Goal: Information Seeking & Learning: Understand process/instructions

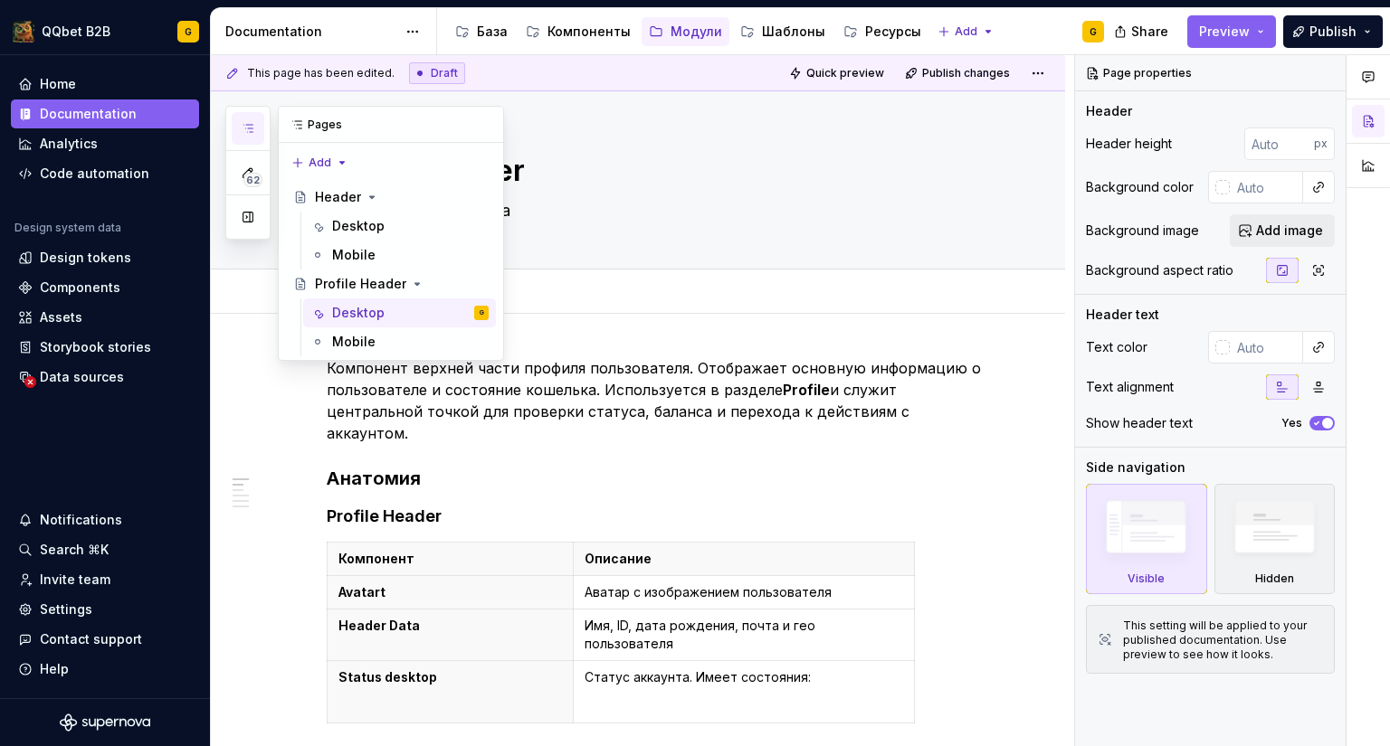
click at [246, 127] on icon "button" at bounding box center [248, 128] width 14 height 14
click at [255, 173] on span "62" at bounding box center [252, 180] width 19 height 14
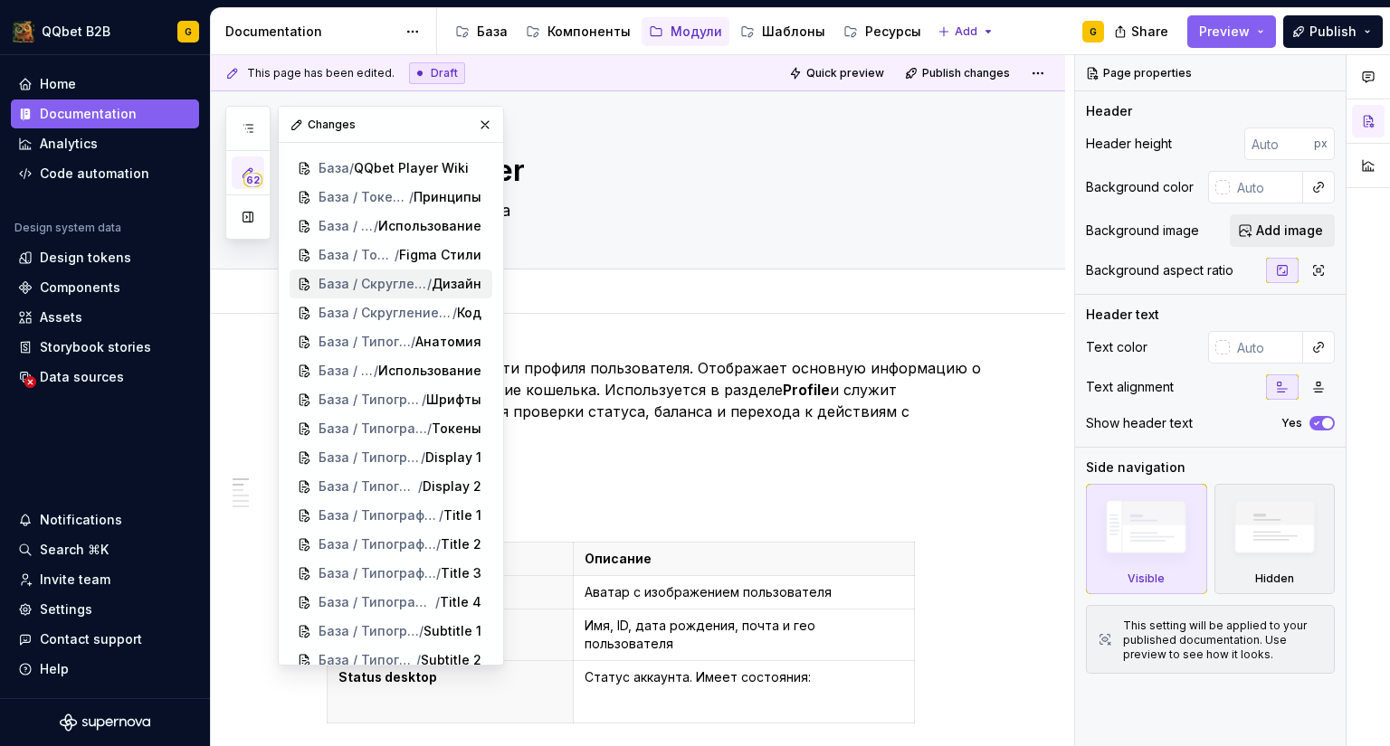
scroll to position [1456, 0]
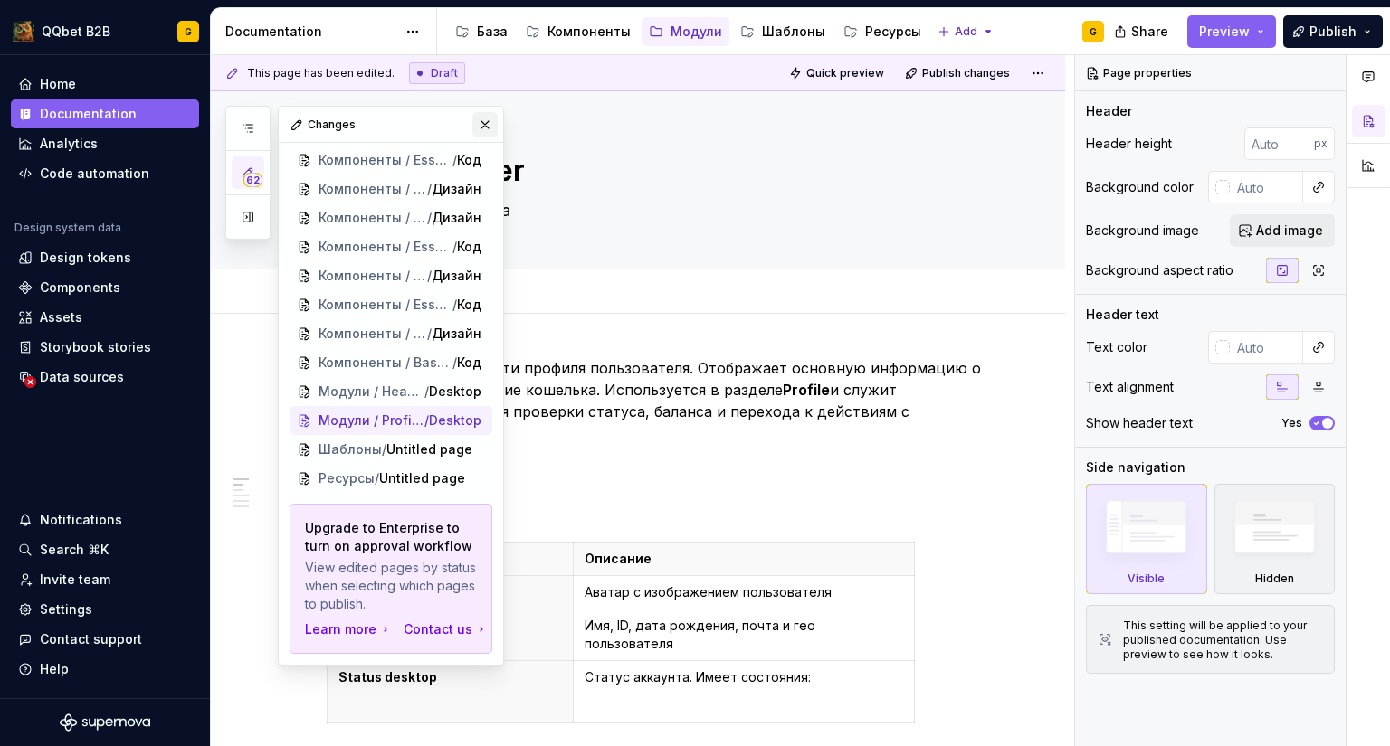
click at [475, 119] on button "button" at bounding box center [484, 124] width 25 height 25
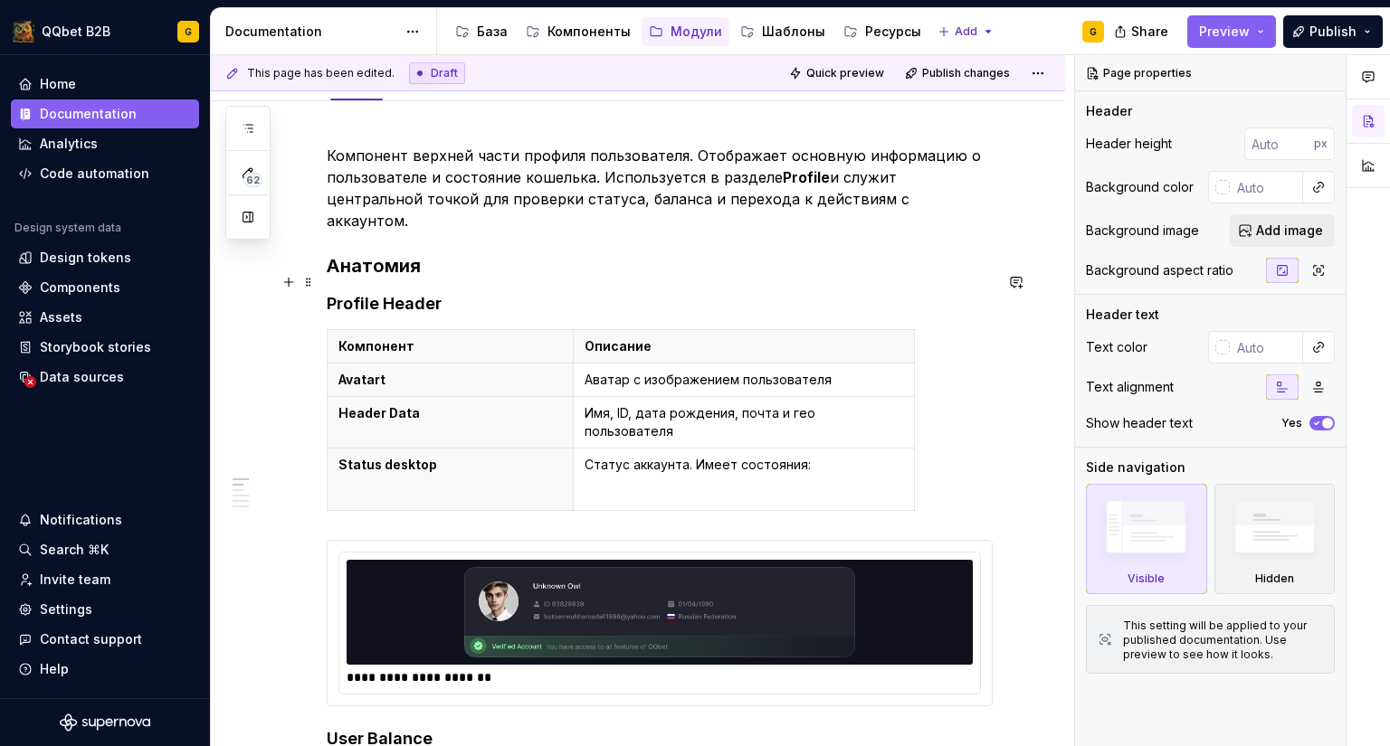
scroll to position [0, 0]
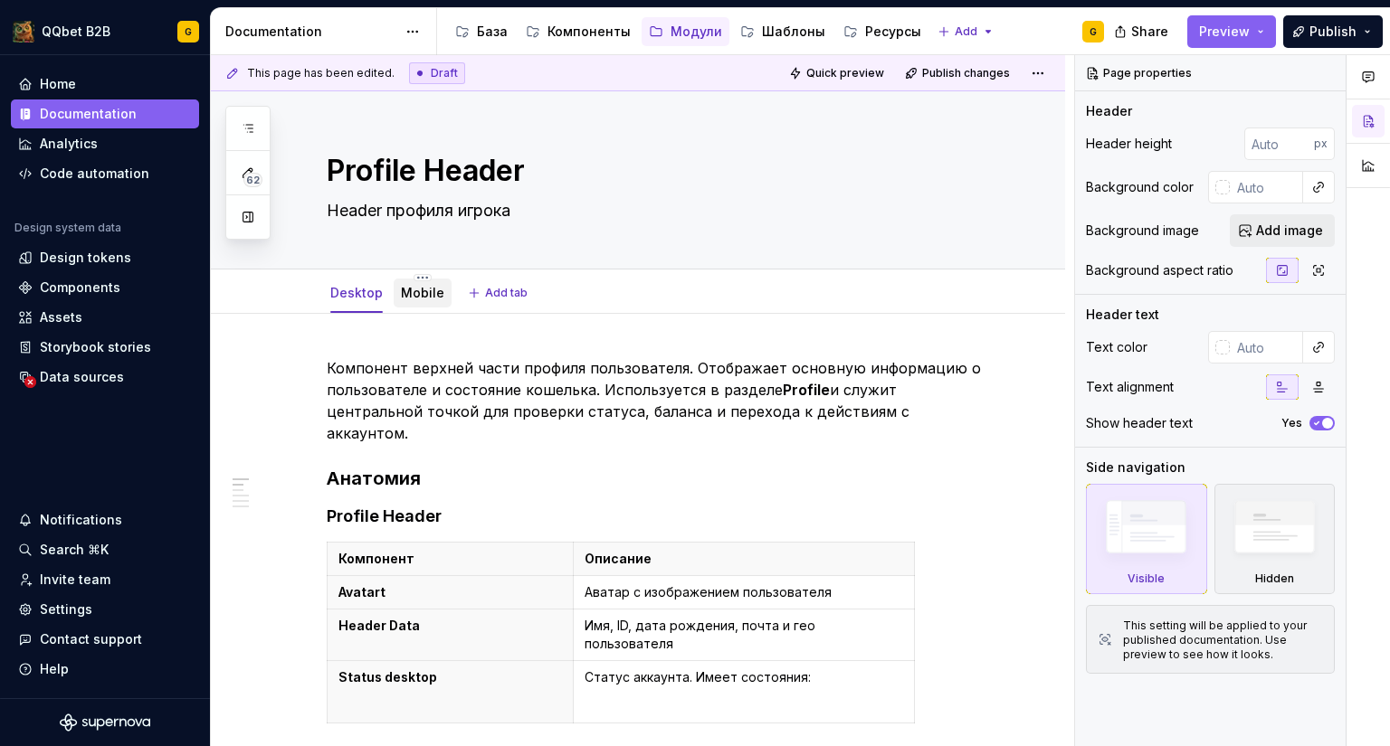
click at [414, 299] on link "Mobile" at bounding box center [422, 292] width 43 height 15
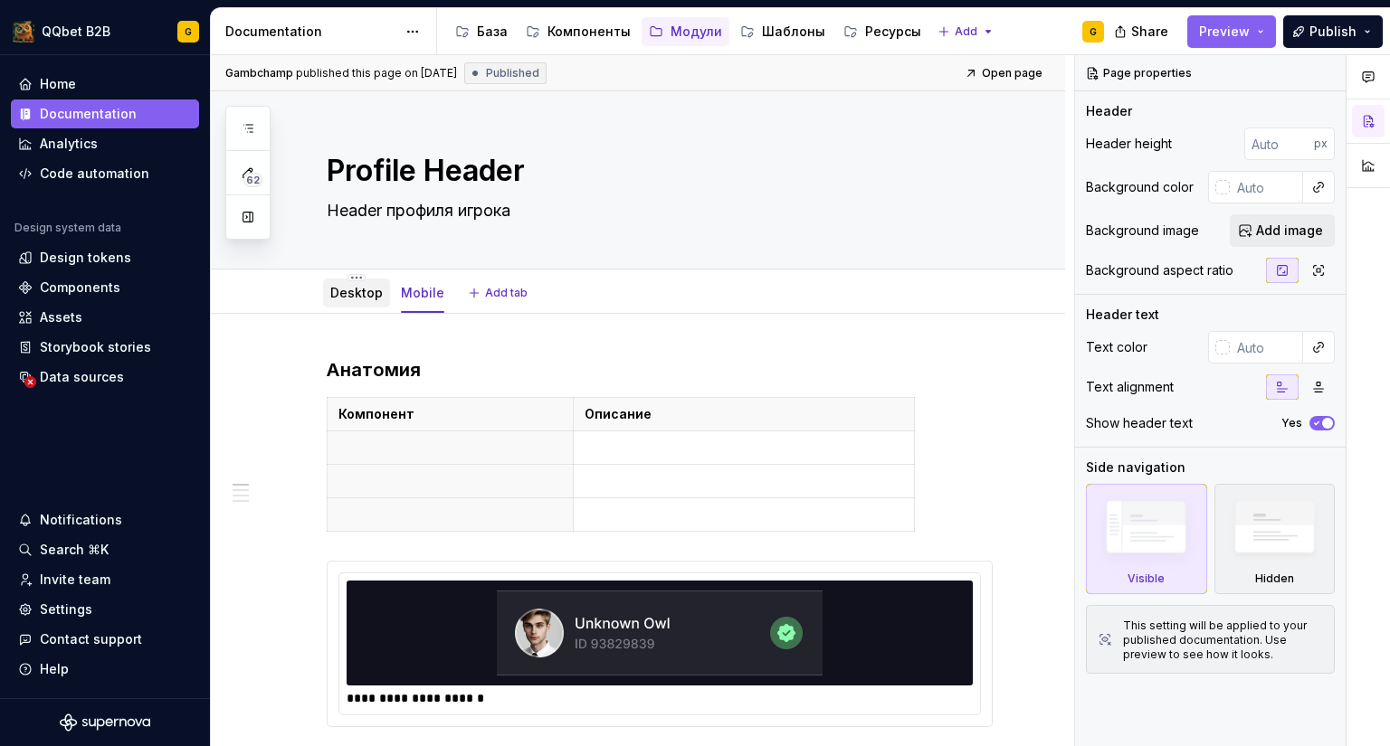
click at [359, 301] on div "Desktop" at bounding box center [356, 293] width 52 height 18
click at [372, 306] on div "Desktop" at bounding box center [356, 293] width 67 height 29
click at [366, 304] on div "Desktop" at bounding box center [356, 293] width 67 height 29
click at [351, 294] on link "Desktop" at bounding box center [356, 292] width 52 height 15
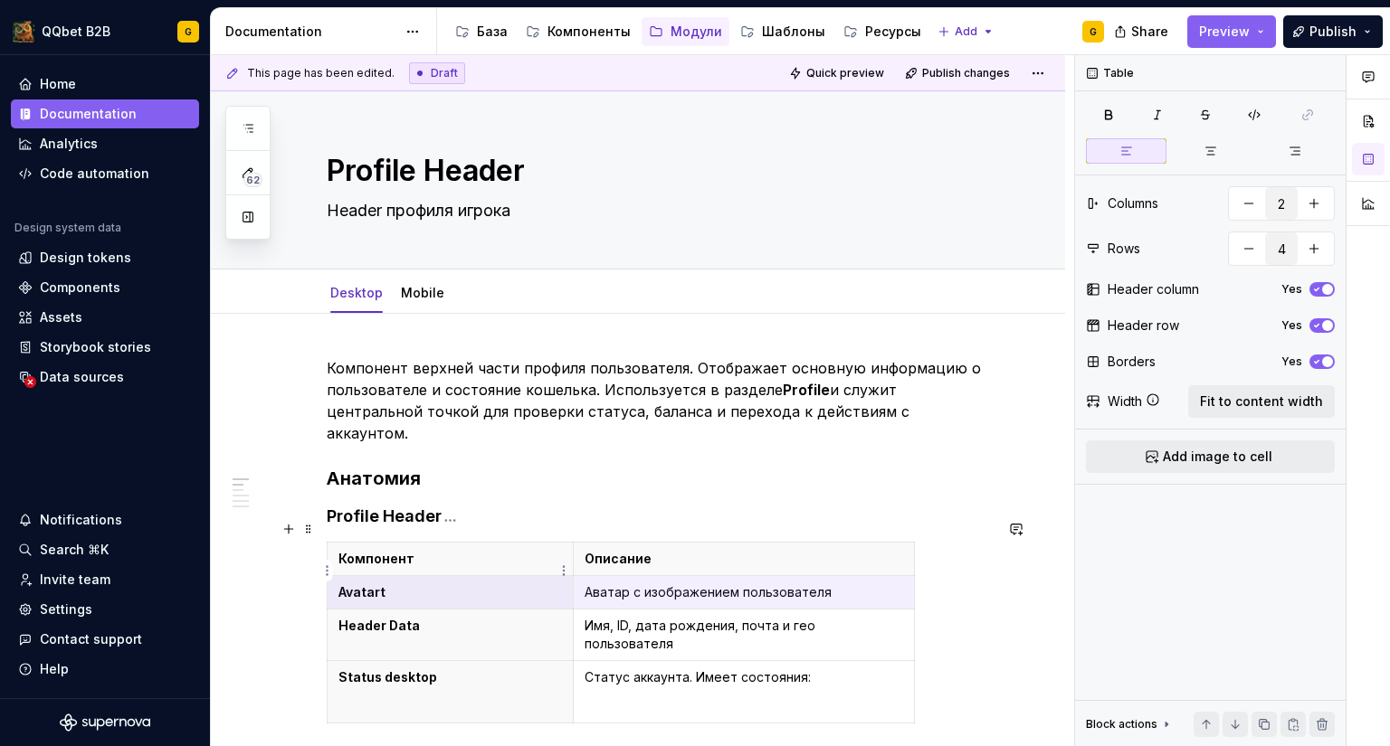
drag, startPoint x: 848, startPoint y: 569, endPoint x: 462, endPoint y: 577, distance: 385.5
click at [462, 577] on tr "Avatart Аватар с изображением пользователя" at bounding box center [621, 592] width 587 height 33
click at [409, 287] on link "Mobile" at bounding box center [422, 292] width 43 height 15
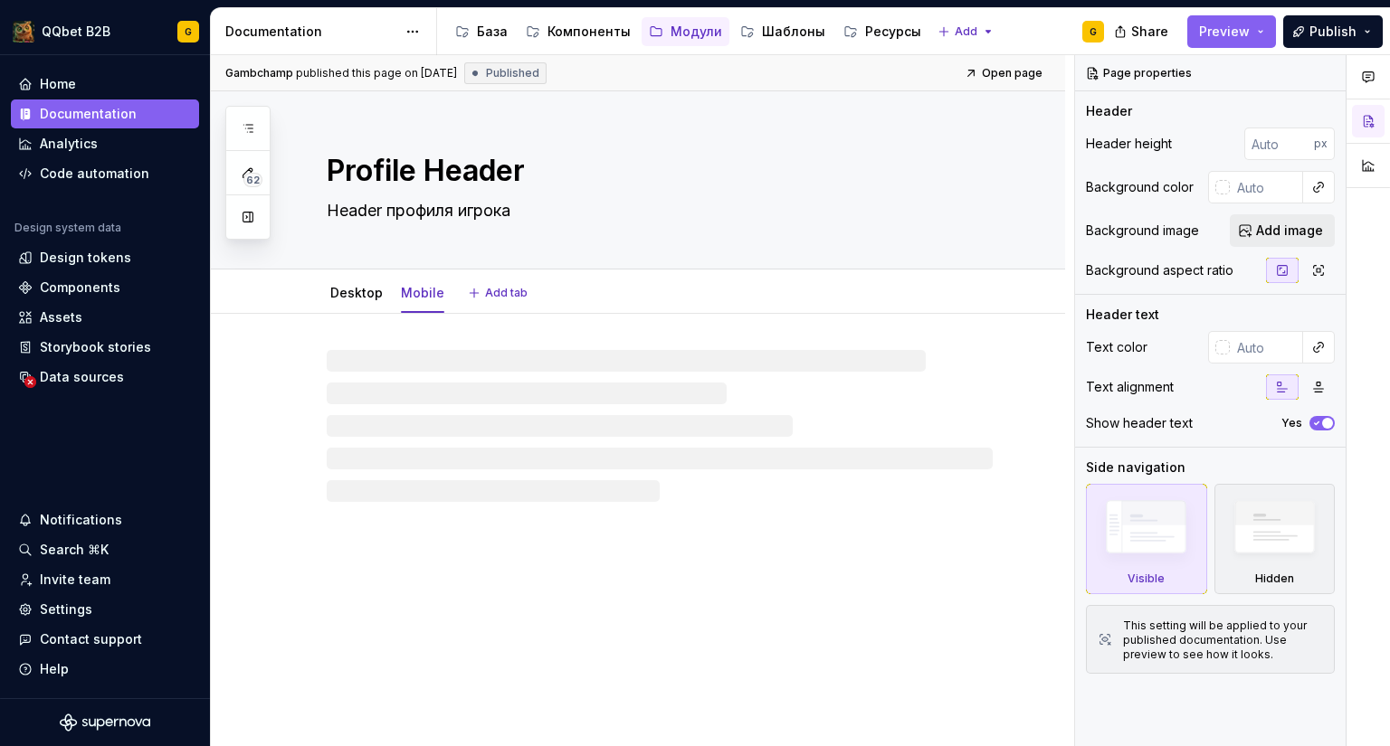
type textarea "*"
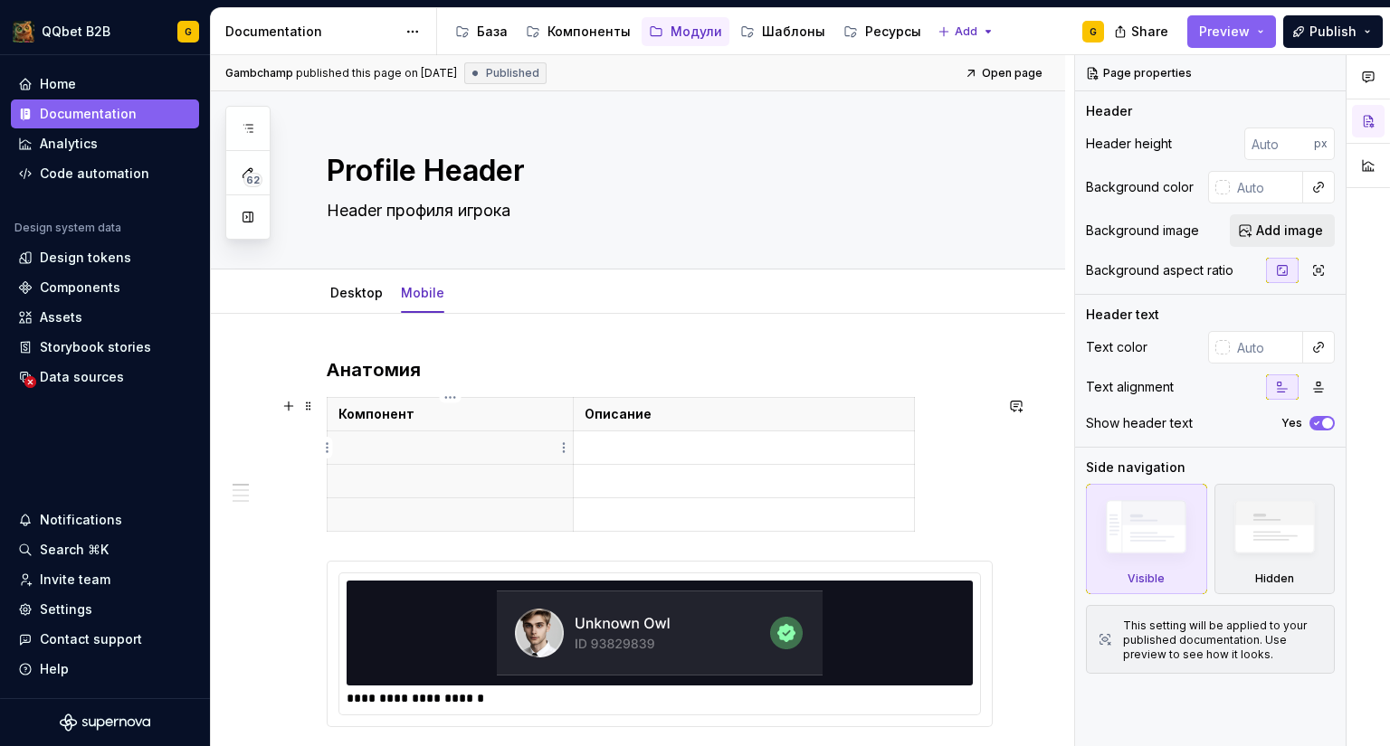
click at [442, 448] on p at bounding box center [449, 448] width 223 height 18
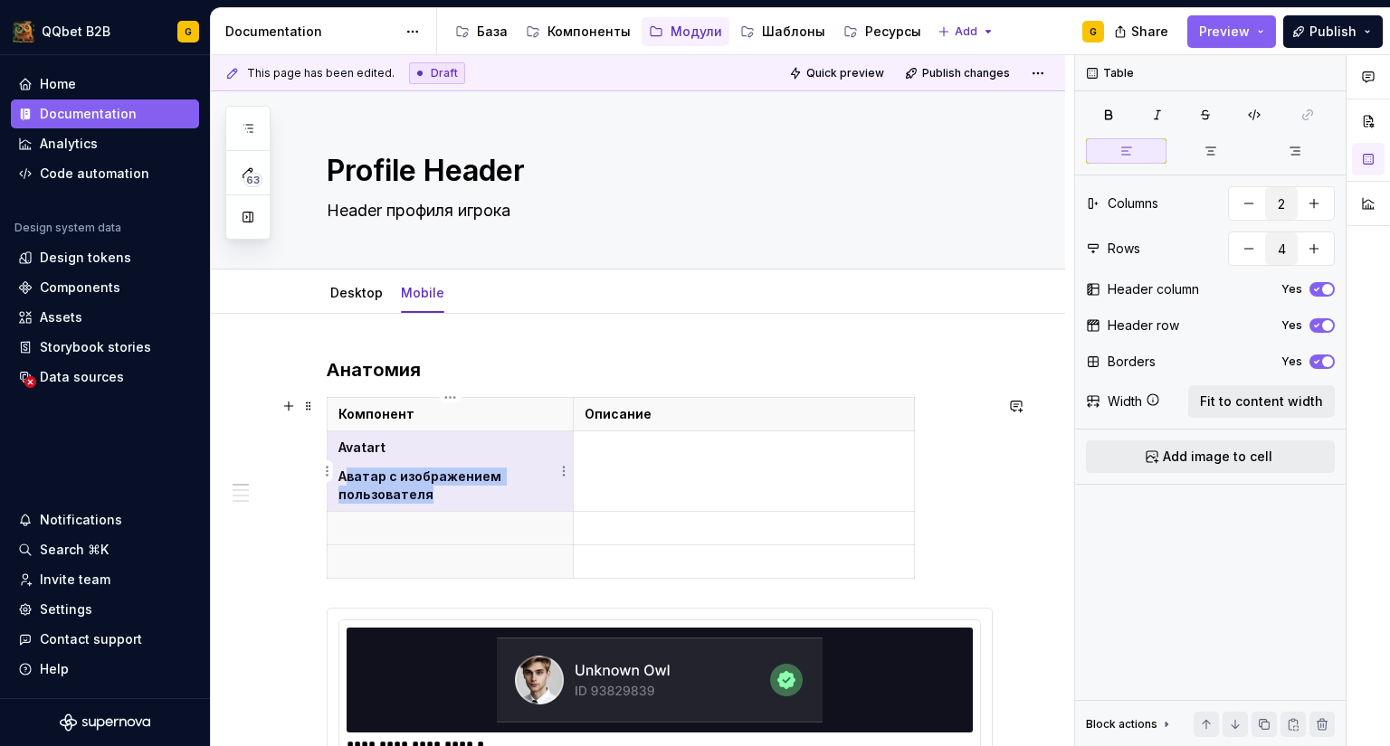
drag, startPoint x: 441, startPoint y: 499, endPoint x: 345, endPoint y: 469, distance: 100.4
click at [345, 469] on p "Аватар с изображением пользователя" at bounding box center [449, 486] width 223 height 36
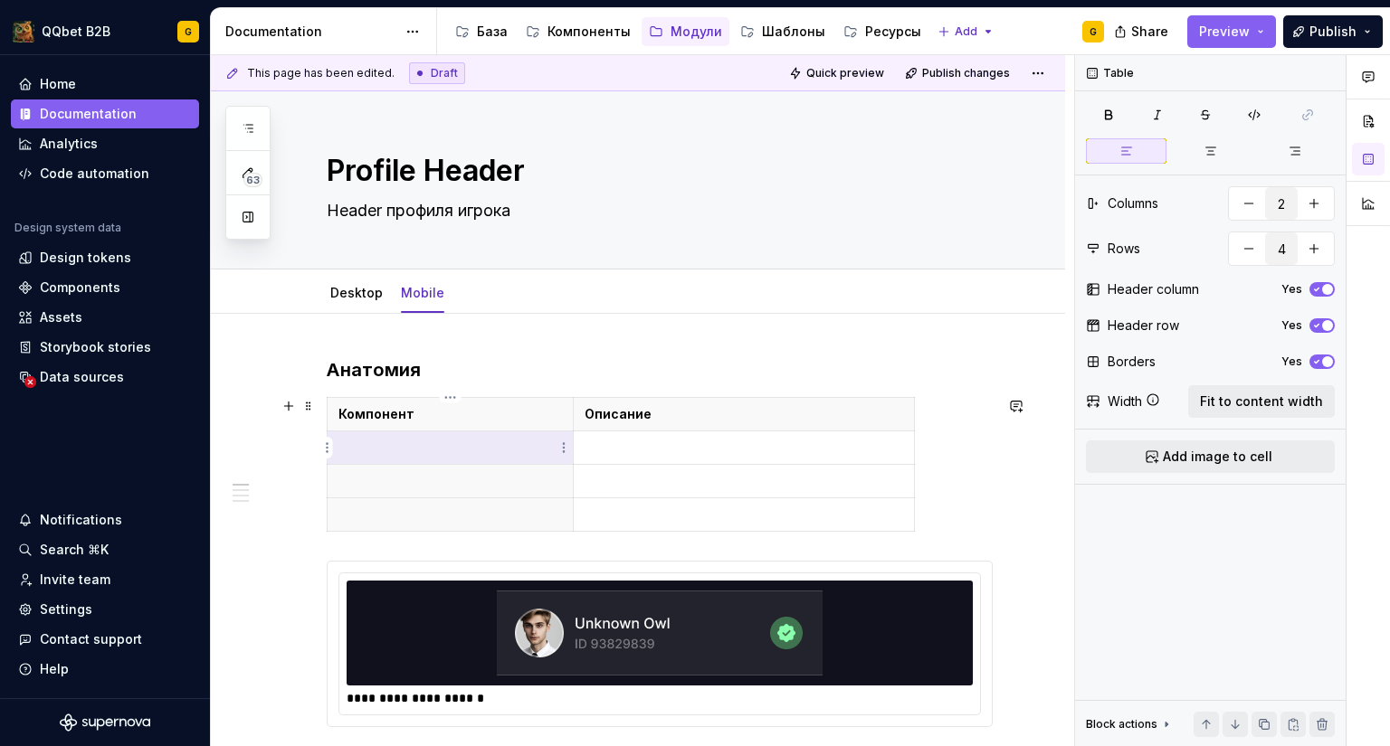
click at [366, 448] on p at bounding box center [449, 448] width 223 height 18
click at [340, 300] on div "Desktop" at bounding box center [356, 293] width 52 height 18
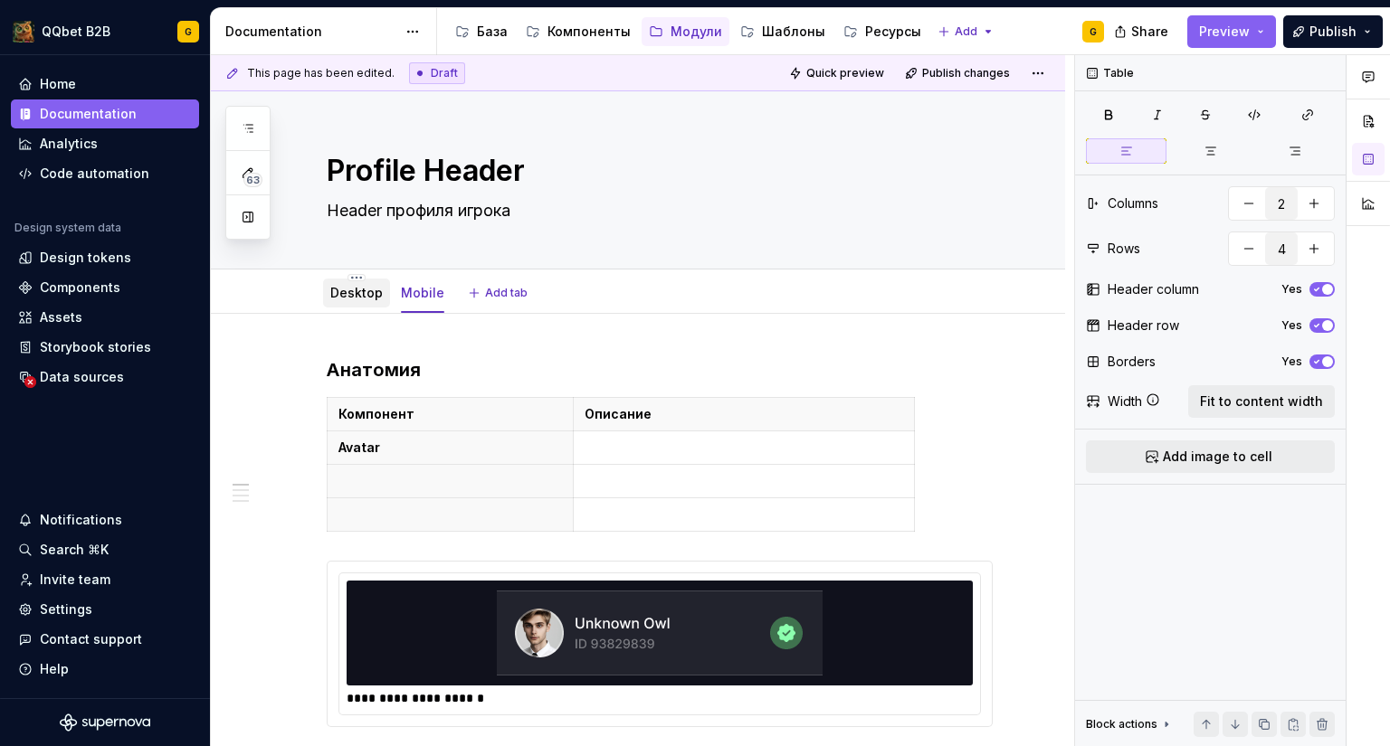
click at [358, 295] on link "Desktop" at bounding box center [356, 292] width 52 height 15
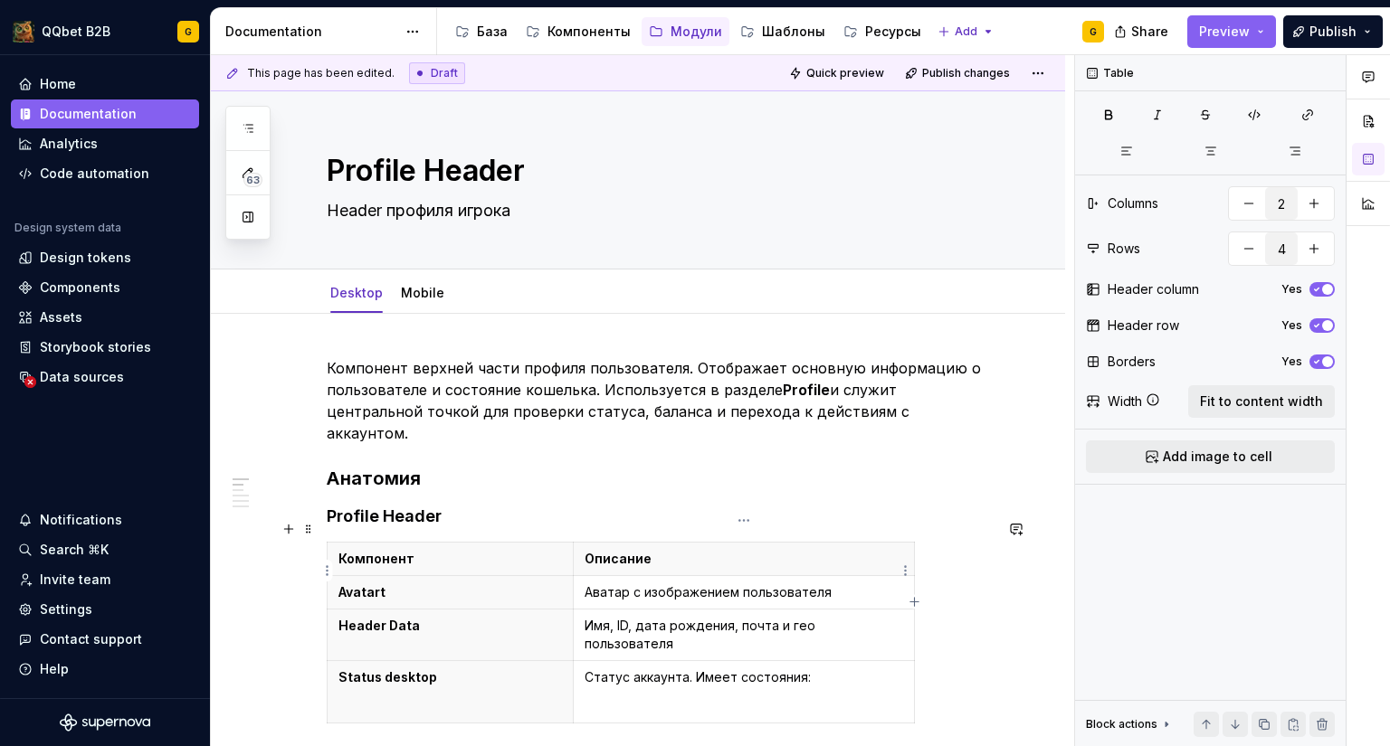
click at [613, 584] on p "Аватар с изображением пользователя" at bounding box center [743, 593] width 318 height 18
click at [421, 294] on link "Mobile" at bounding box center [422, 292] width 43 height 15
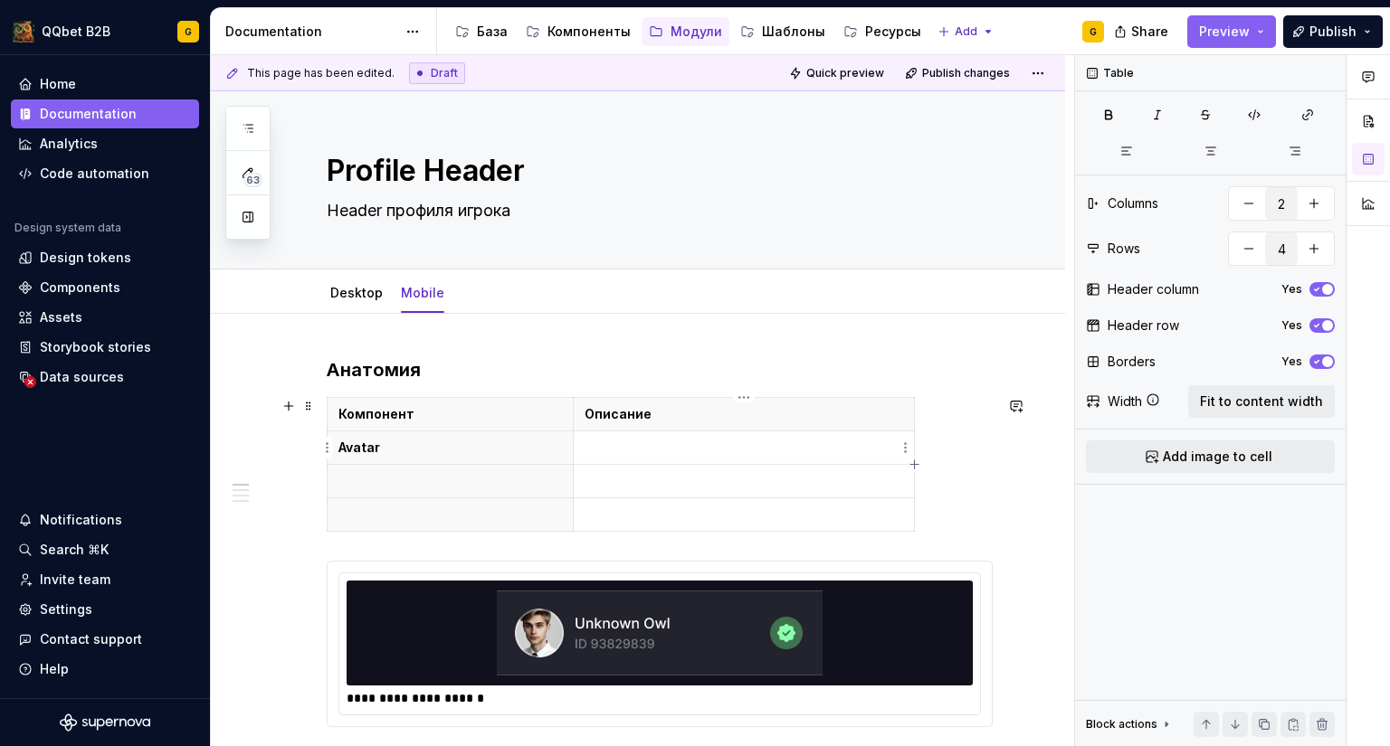
click at [655, 453] on p at bounding box center [743, 448] width 318 height 18
click at [422, 479] on p at bounding box center [449, 481] width 223 height 18
type textarea "*"
click at [356, 299] on link "Desktop" at bounding box center [356, 292] width 52 height 15
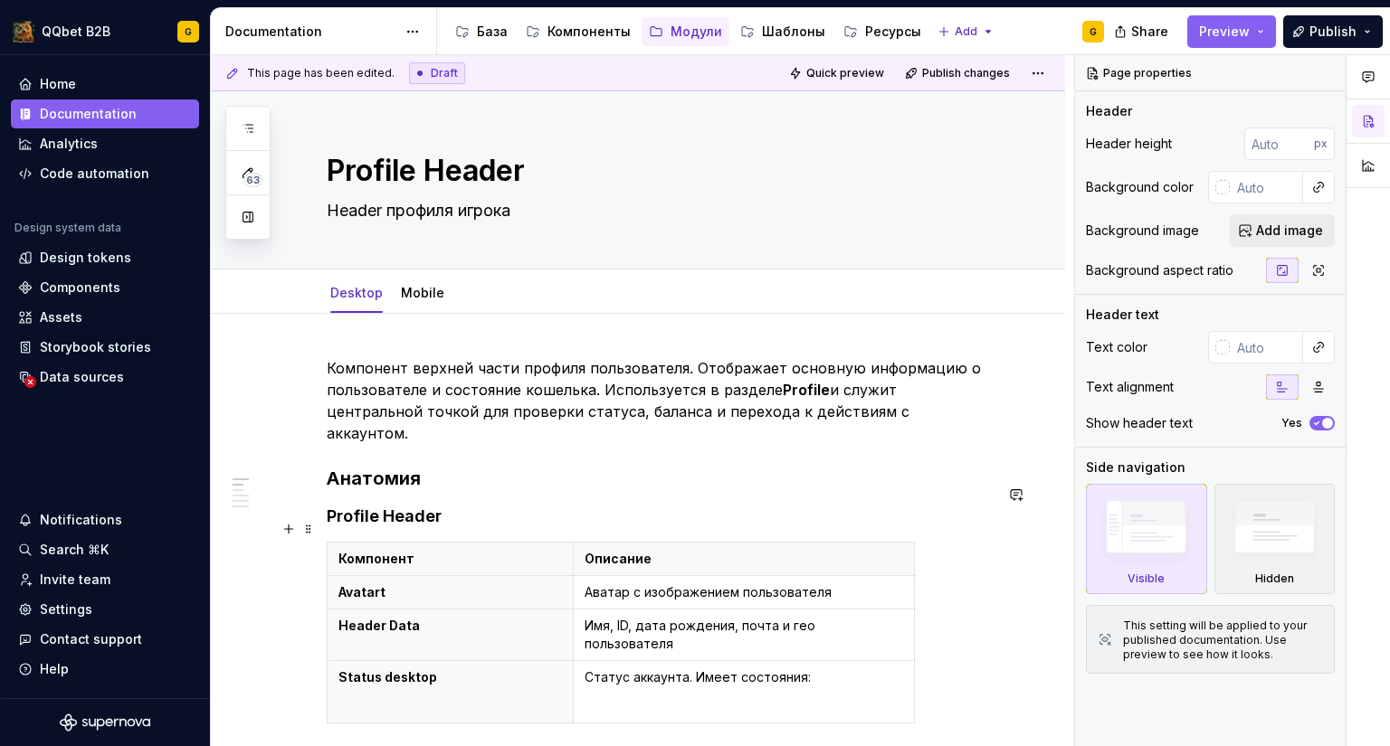
scroll to position [95, 0]
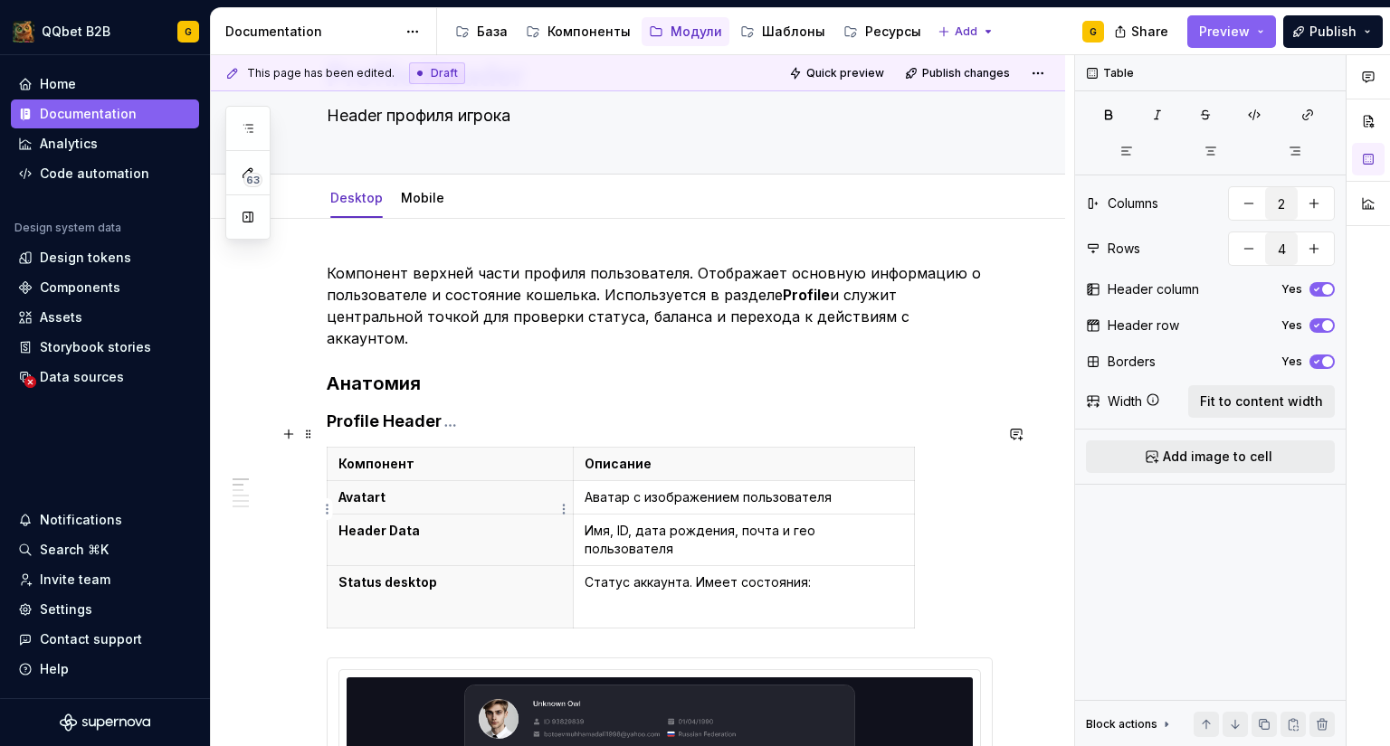
click at [409, 522] on p "Header Data" at bounding box center [449, 531] width 223 height 18
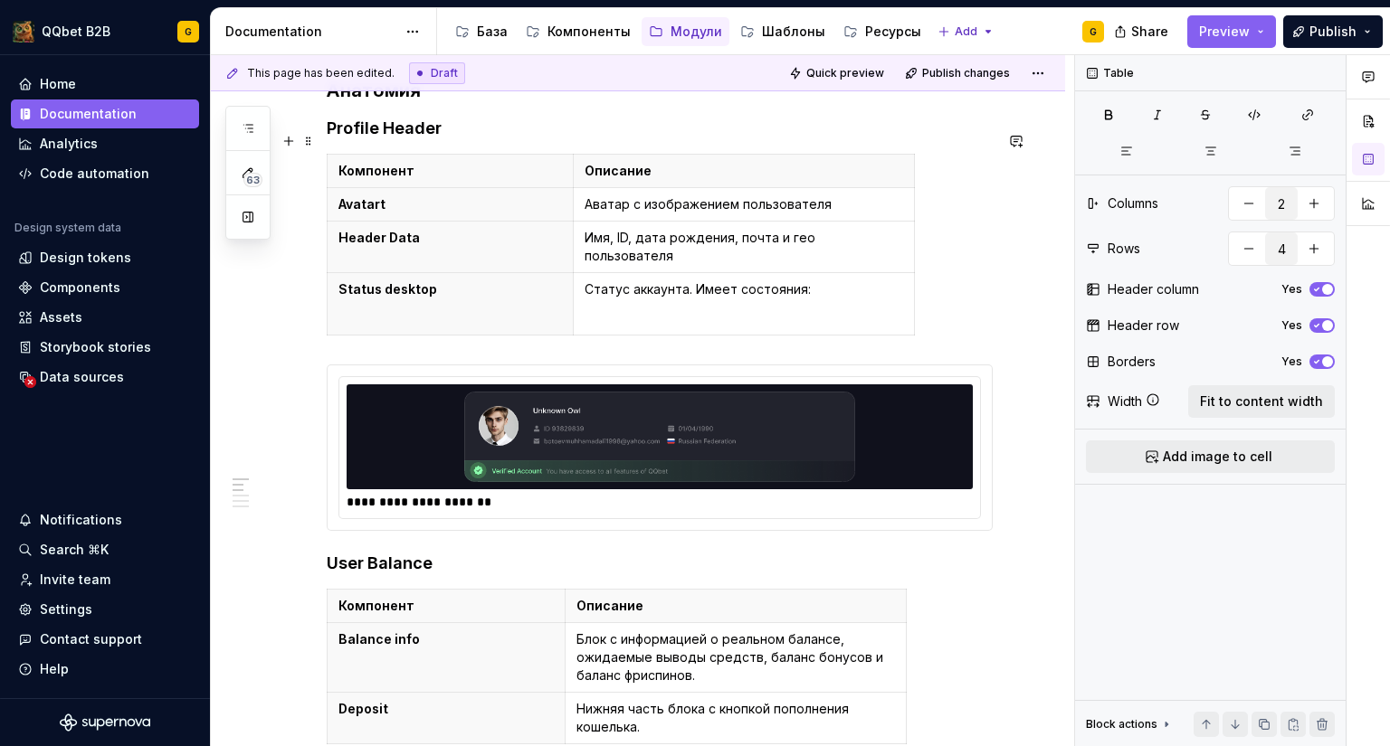
scroll to position [0, 0]
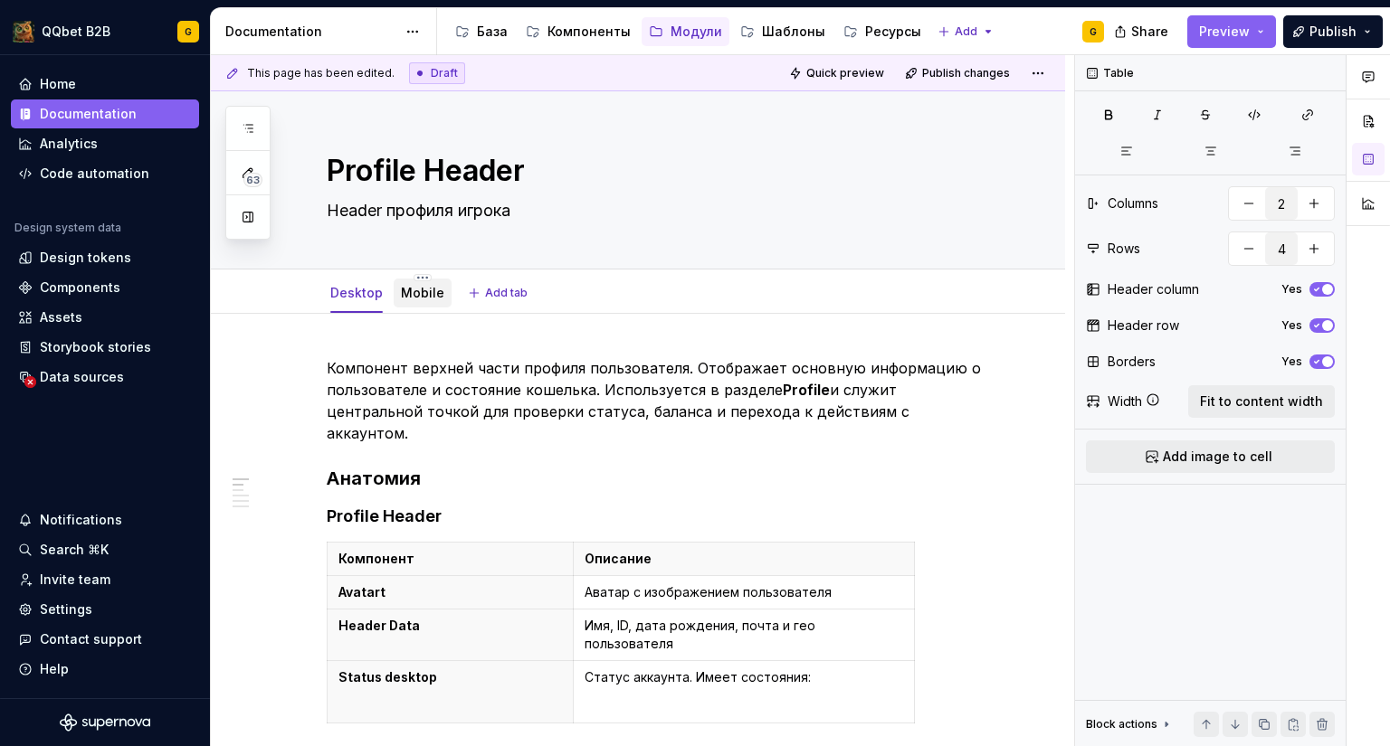
click at [401, 293] on link "Mobile" at bounding box center [422, 292] width 43 height 15
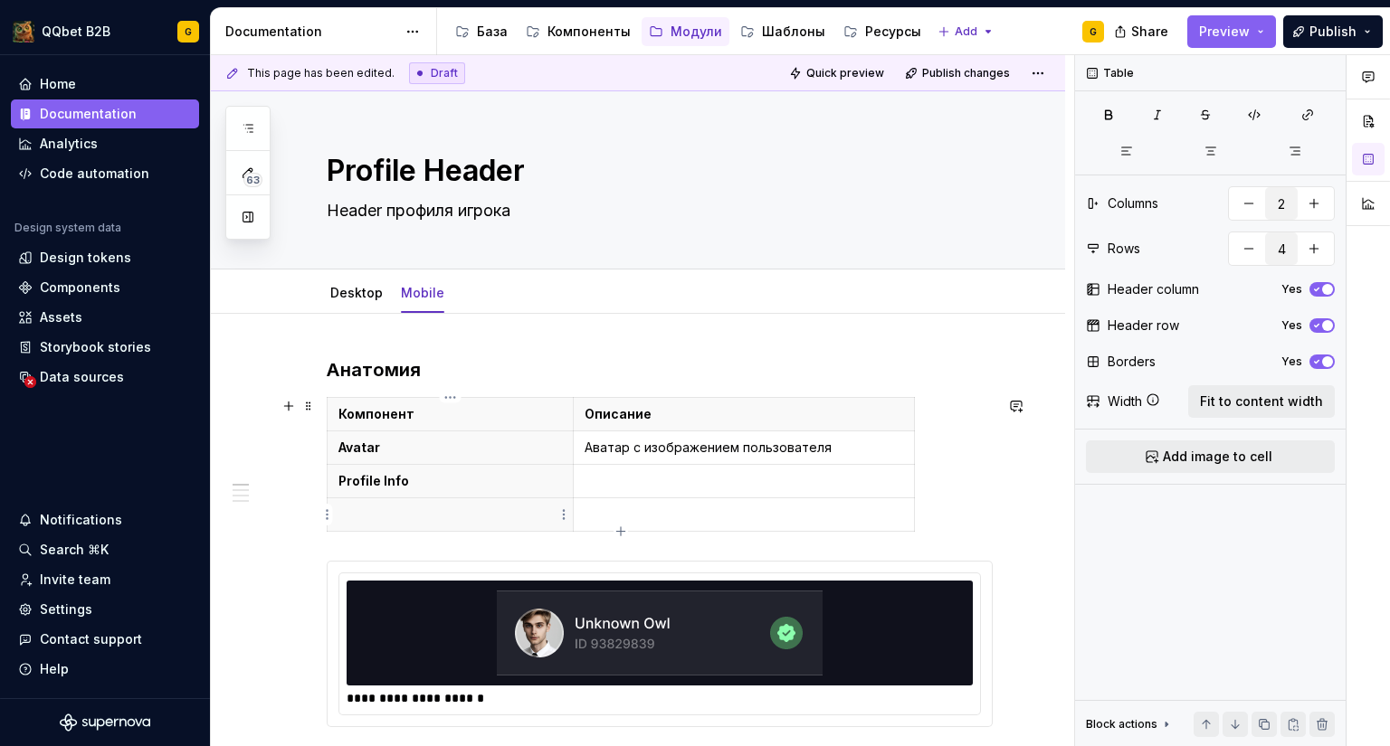
click at [418, 507] on p at bounding box center [449, 515] width 223 height 18
click at [485, 499] on th "Profile Veification Status" at bounding box center [451, 515] width 246 height 33
click at [341, 294] on link "Desktop" at bounding box center [356, 292] width 52 height 15
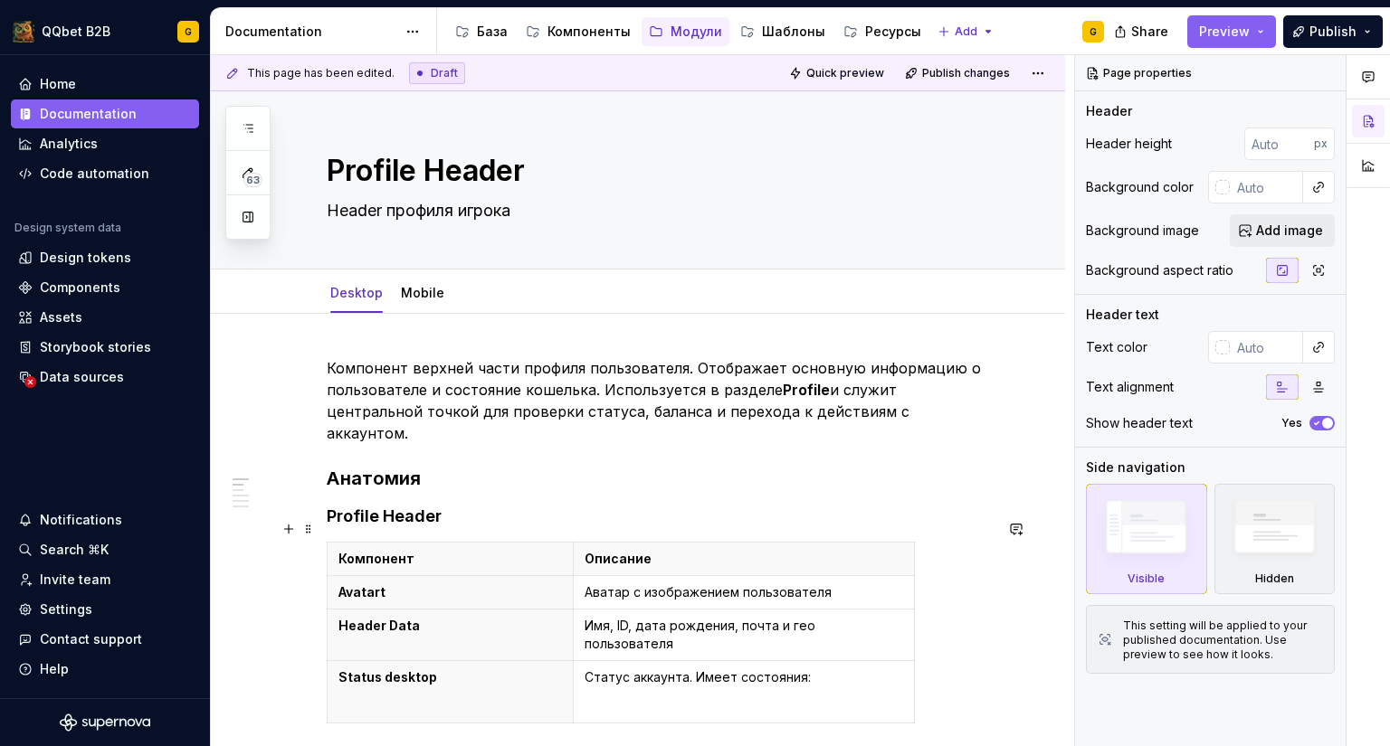
scroll to position [72, 0]
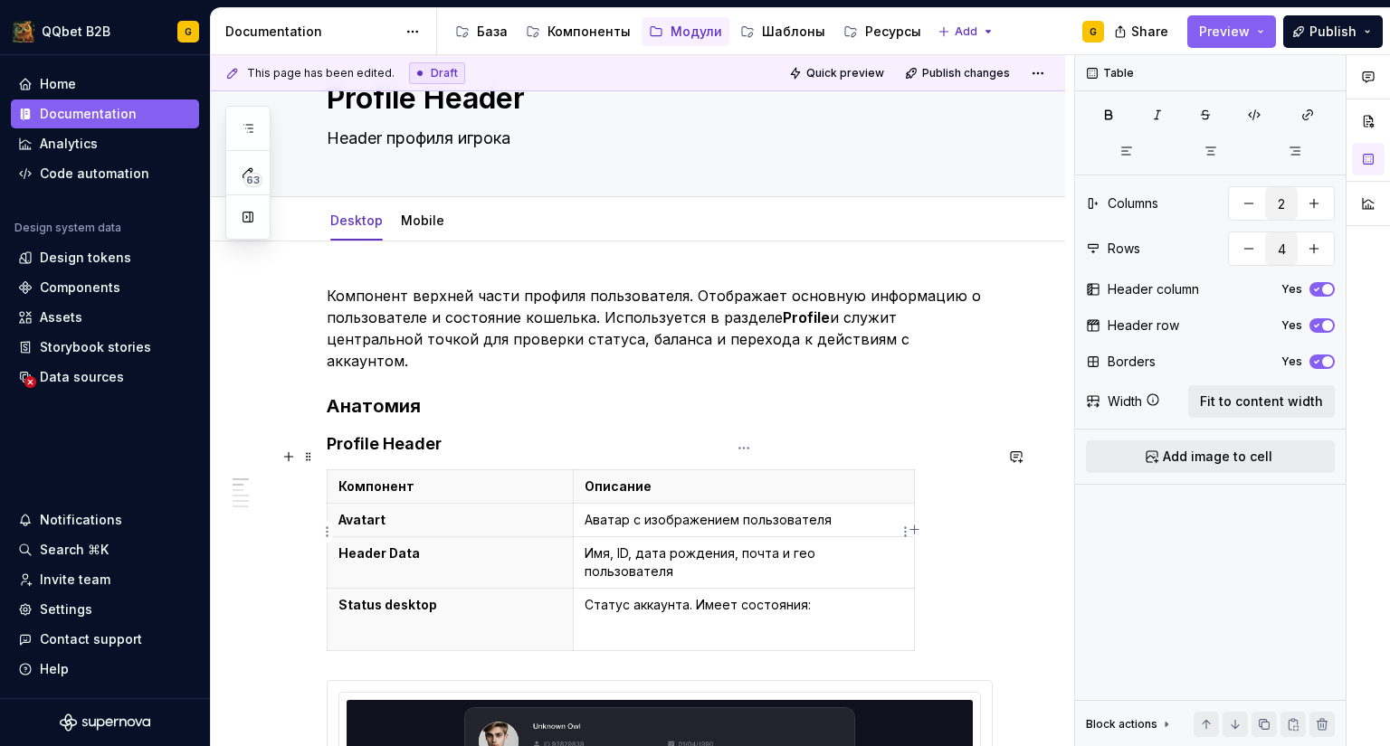
click at [602, 545] on p "Имя, ID, дата рождения, почта и гео пользователя" at bounding box center [743, 563] width 318 height 36
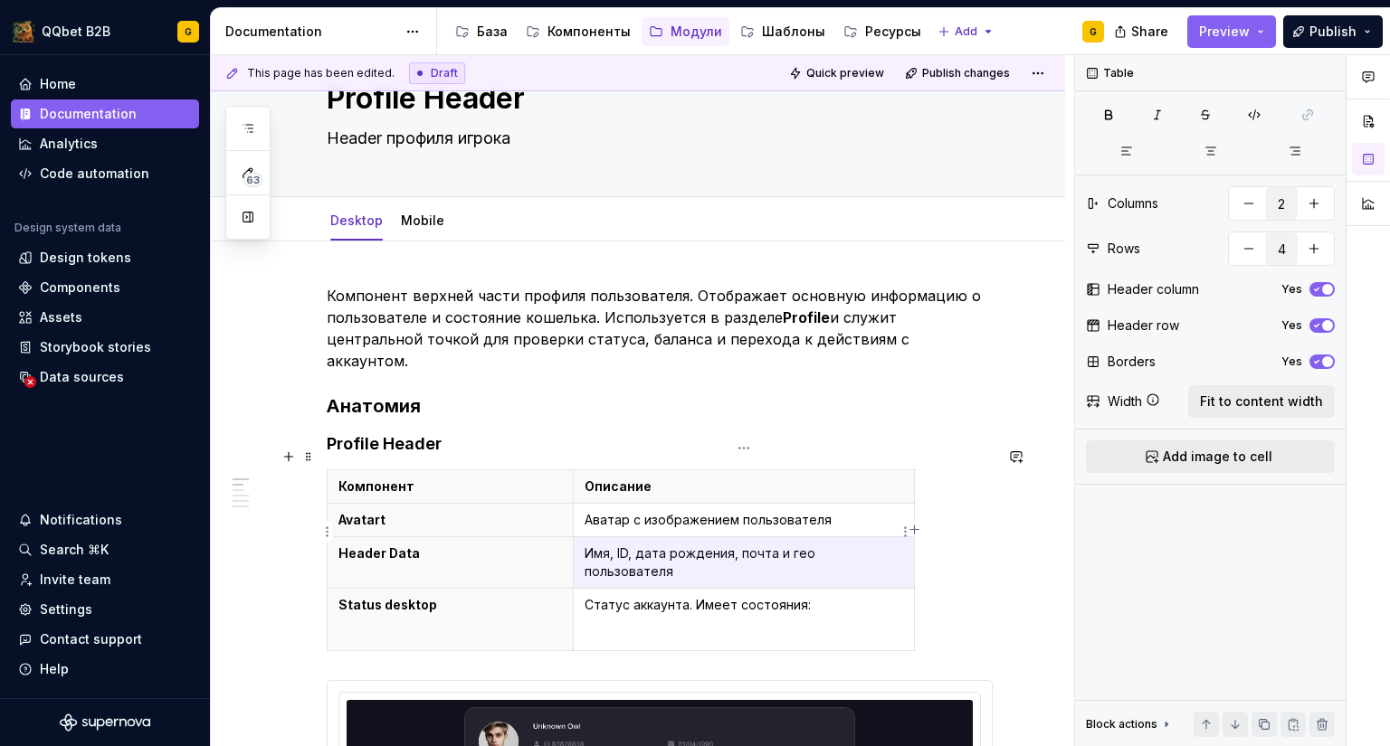
click at [602, 545] on p "Имя, ID, дата рождения, почта и гео пользователя" at bounding box center [743, 563] width 318 height 36
click at [421, 213] on link "Mobile" at bounding box center [422, 220] width 43 height 15
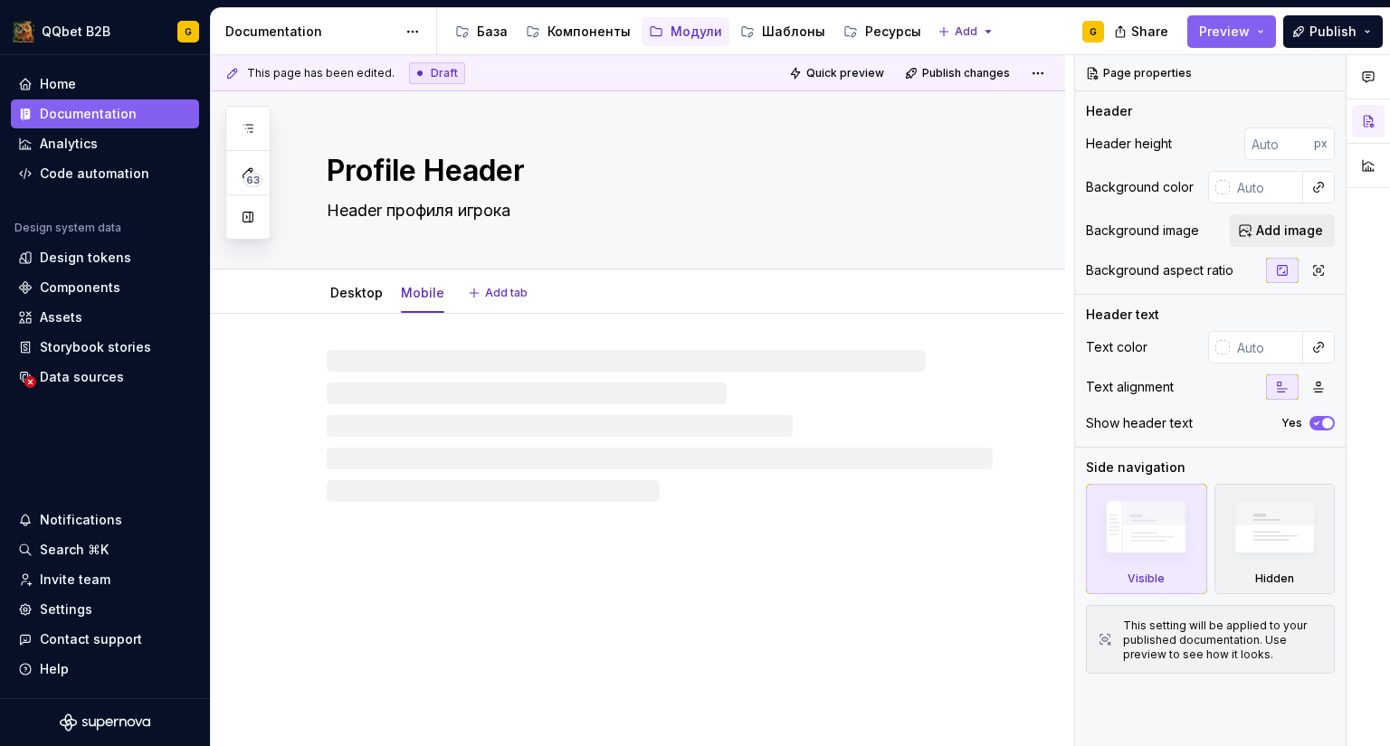
type textarea "*"
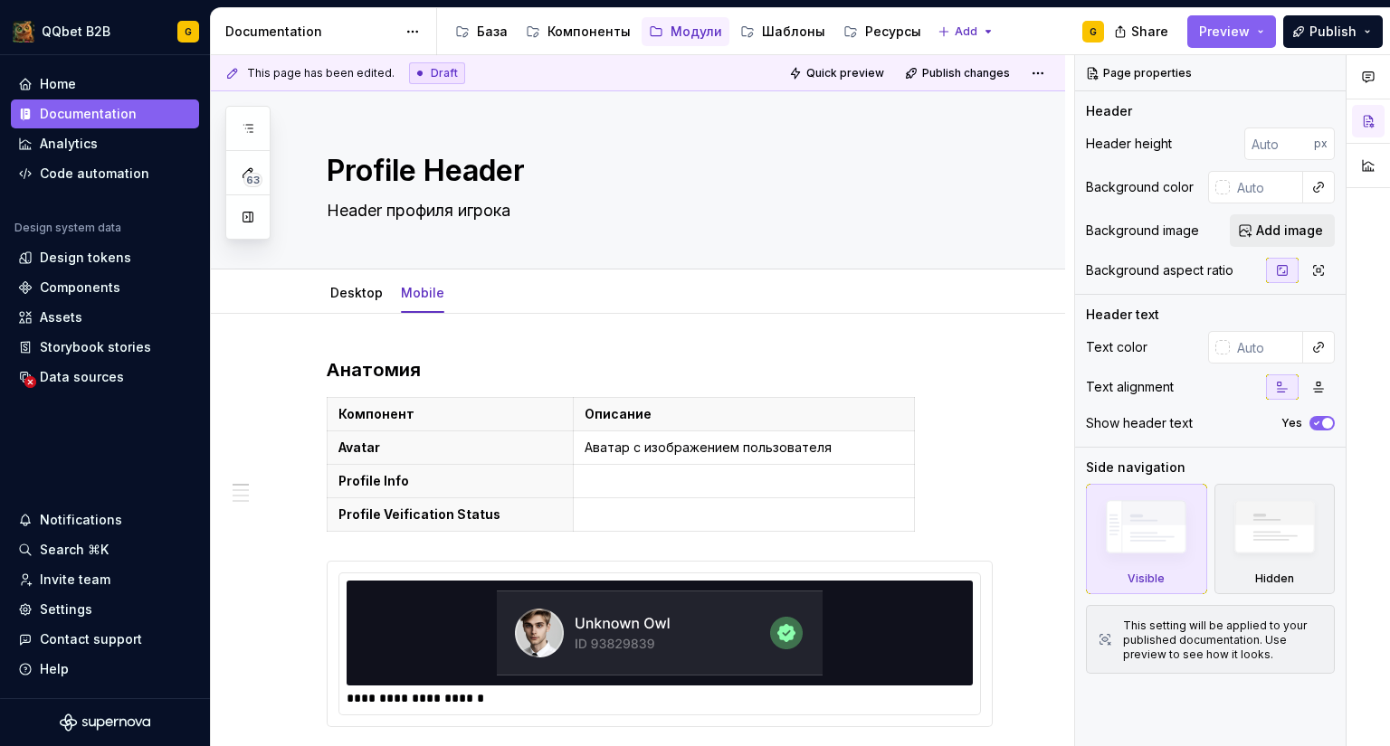
scroll to position [53, 0]
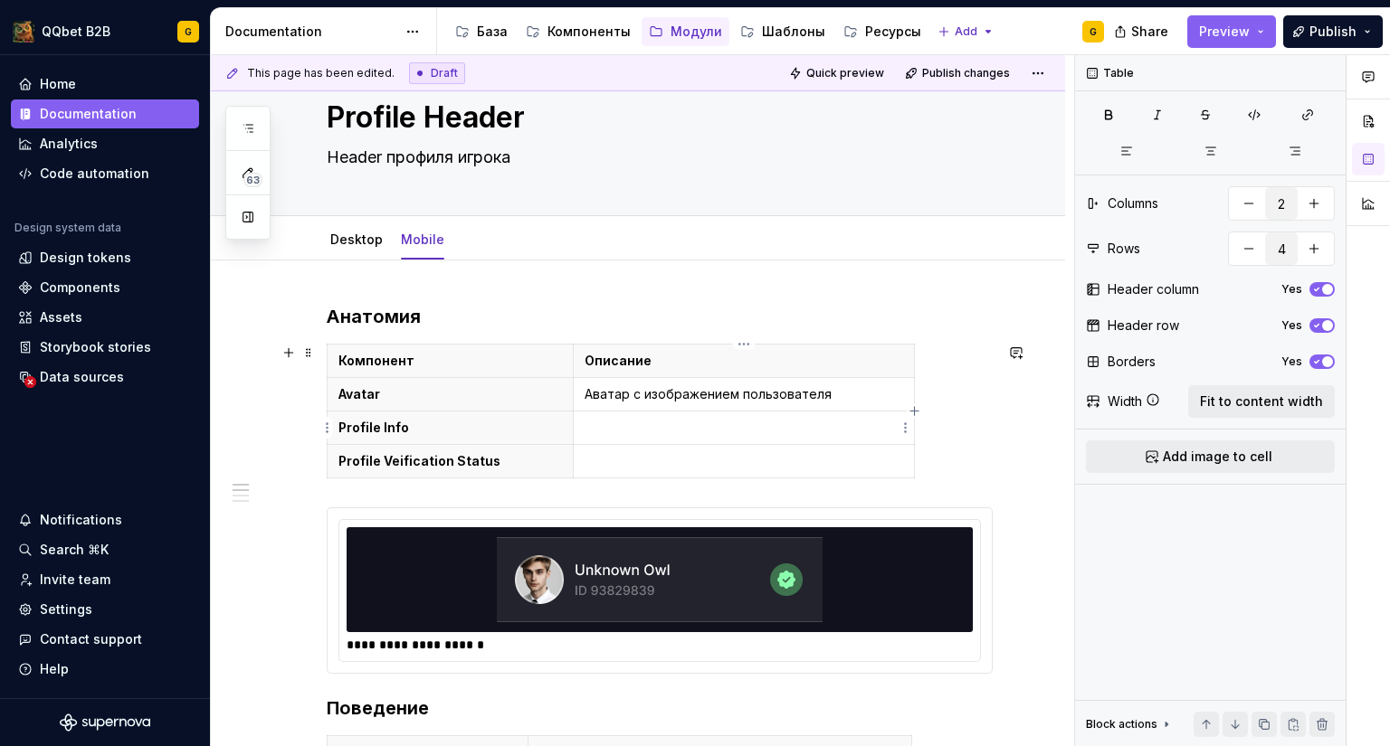
click at [608, 427] on p at bounding box center [743, 428] width 318 height 18
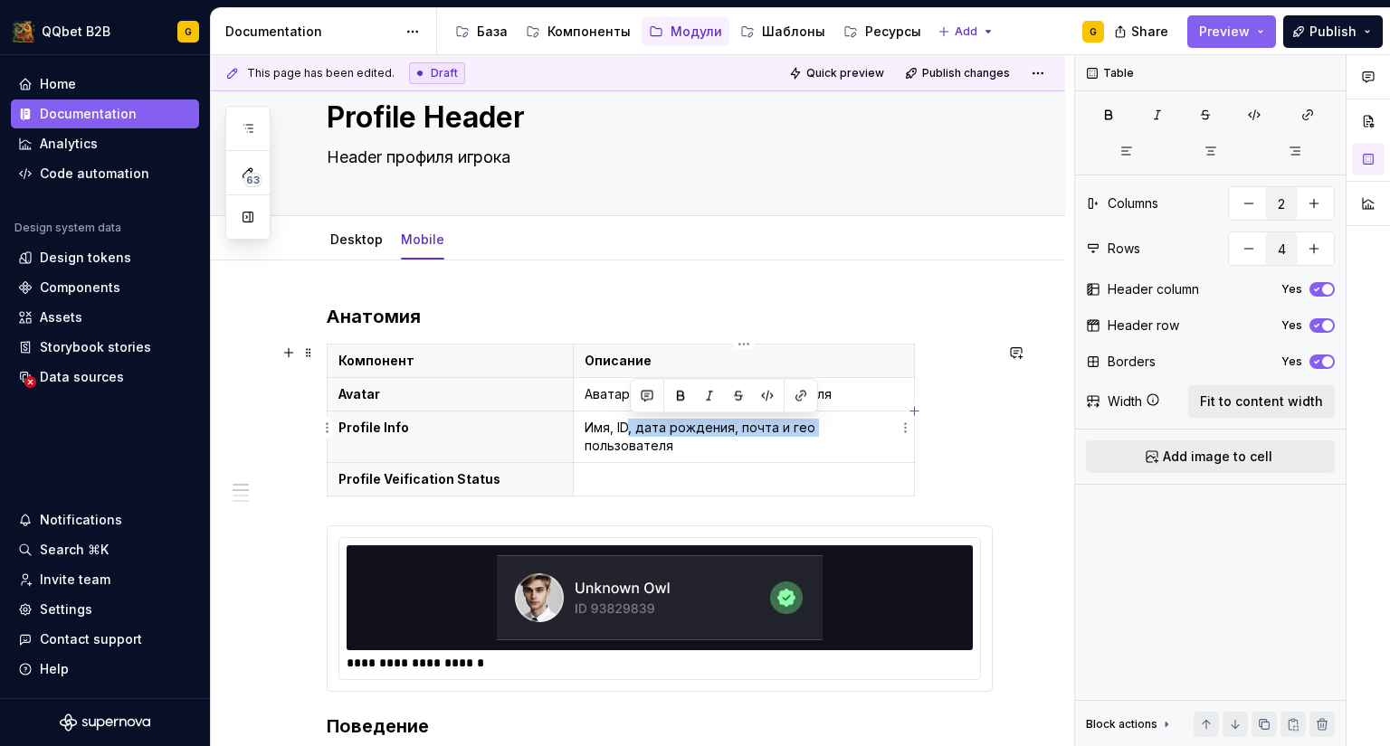
drag, startPoint x: 629, startPoint y: 431, endPoint x: 811, endPoint y: 428, distance: 181.9
click at [811, 428] on p "Имя, ID, дата рождения, почта и гео пользователя" at bounding box center [743, 437] width 318 height 36
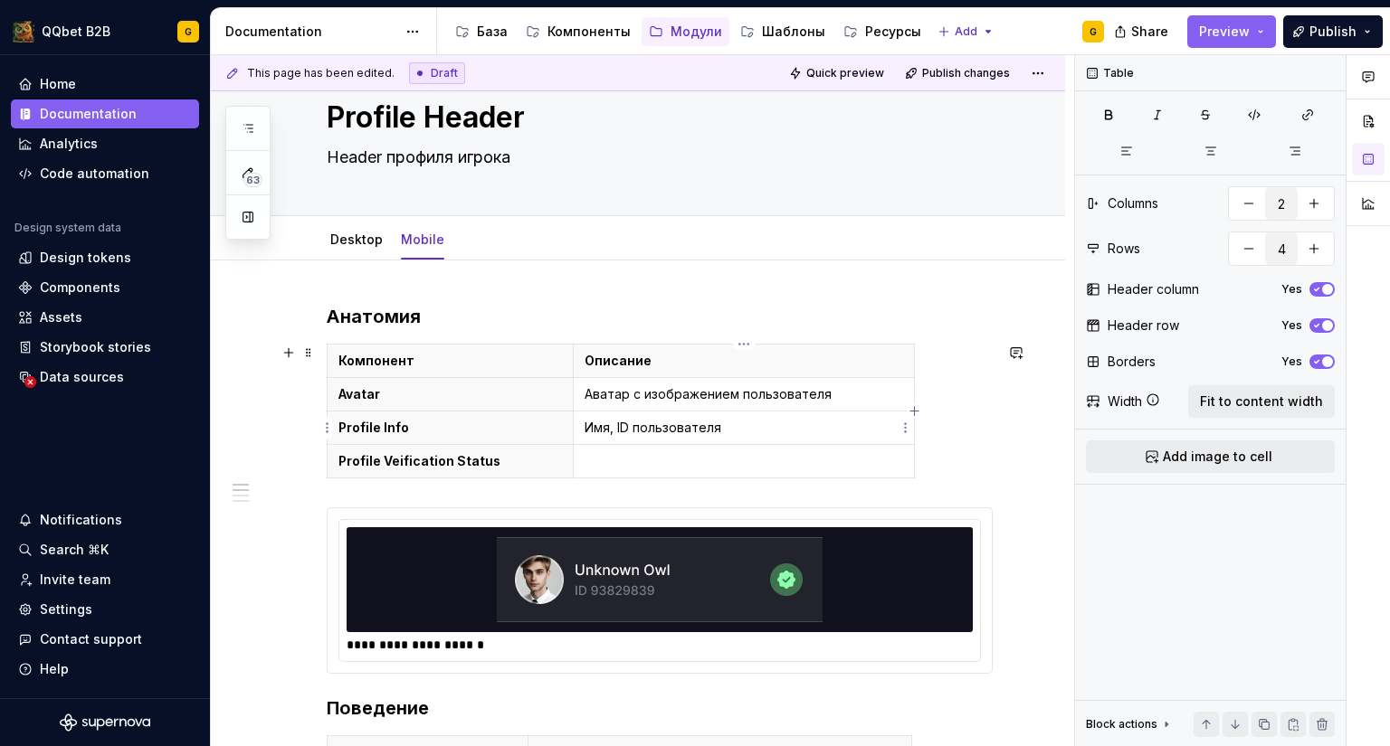
click at [612, 425] on p "Имя, ID пользователя" at bounding box center [743, 428] width 318 height 18
click at [604, 459] on p at bounding box center [743, 461] width 318 height 18
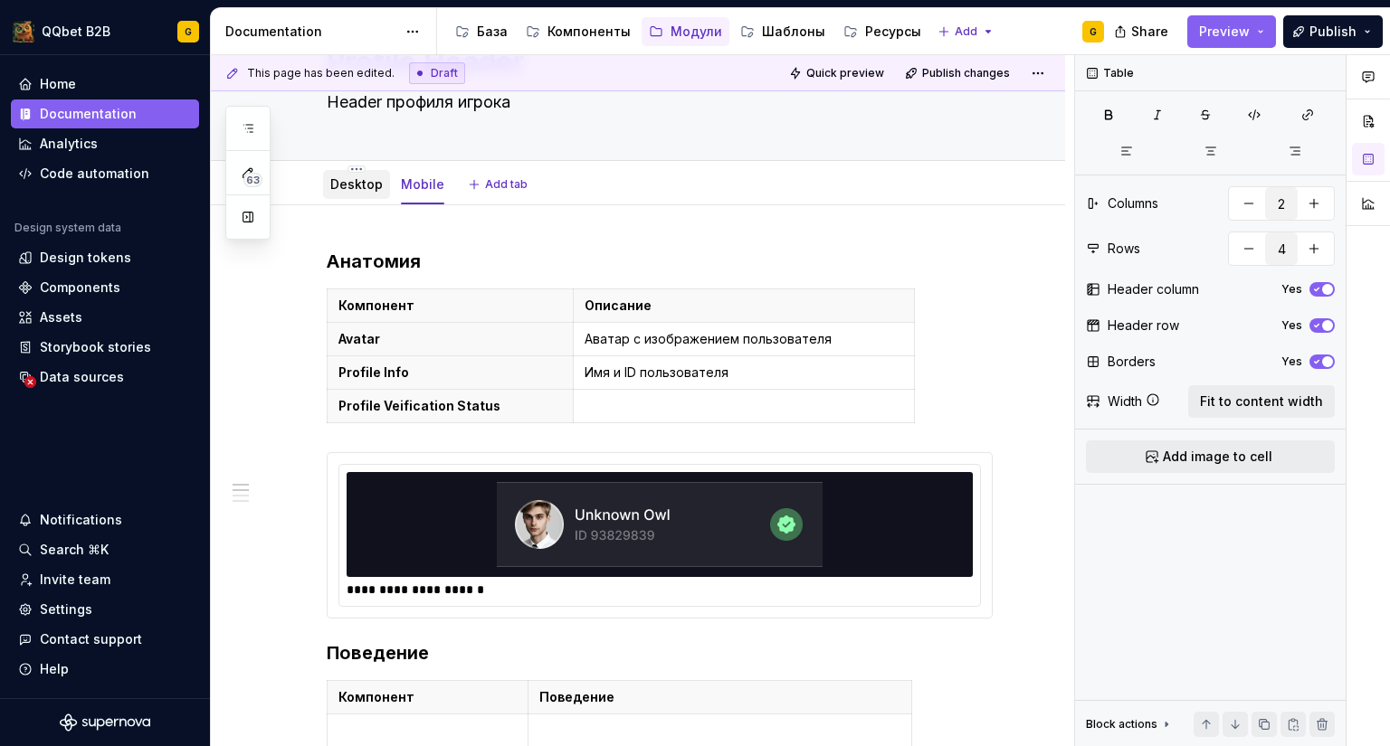
click at [344, 174] on div "Desktop" at bounding box center [356, 185] width 52 height 22
click at [349, 188] on link "Desktop" at bounding box center [356, 183] width 52 height 15
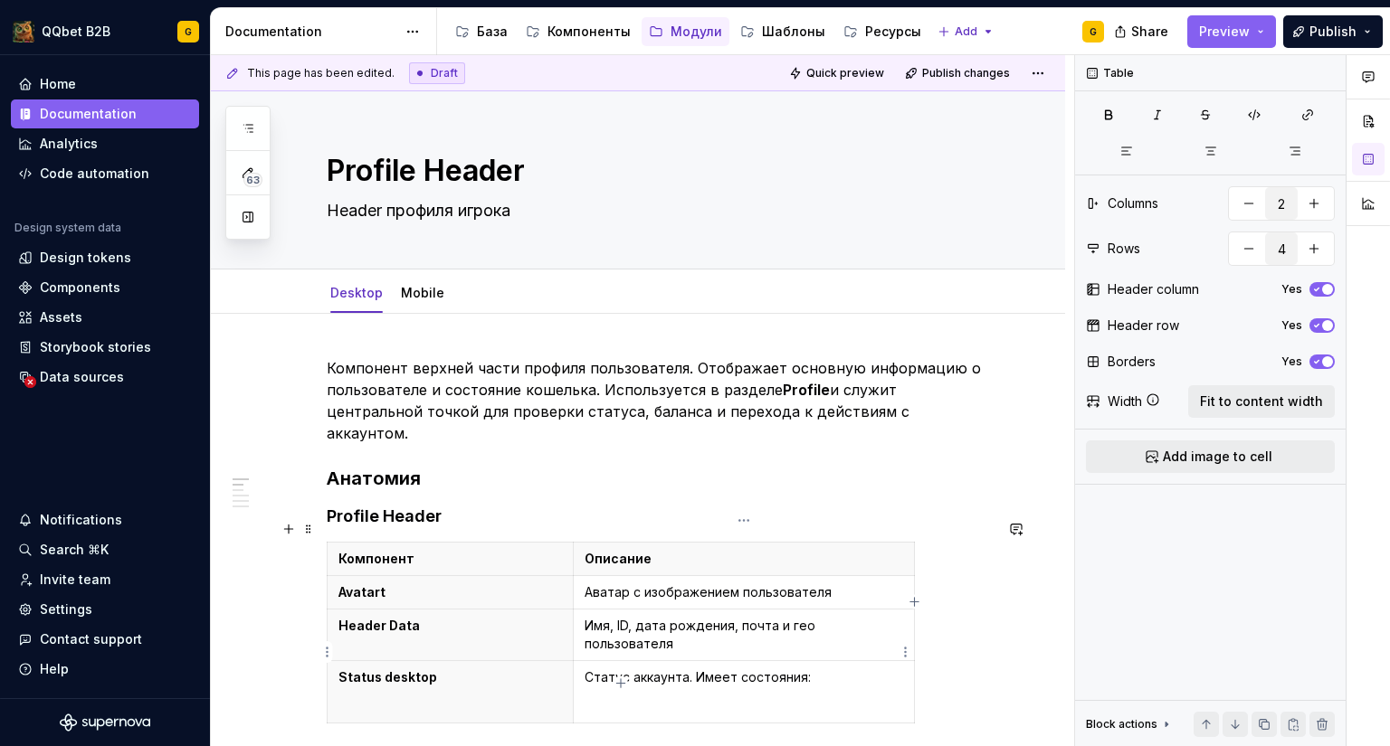
click at [743, 669] on p "Статус аккаунта. Имеет состояния:" at bounding box center [743, 678] width 318 height 18
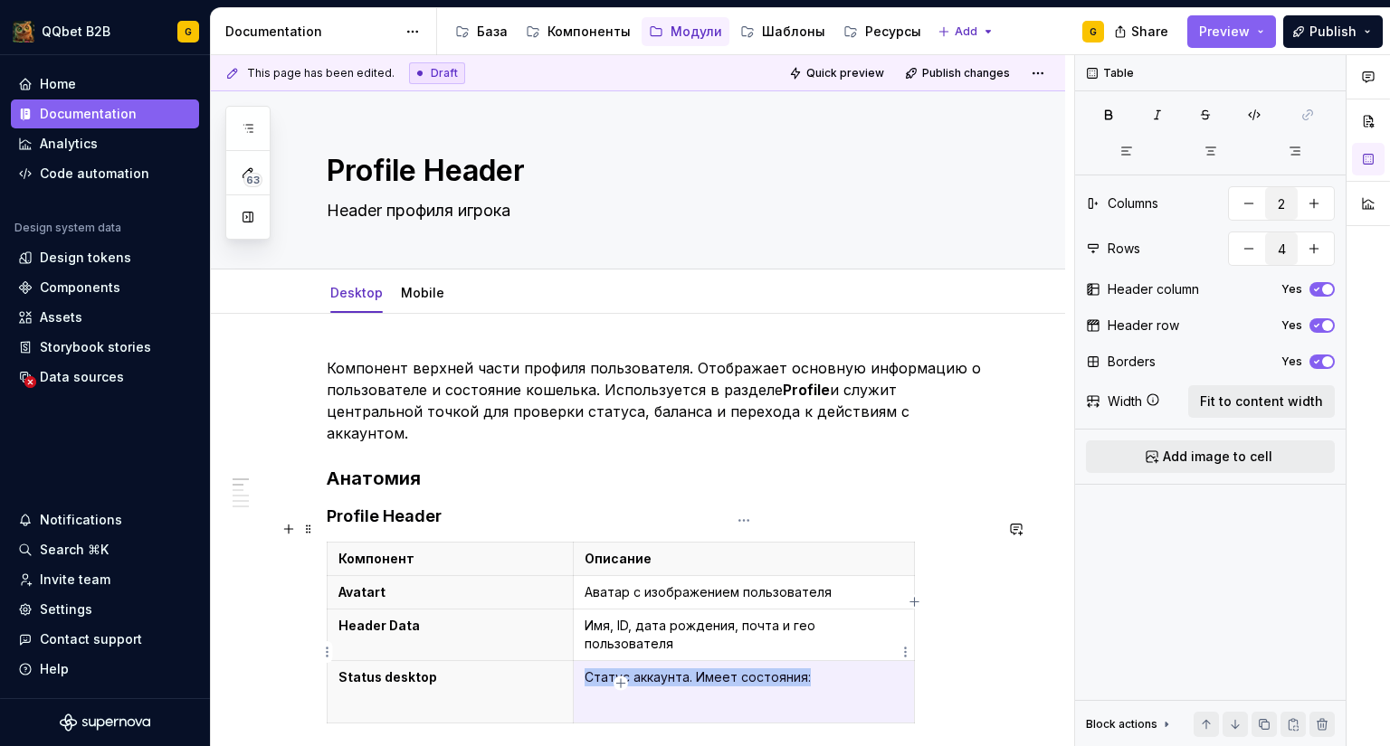
click at [743, 669] on p "Статус аккаунта. Имеет состояния:" at bounding box center [743, 678] width 318 height 18
click at [833, 661] on td "Статус аккаунта. Имеет состояния:" at bounding box center [743, 692] width 341 height 62
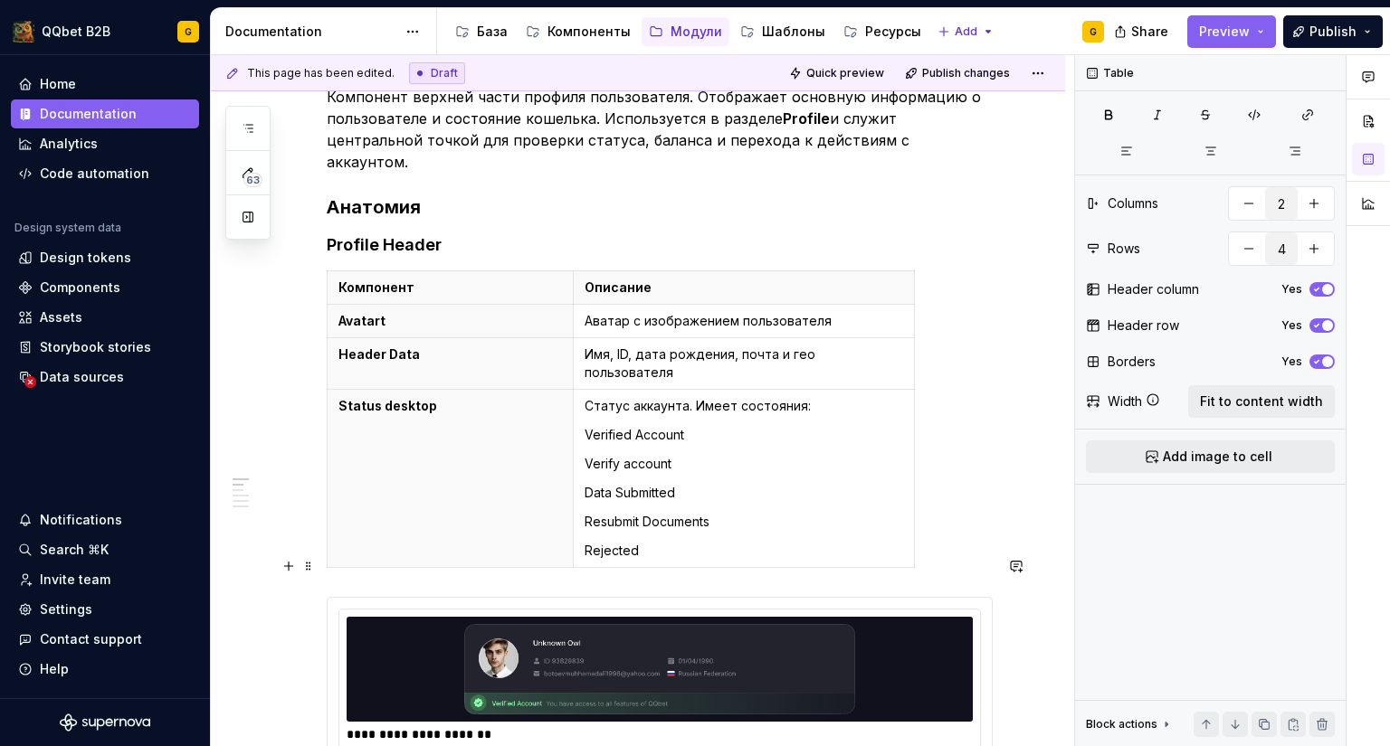
scroll to position [278, 0]
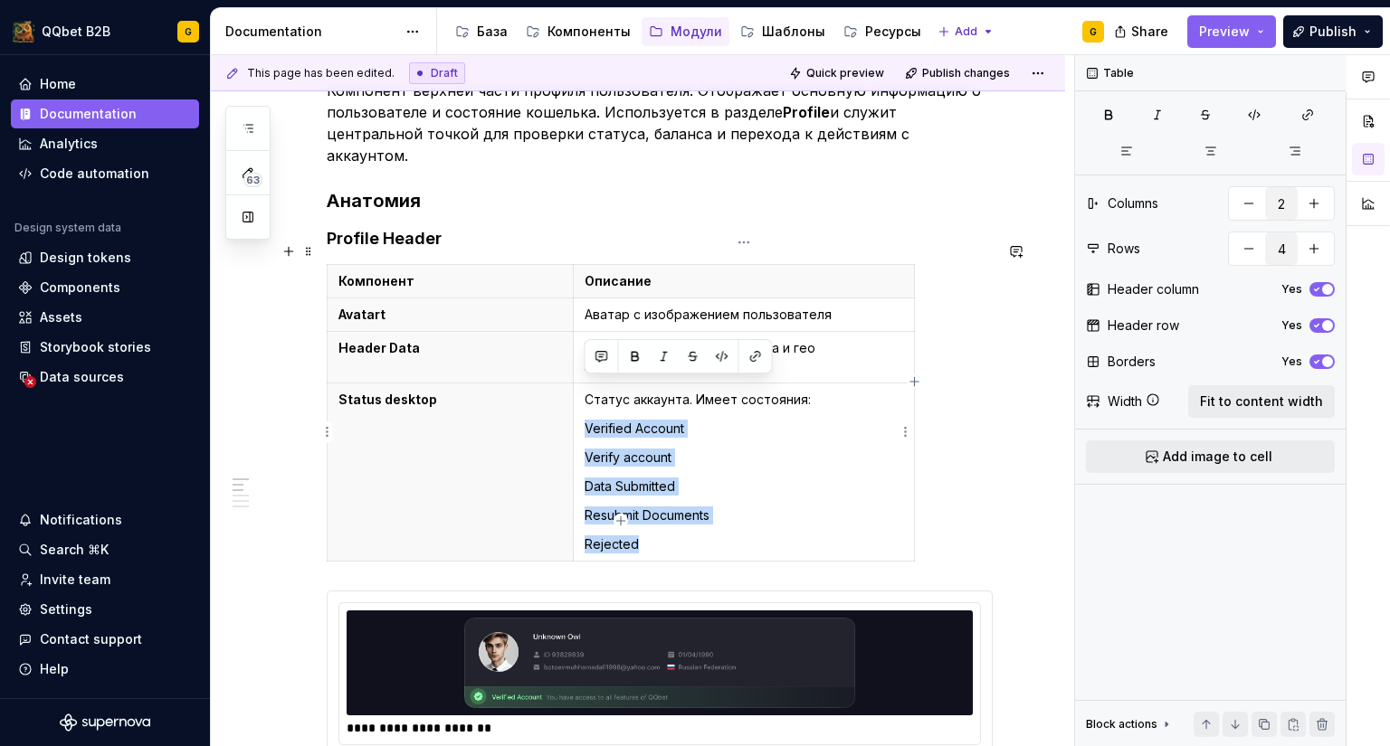
drag, startPoint x: 642, startPoint y: 498, endPoint x: 580, endPoint y: 386, distance: 127.6
click at [580, 386] on td "Статус аккаунта. Имеет состояния: Verified Account Verify account Data Submitte…" at bounding box center [743, 473] width 341 height 178
click at [683, 487] on td "Статус аккаунта. Имеет состояния: Verified Account Verify account Data Submitte…" at bounding box center [743, 473] width 341 height 178
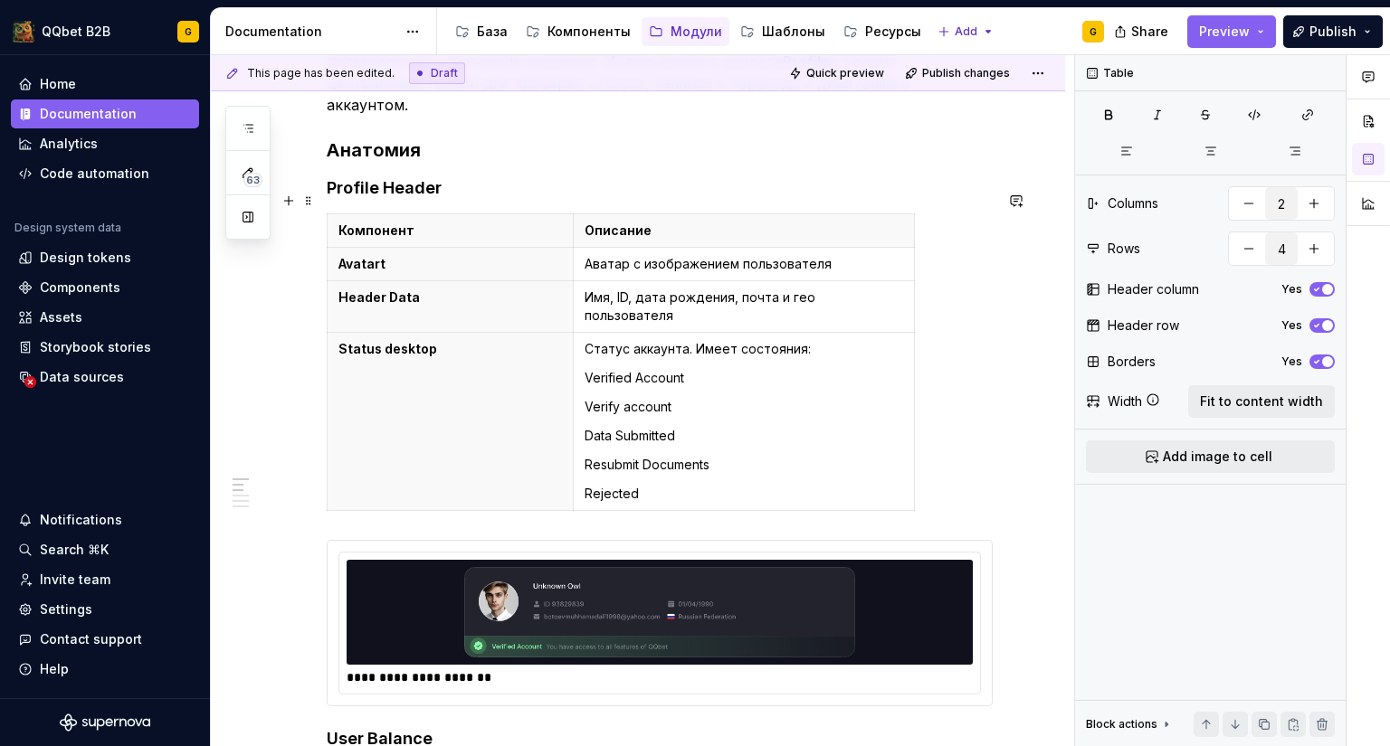
scroll to position [329, 0]
click at [534, 401] on th "Status desktop" at bounding box center [451, 421] width 246 height 178
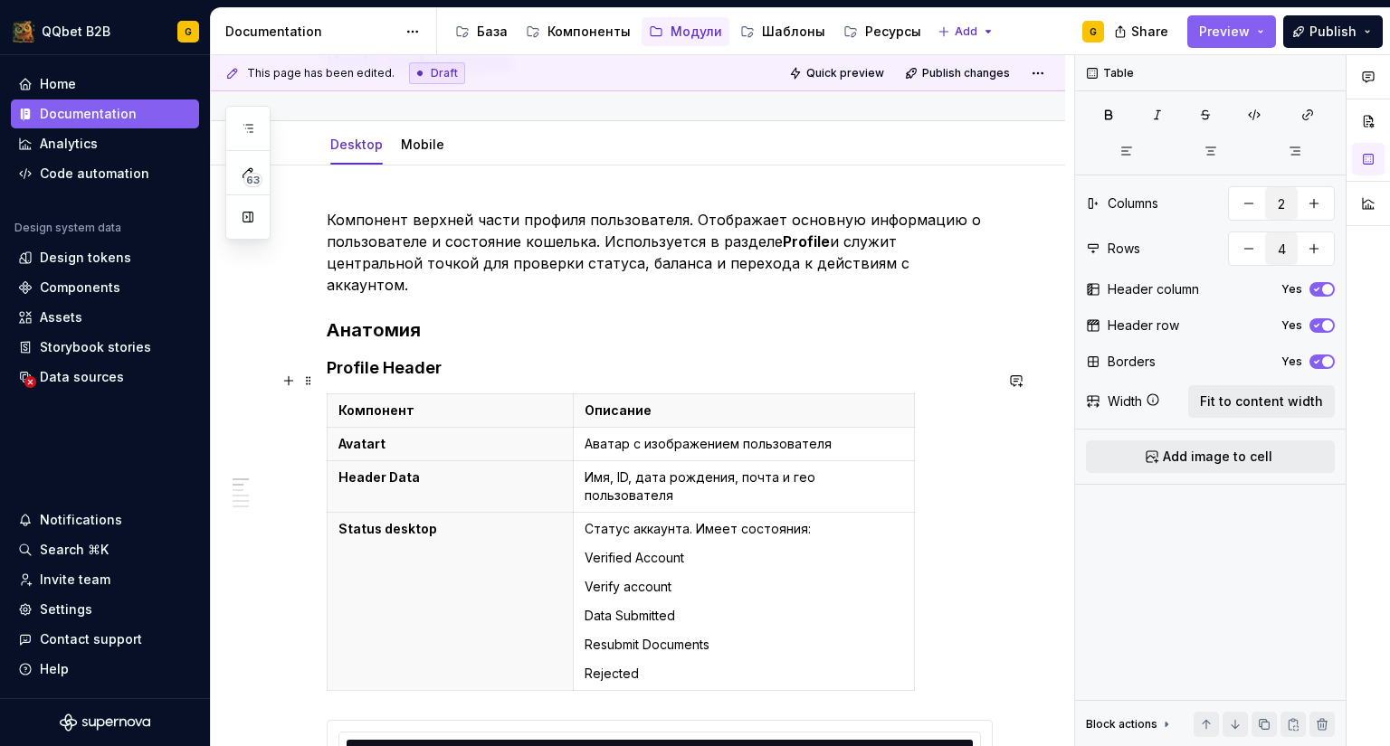
scroll to position [149, 0]
click at [408, 158] on div "Mobile" at bounding box center [423, 144] width 58 height 33
click at [401, 142] on link "Mobile" at bounding box center [422, 143] width 43 height 15
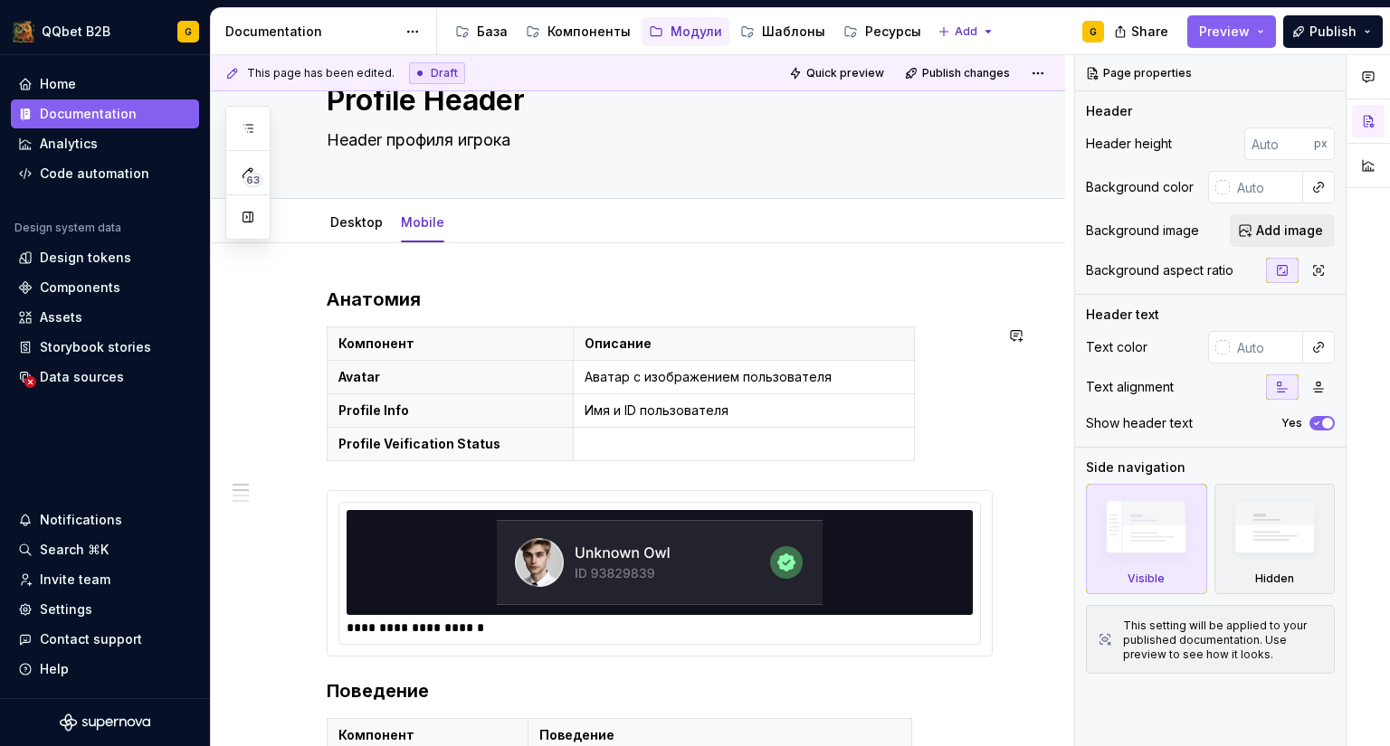
scroll to position [71, 0]
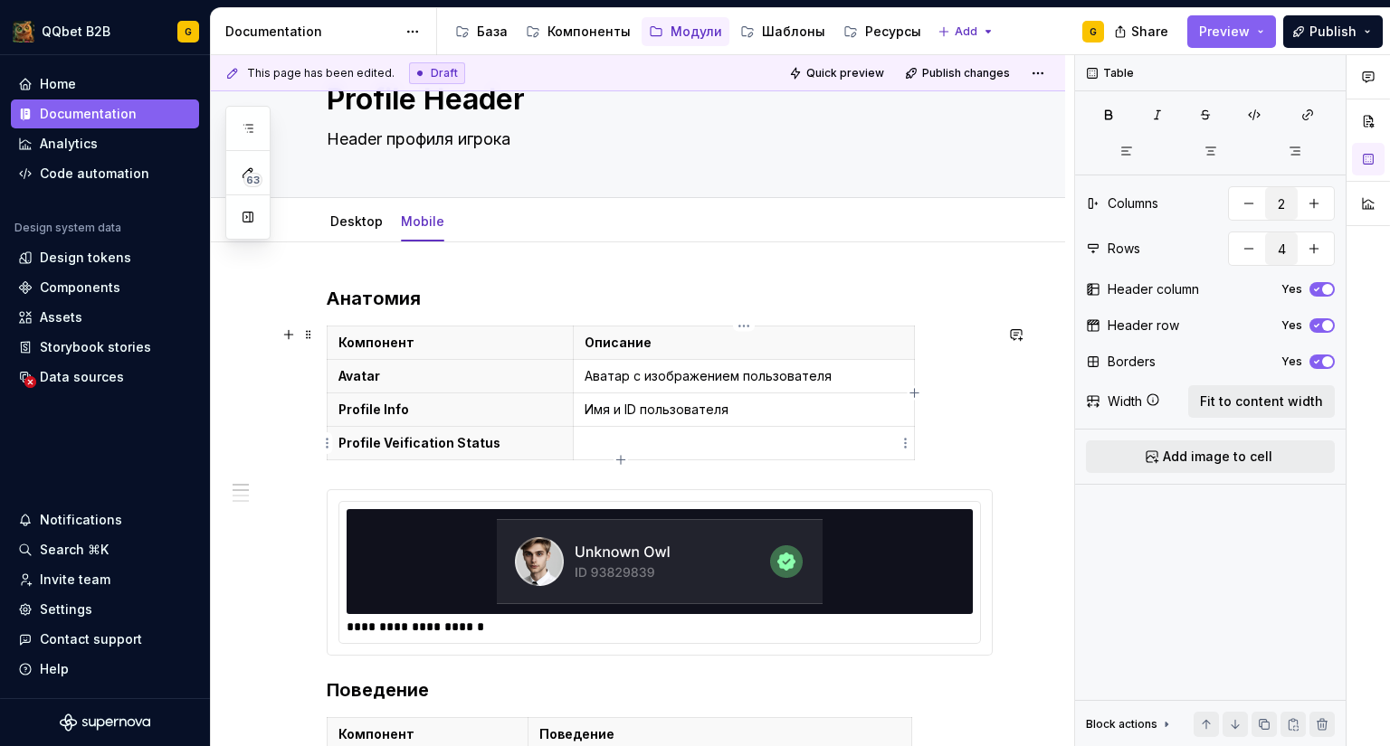
click at [610, 445] on p at bounding box center [743, 443] width 318 height 18
click at [349, 227] on link "Desktop" at bounding box center [356, 221] width 52 height 15
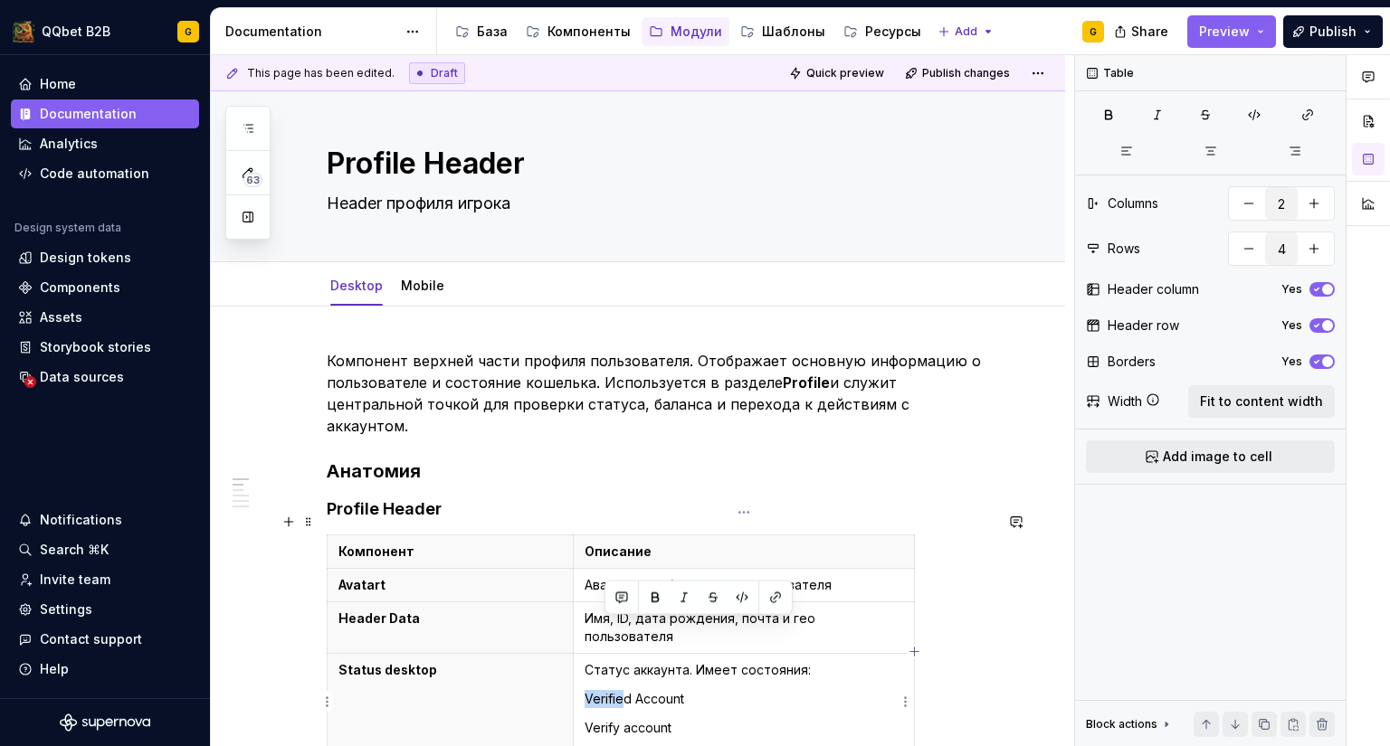
scroll to position [8, 0]
drag, startPoint x: 828, startPoint y: 634, endPoint x: 584, endPoint y: 631, distance: 244.3
click at [584, 653] on td "Статус аккаунта. Имеет состояния: Verified Account Verify account Data Submitte…" at bounding box center [743, 742] width 341 height 178
copy p "Статус аккаунта. Имеет состояния:"
click at [414, 290] on link "Mobile" at bounding box center [422, 284] width 43 height 15
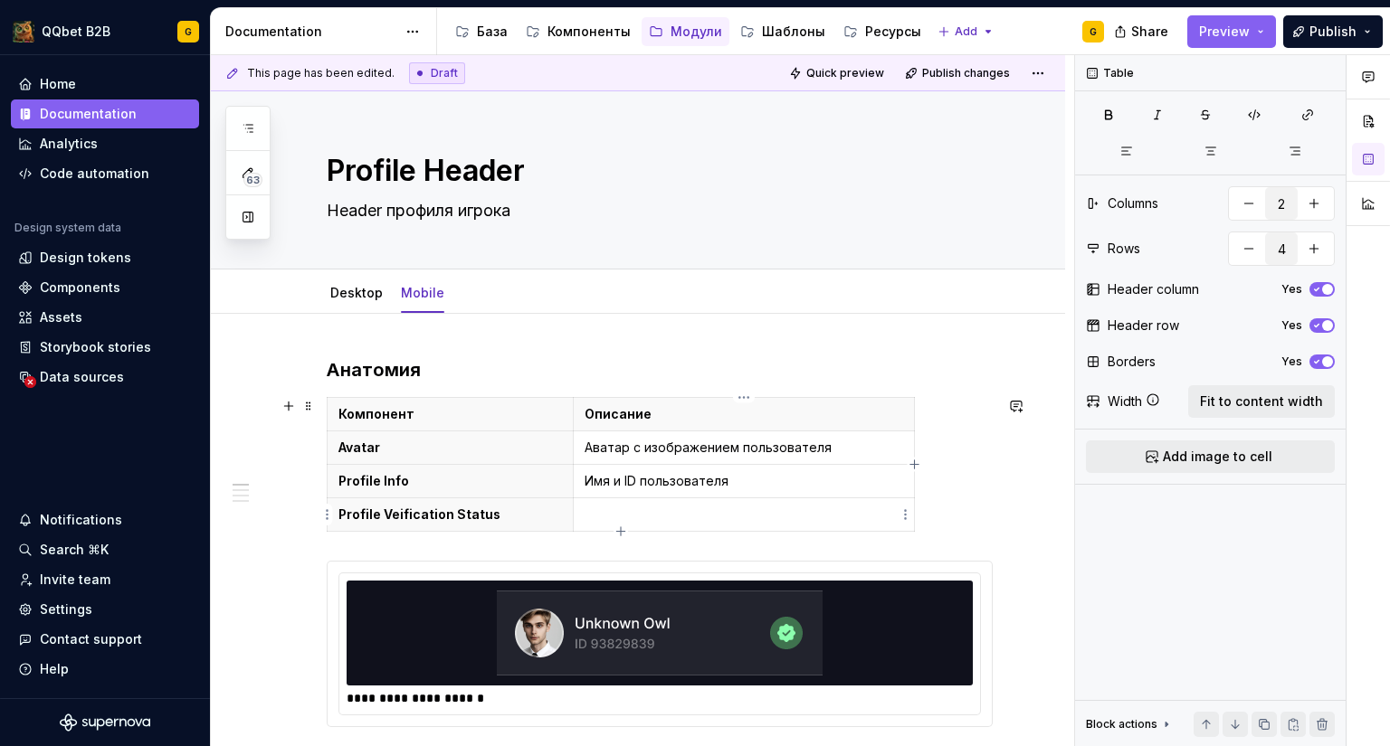
click at [679, 520] on p at bounding box center [743, 515] width 318 height 18
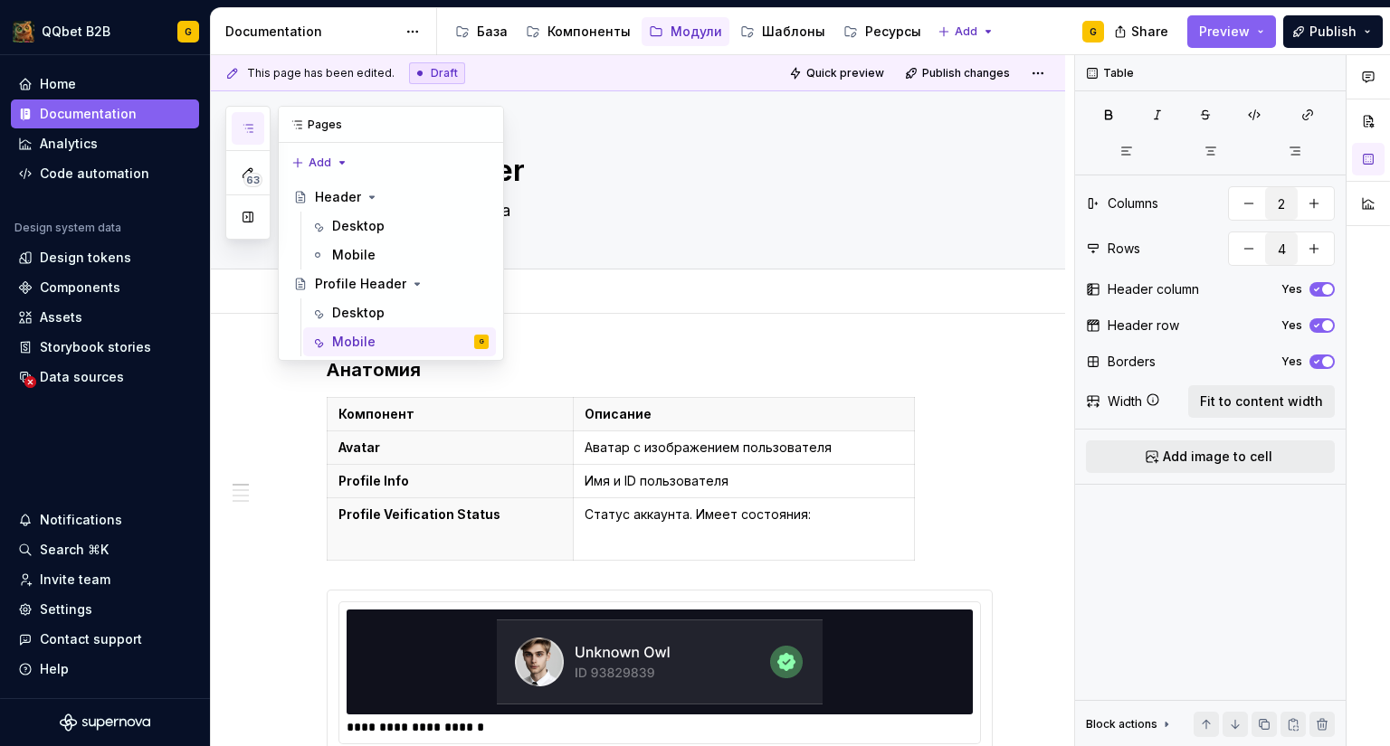
click at [257, 128] on button "button" at bounding box center [248, 128] width 33 height 33
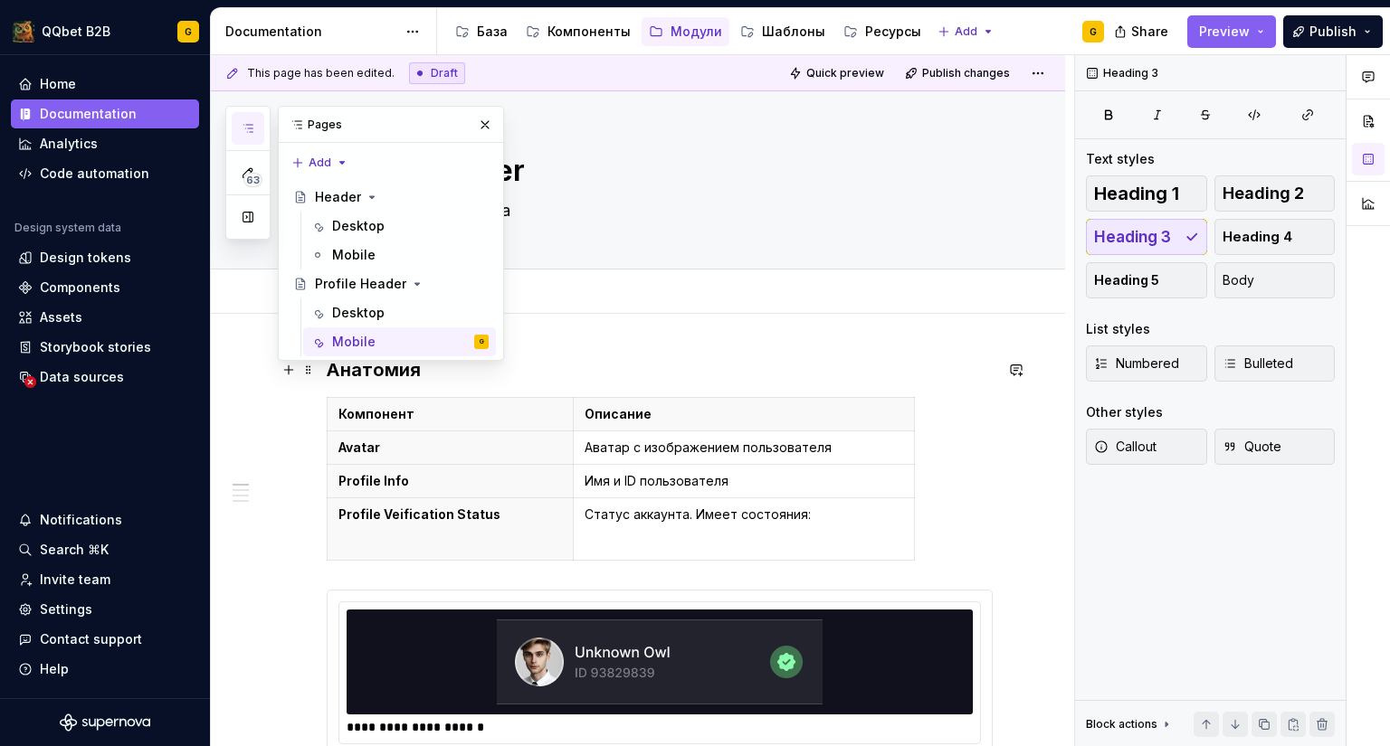
click at [592, 363] on h3 "Анатомия" at bounding box center [660, 369] width 666 height 25
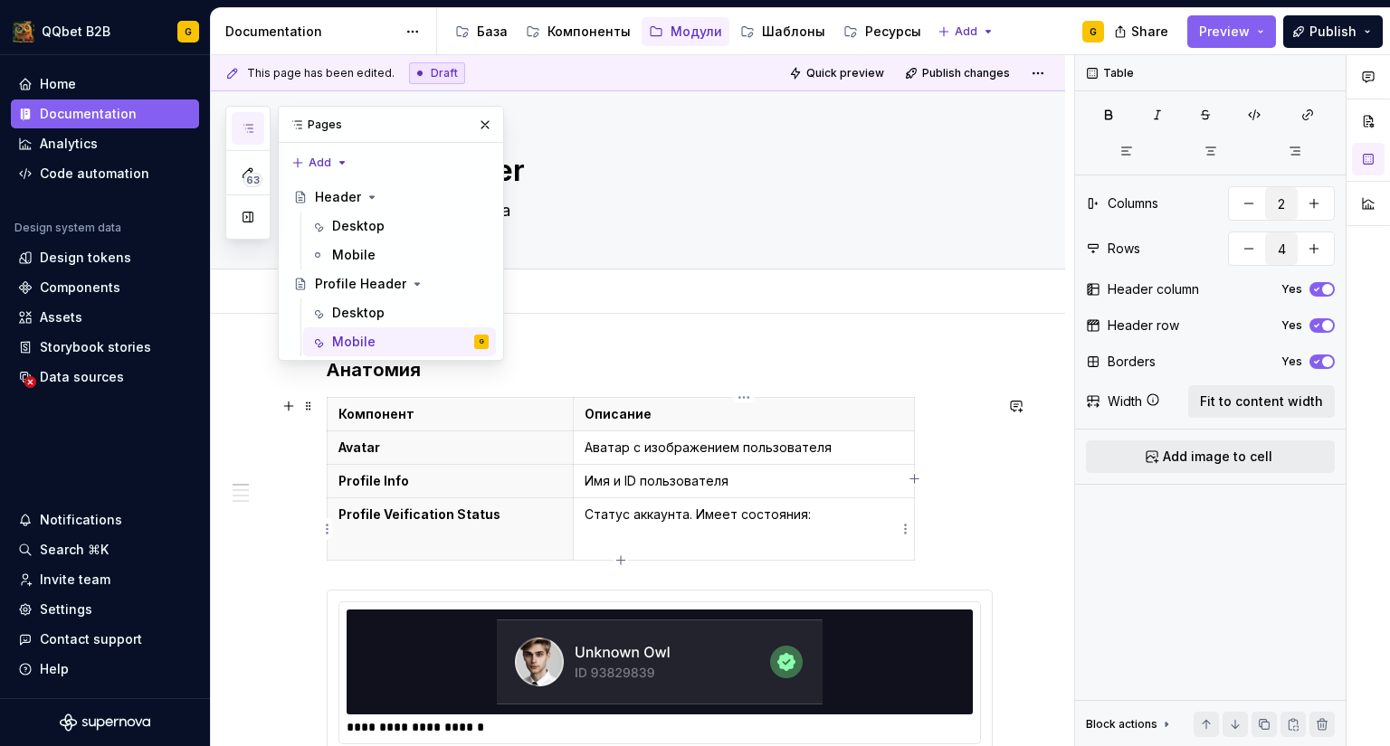
click at [706, 528] on td "Статус аккаунта. Имеет состояния:" at bounding box center [743, 530] width 341 height 62
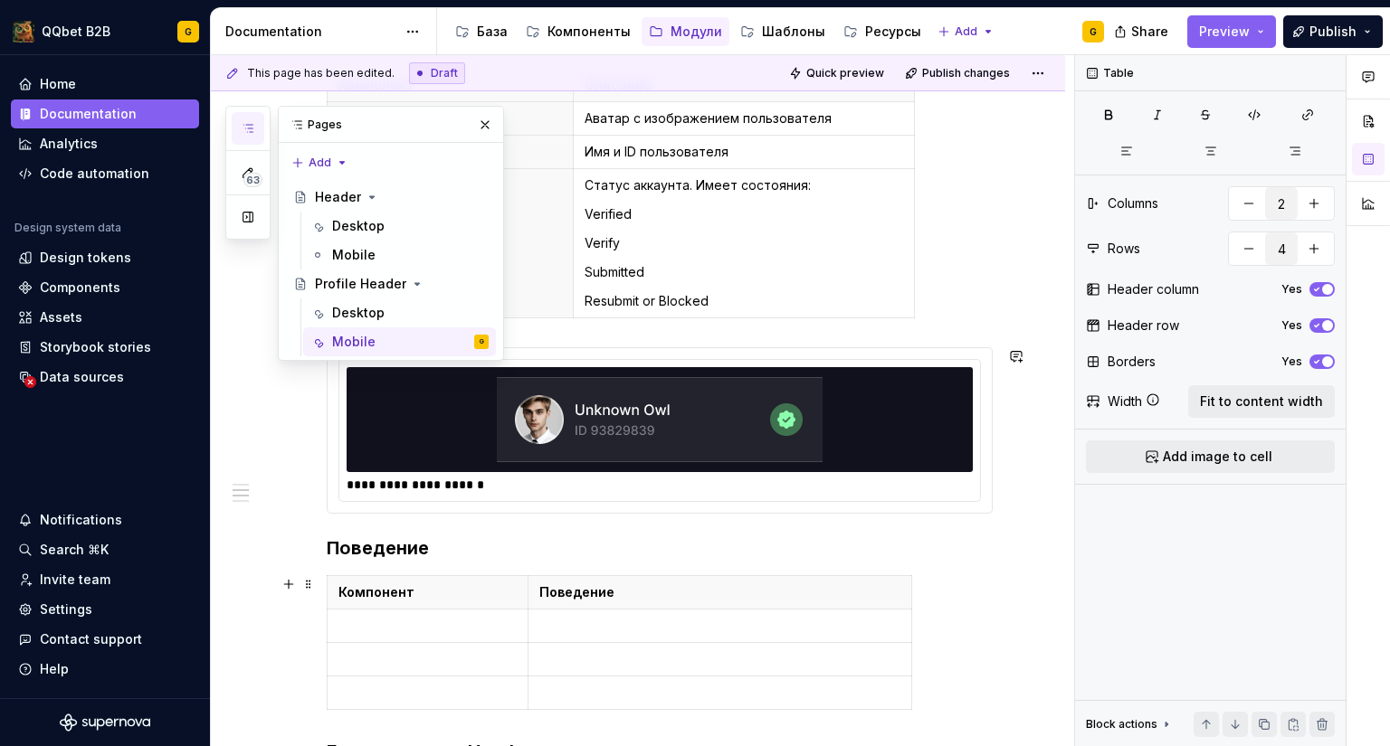
scroll to position [429, 0]
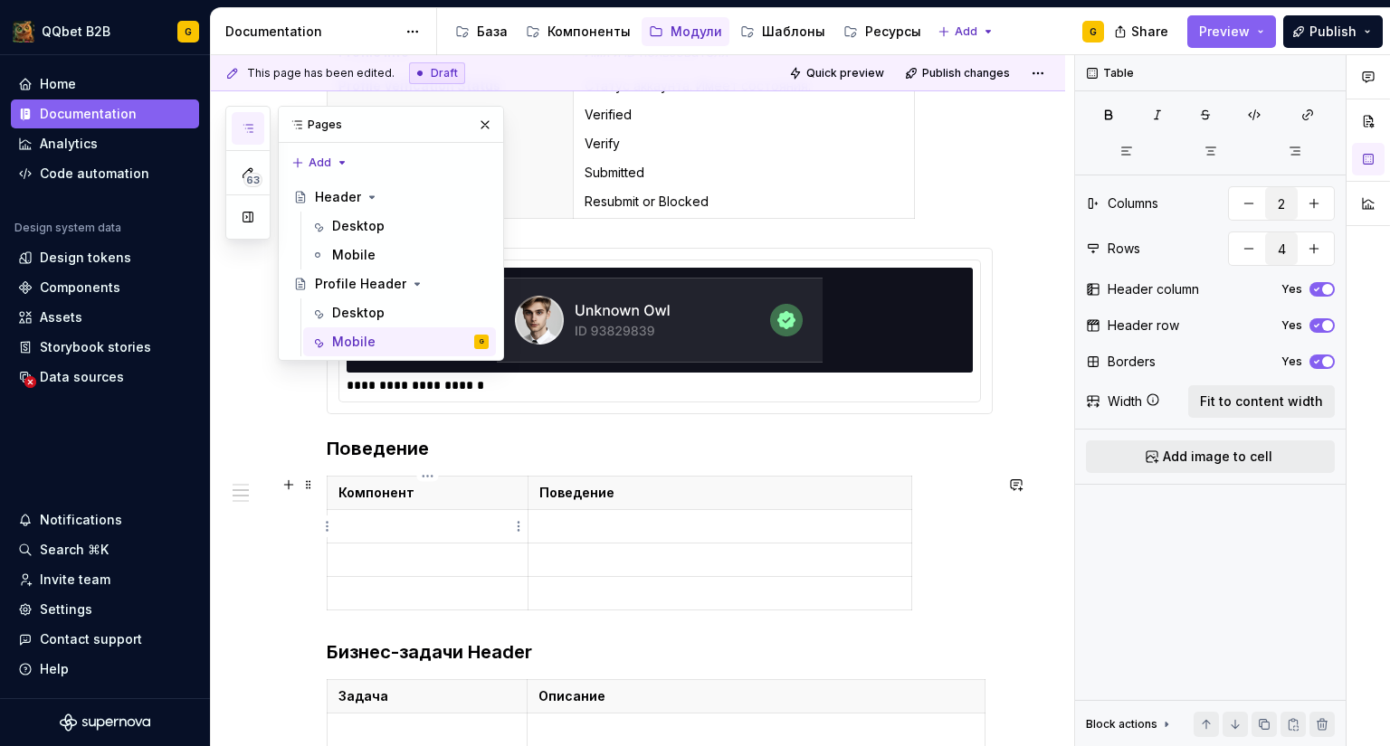
click at [434, 527] on p at bounding box center [427, 527] width 178 height 18
click at [489, 121] on button "button" at bounding box center [484, 124] width 25 height 25
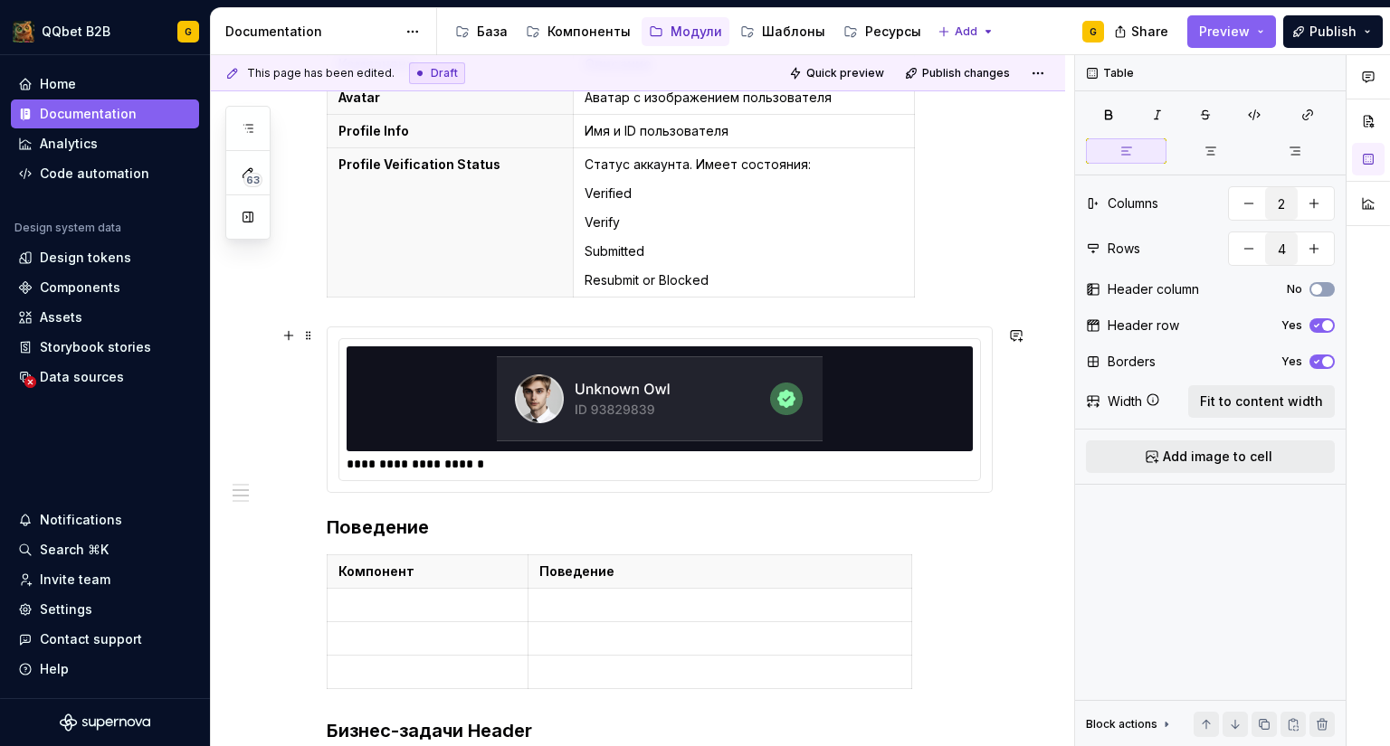
scroll to position [341, 0]
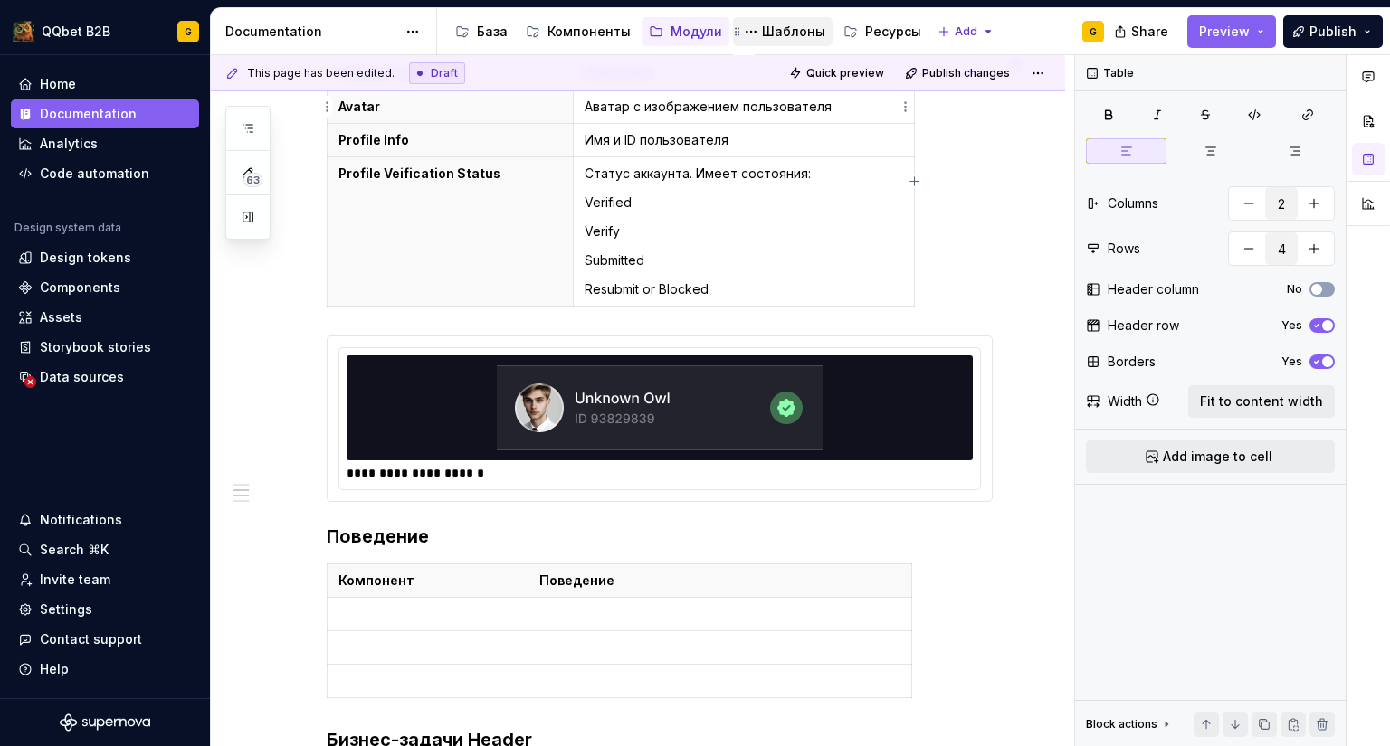
type textarea "*"
click at [363, 615] on p at bounding box center [427, 614] width 178 height 18
click at [583, 609] on p at bounding box center [719, 614] width 361 height 18
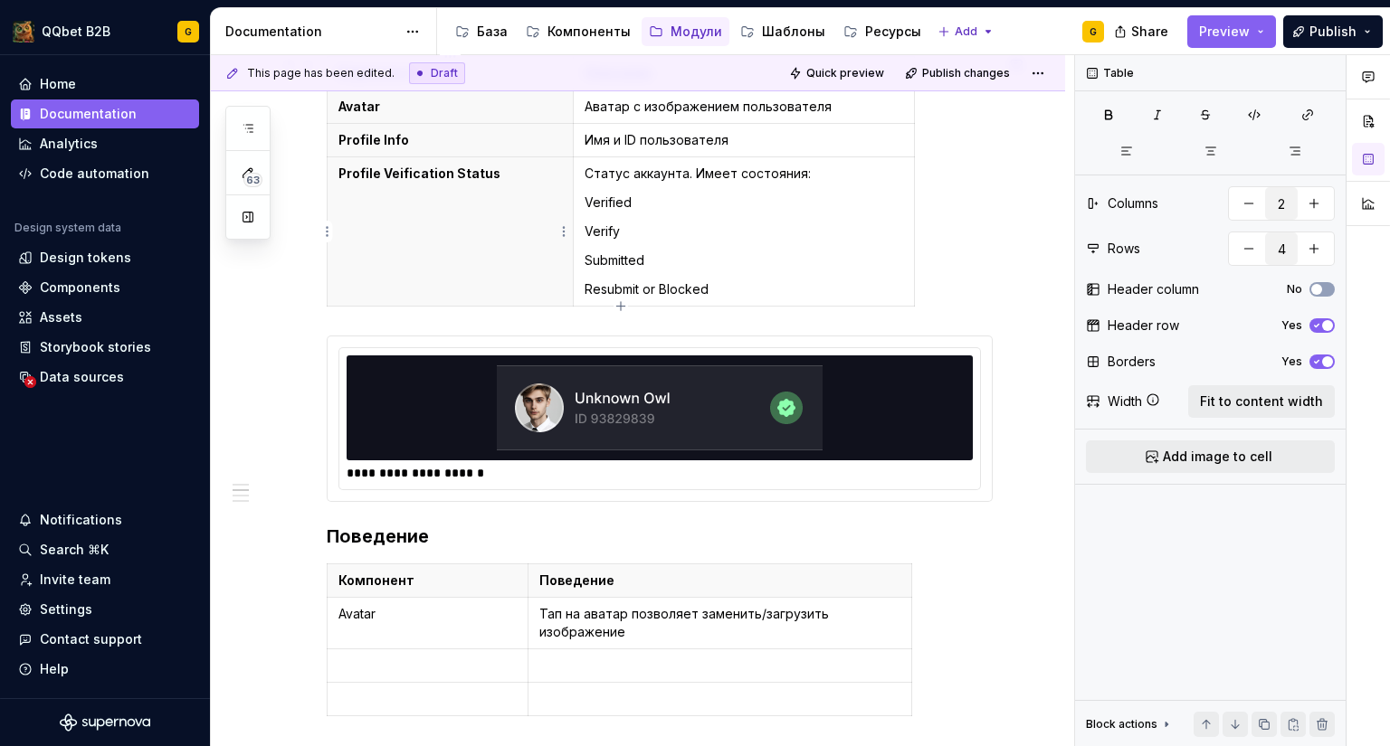
click at [414, 175] on p "Profile Veification Status" at bounding box center [449, 174] width 223 height 18
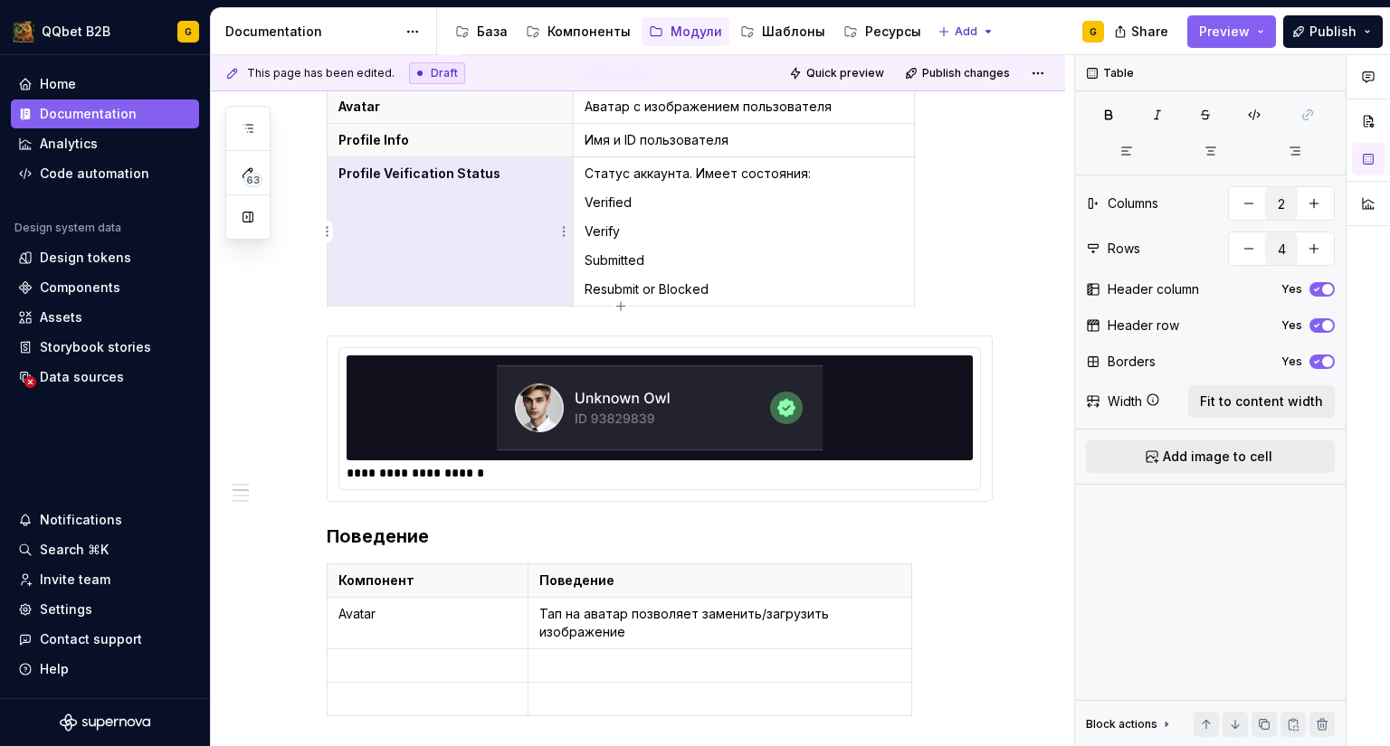
click at [414, 175] on p "Profile Veification Status" at bounding box center [449, 174] width 223 height 18
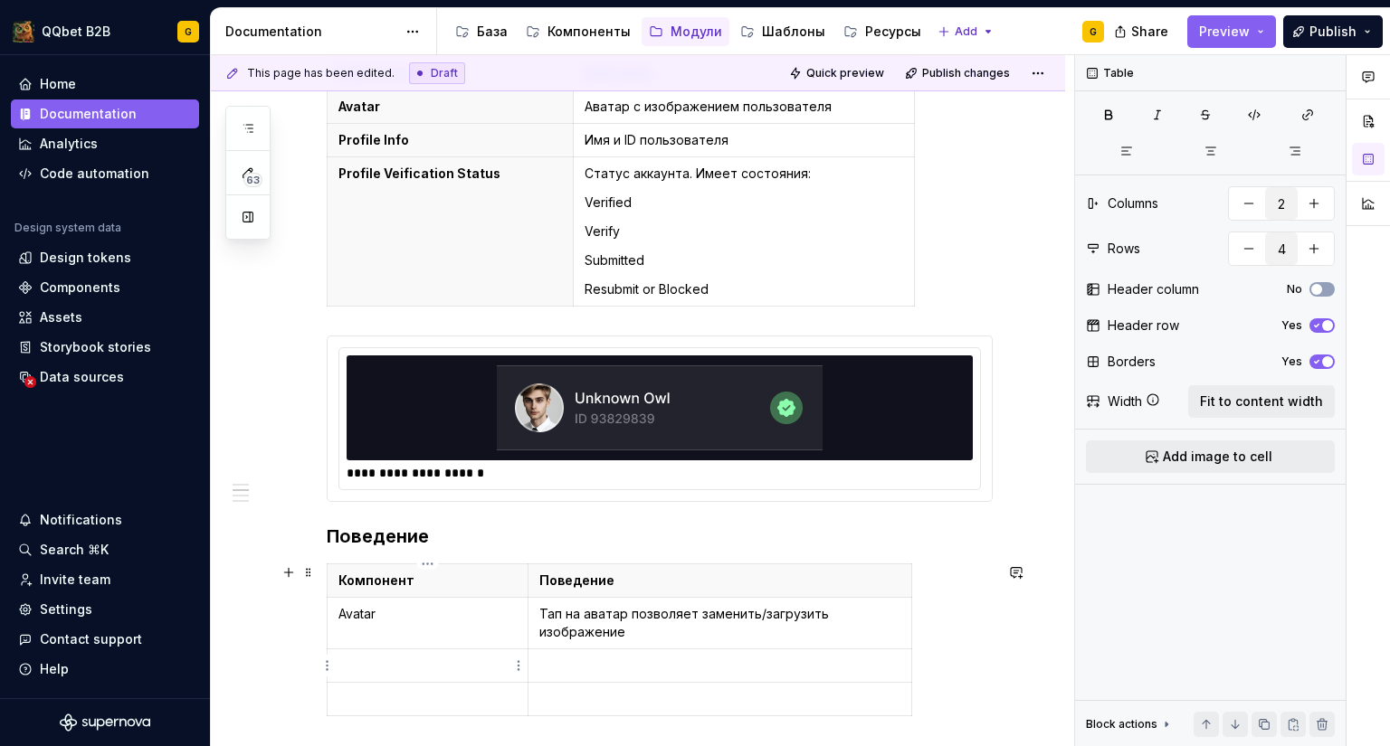
click at [354, 663] on p at bounding box center [427, 666] width 178 height 18
click at [373, 138] on p "Profile Info" at bounding box center [449, 140] width 223 height 18
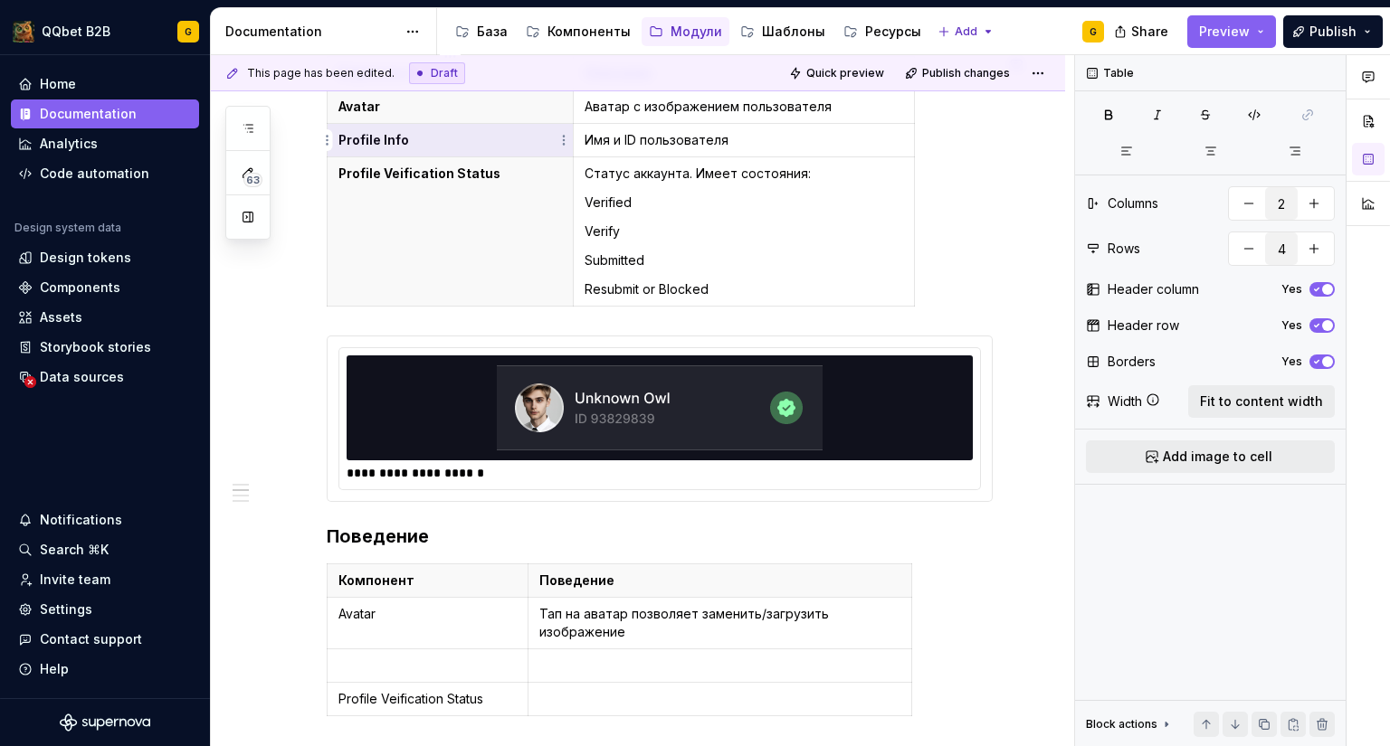
click at [373, 138] on p "Profile Info" at bounding box center [449, 140] width 223 height 18
click at [423, 670] on p "Profile Info" at bounding box center [427, 666] width 178 height 18
click at [600, 671] on p at bounding box center [719, 666] width 361 height 18
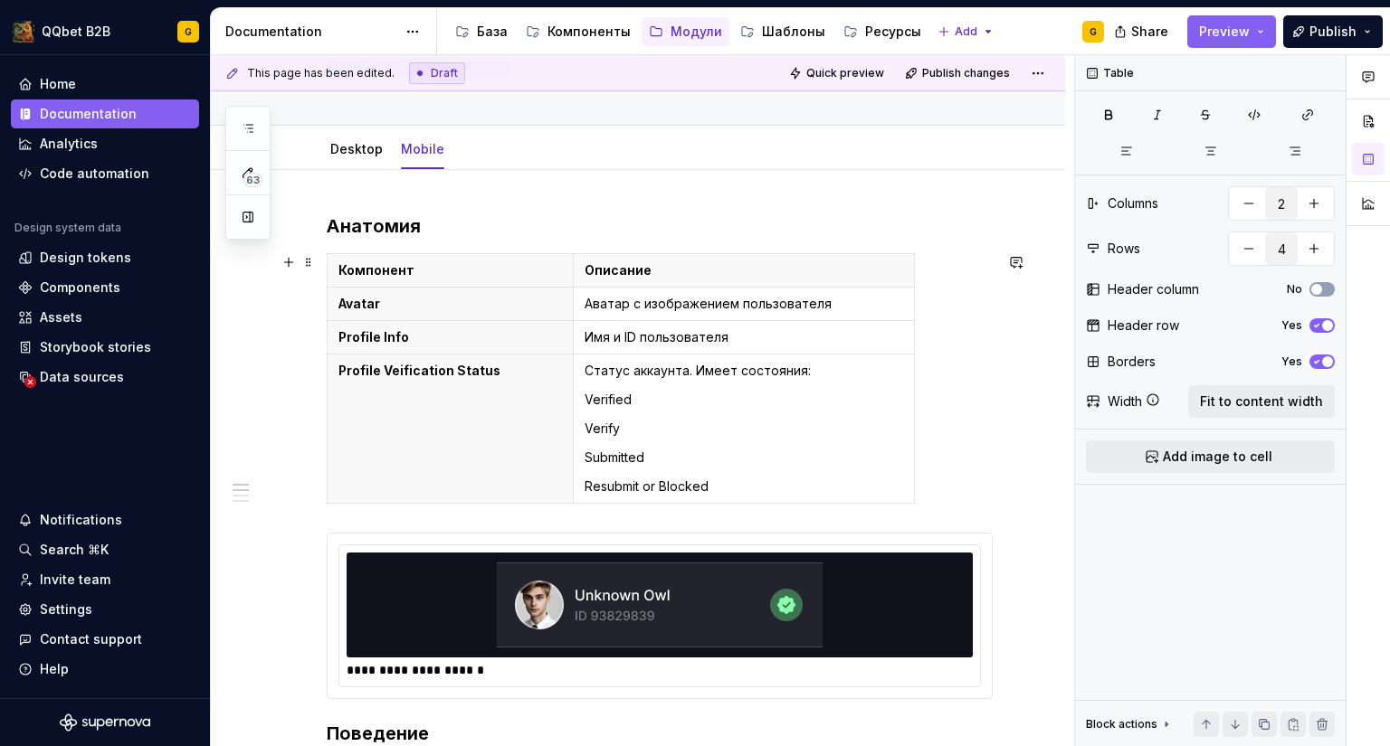
scroll to position [142, 0]
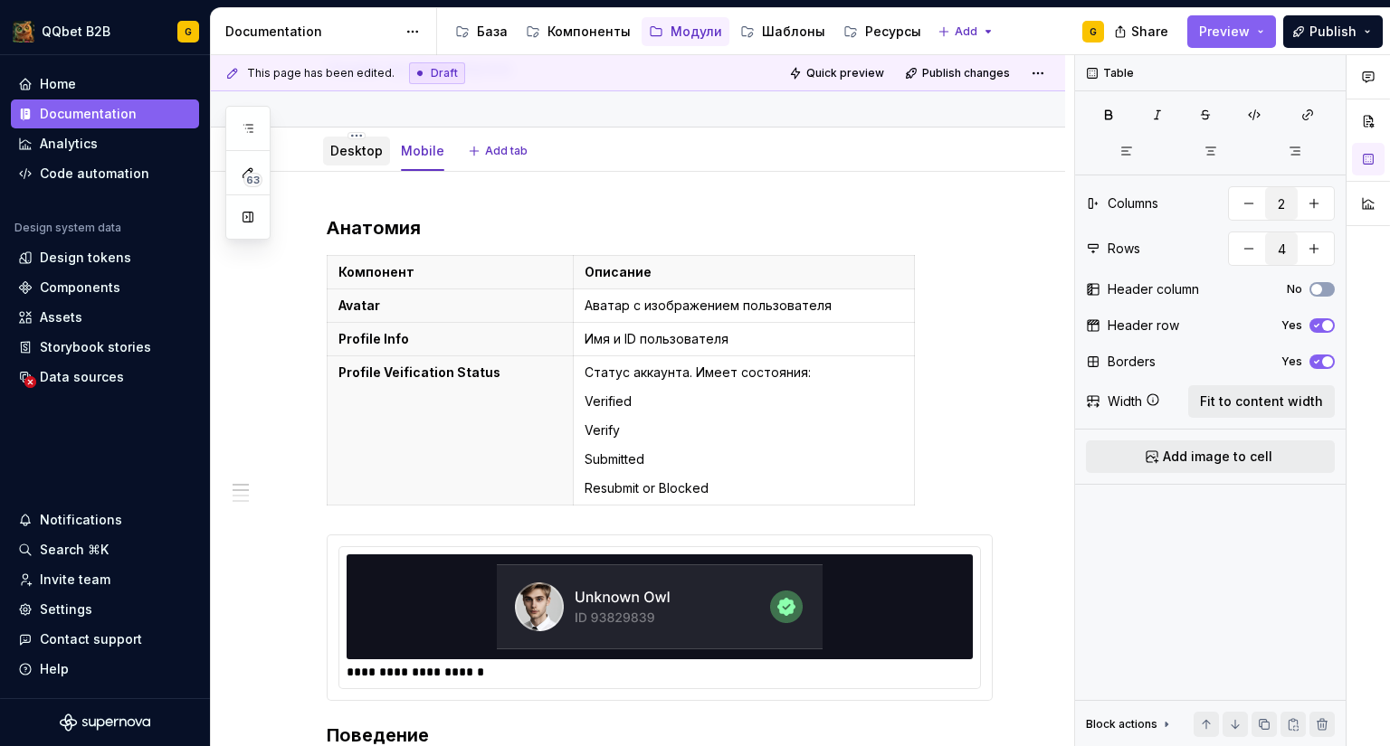
click at [342, 158] on div "Desktop" at bounding box center [356, 151] width 52 height 18
click at [358, 155] on link "Desktop" at bounding box center [356, 150] width 52 height 15
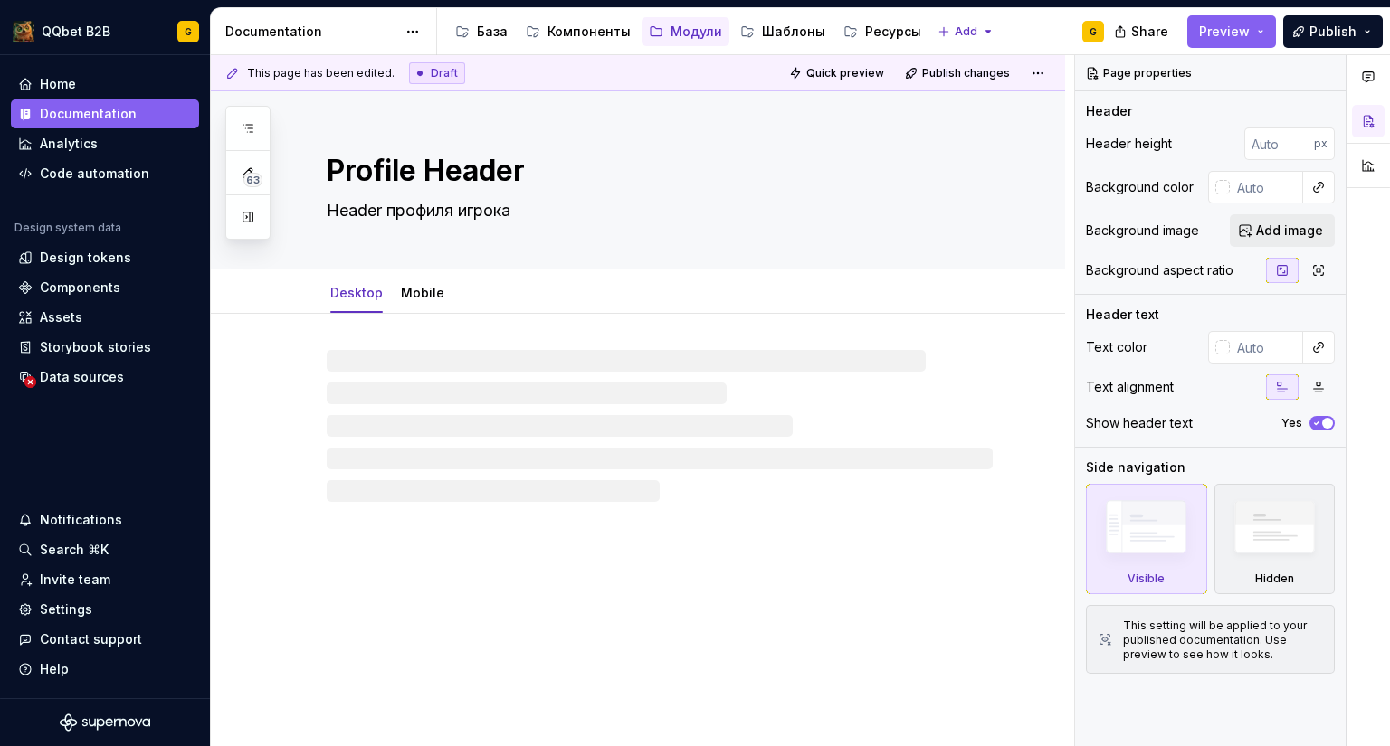
type textarea "*"
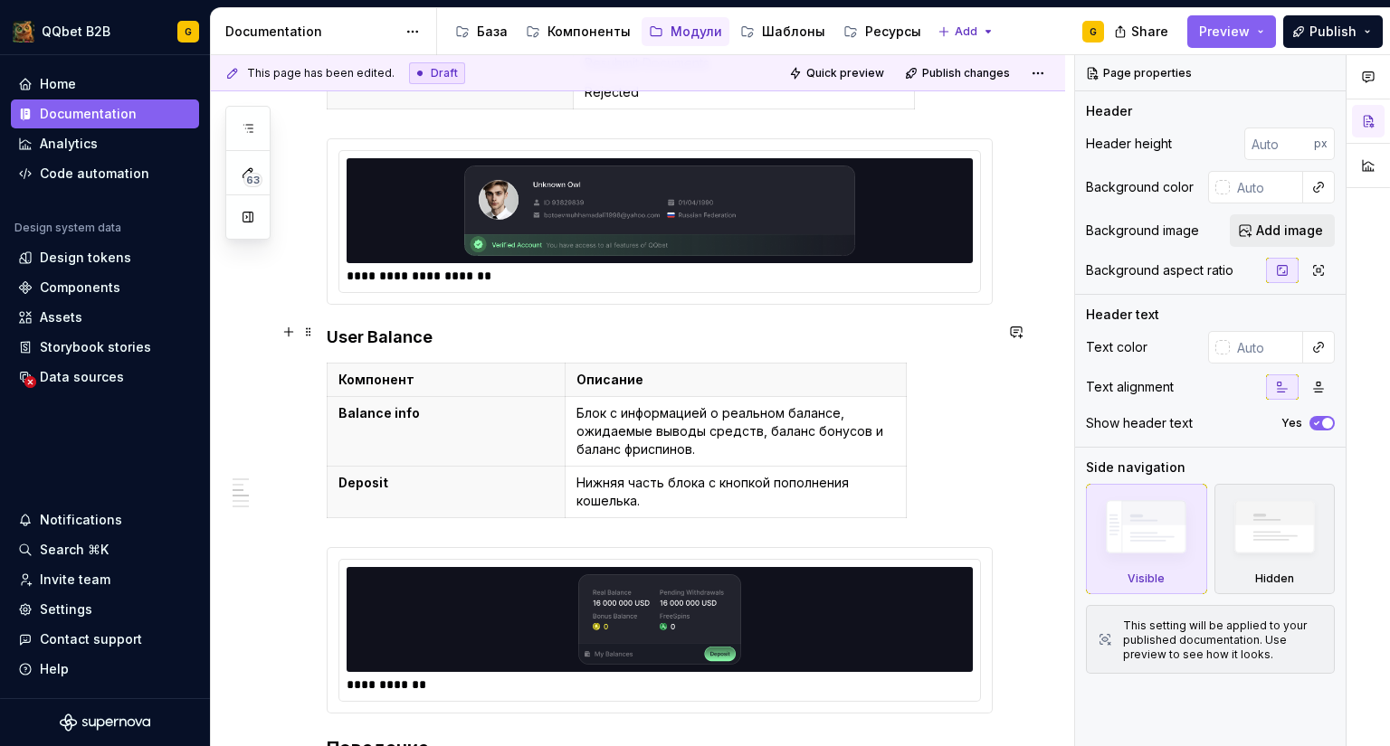
scroll to position [744, 0]
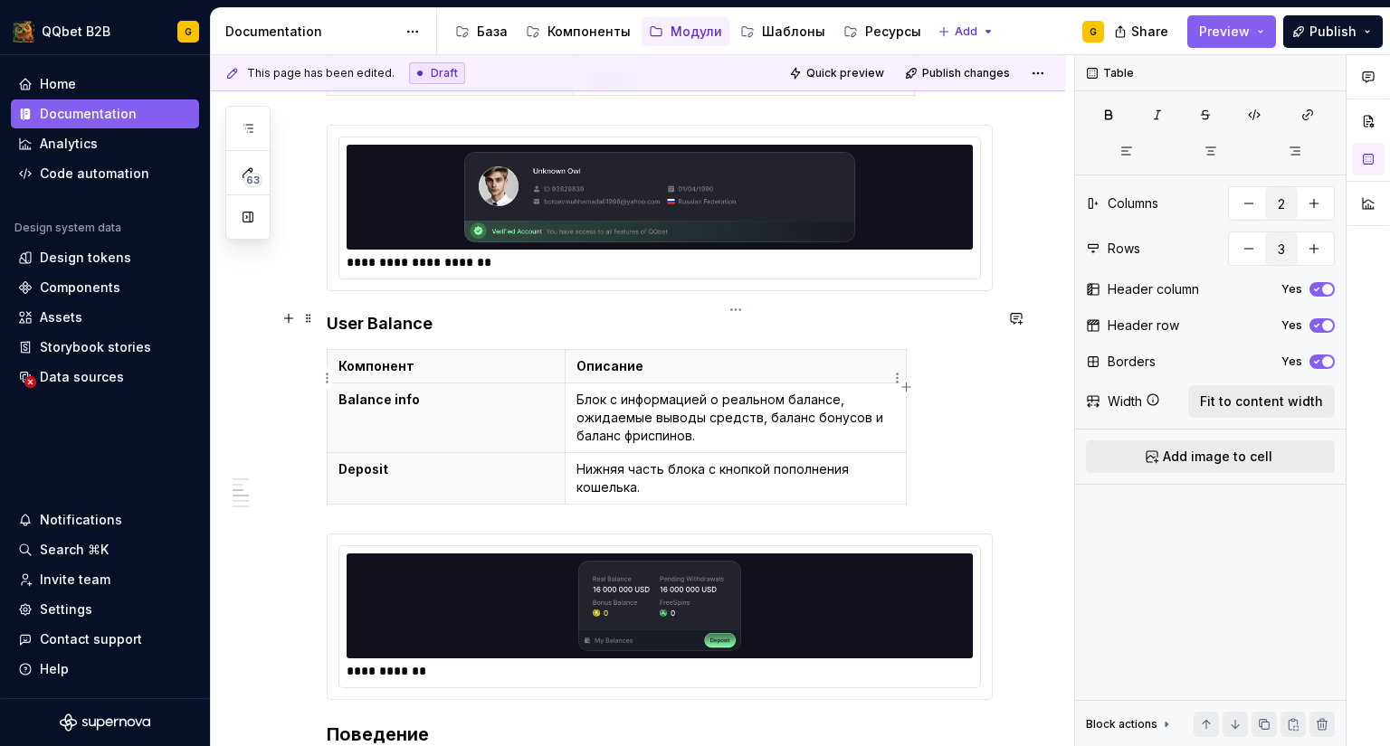
click at [658, 391] on p "Блок с информацией о реальном балансе, ожидаемые выводы средств, баланс бонусов…" at bounding box center [735, 418] width 318 height 54
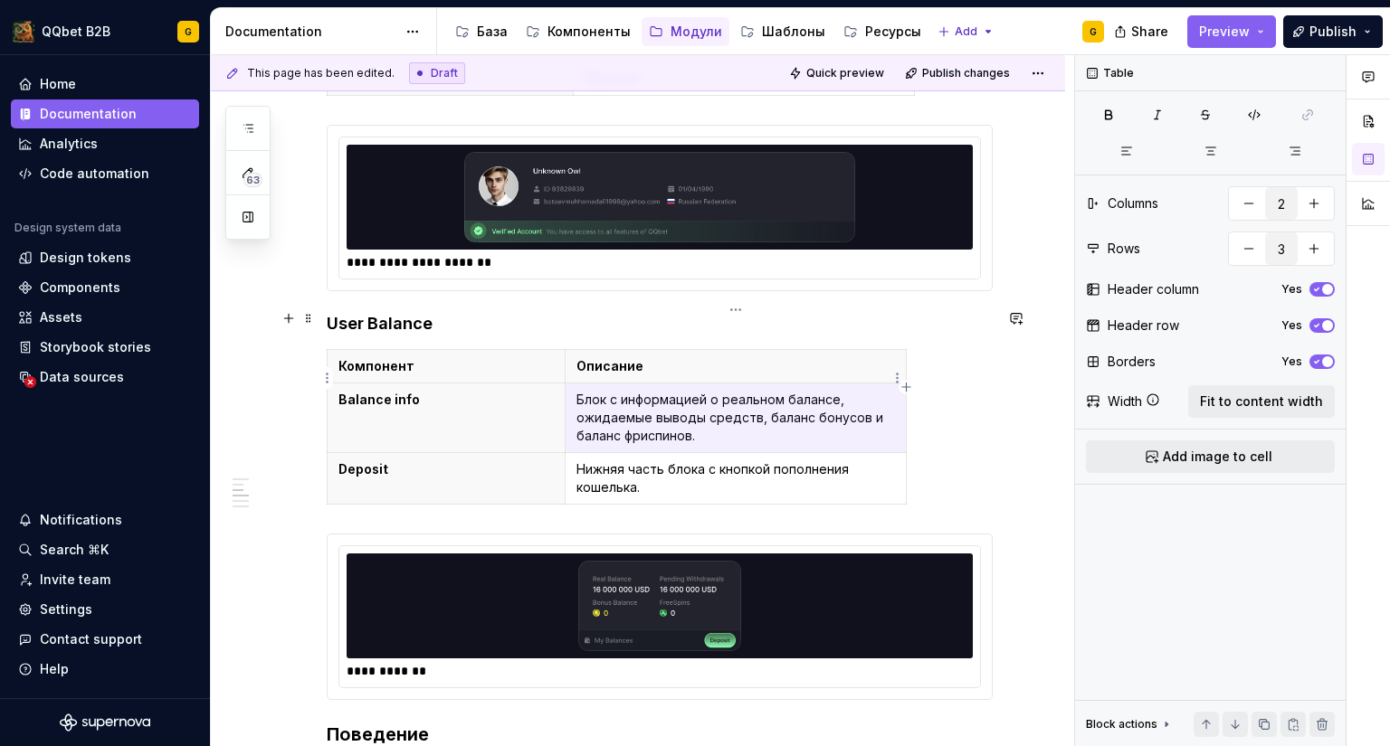
click at [658, 391] on p "Блок с информацией о реальном балансе, ожидаемые выводы средств, баланс бонусов…" at bounding box center [735, 418] width 318 height 54
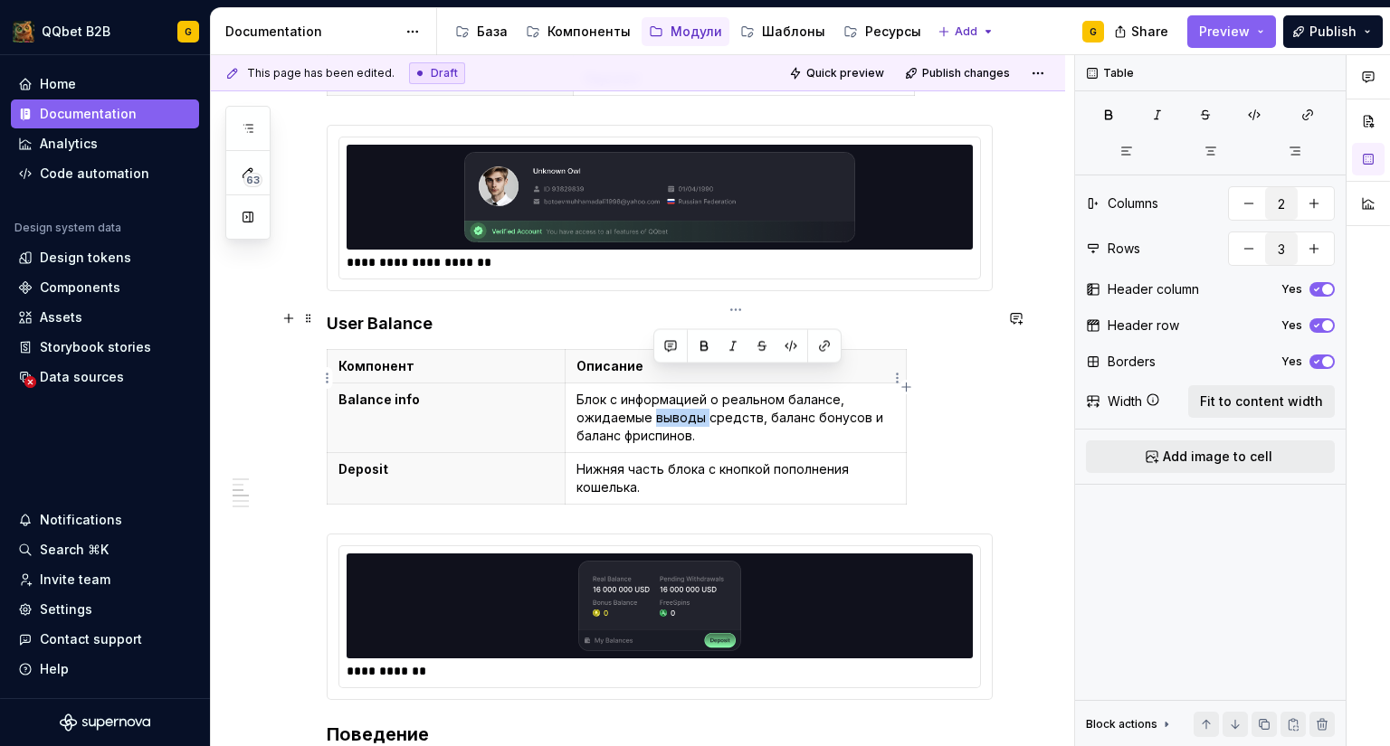
click at [658, 391] on p "Блок с информацией о реальном балансе, ожидаемые выводы средств, баланс бонусов…" at bounding box center [735, 418] width 318 height 54
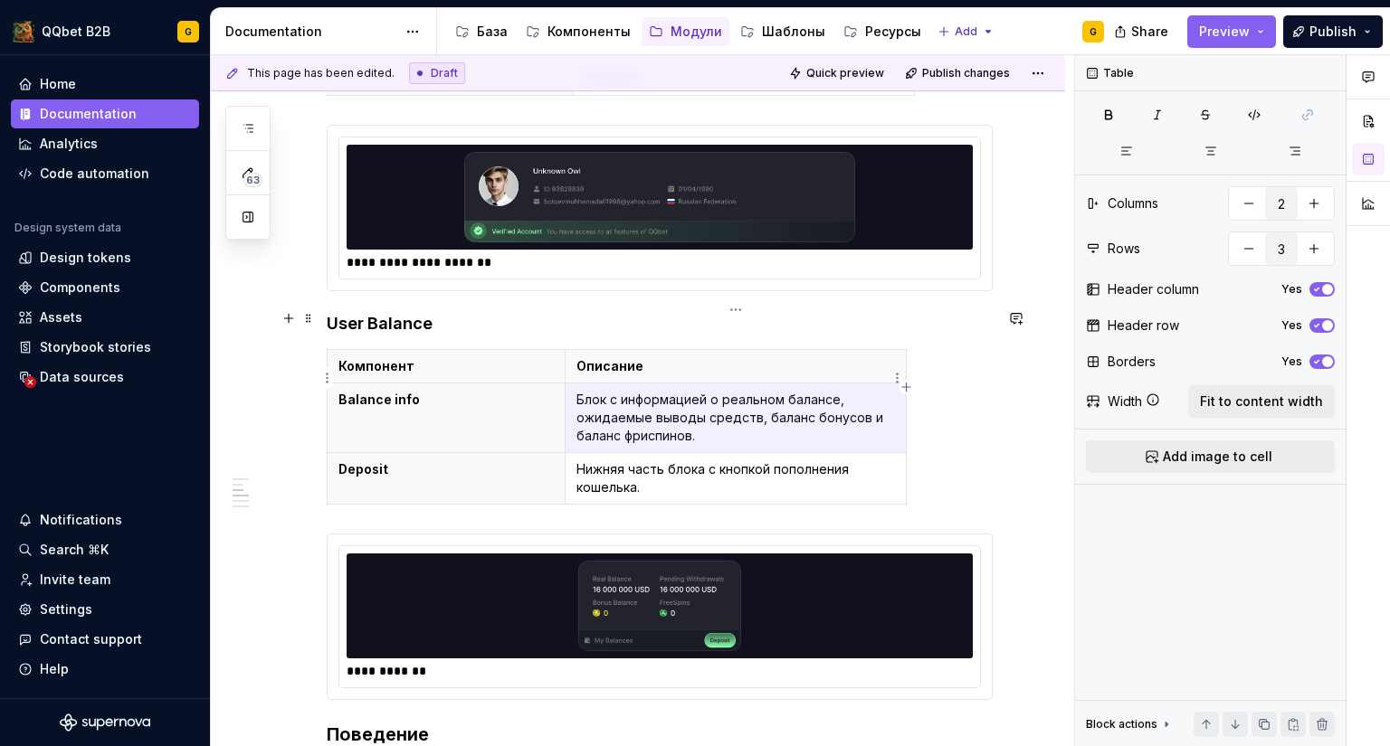
click at [658, 391] on p "Блок с информацией о реальном балансе, ожидаемые выводы средств, баланс бонусов…" at bounding box center [735, 418] width 318 height 54
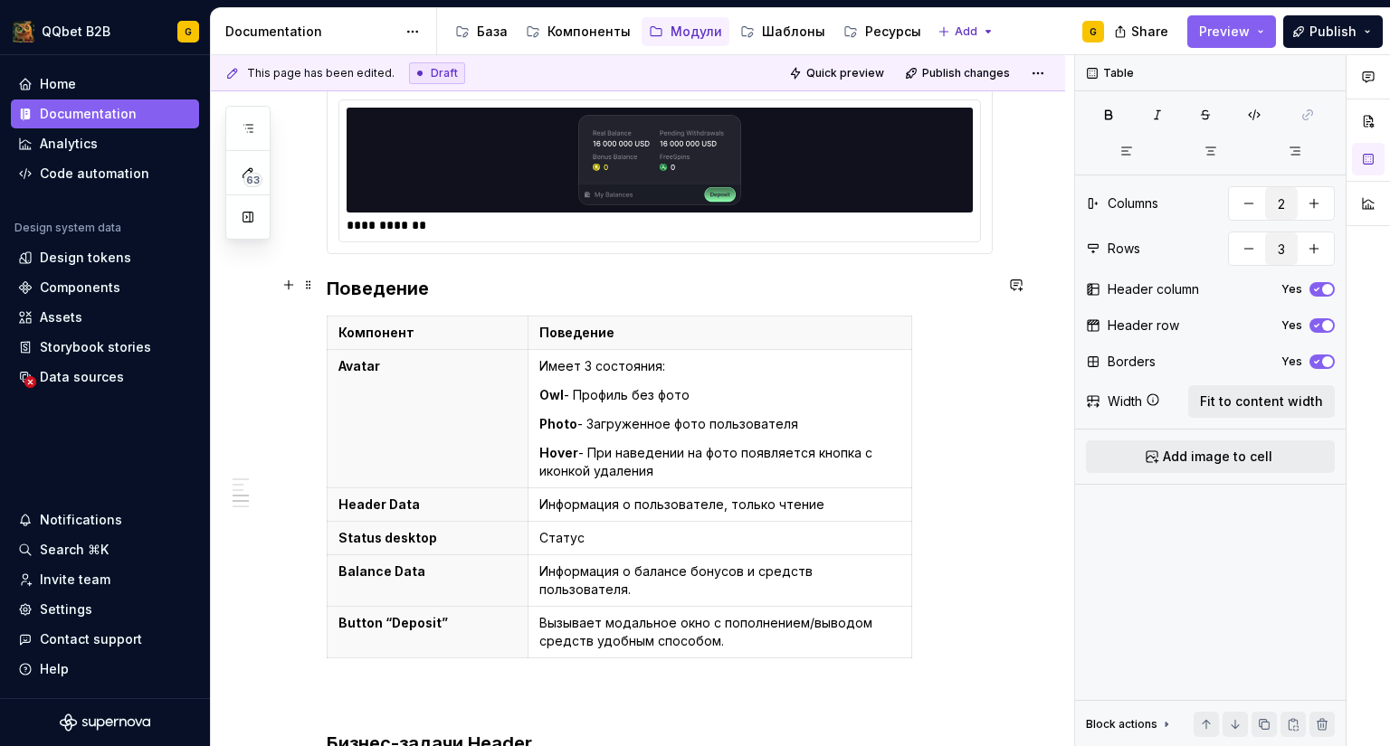
scroll to position [1240, 0]
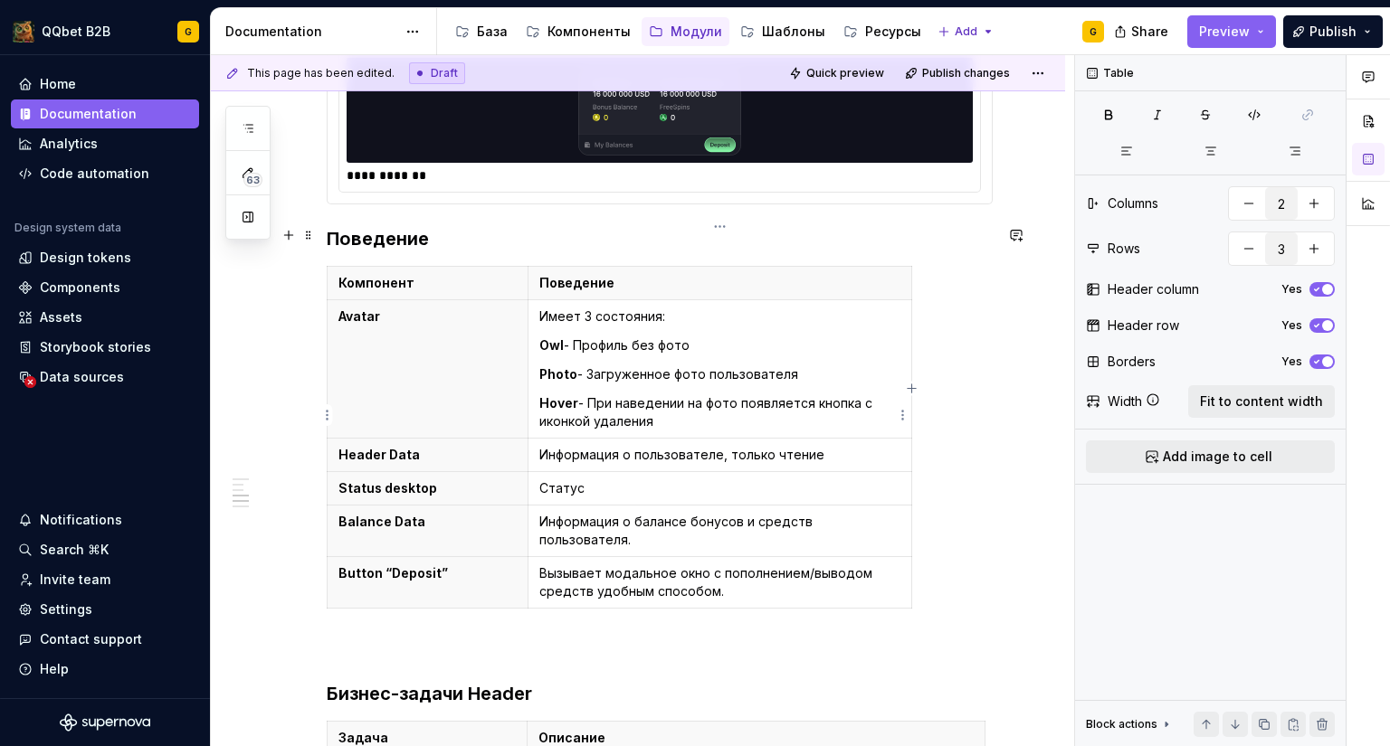
type input "6"
click at [561, 446] on p "Информация о пользователе, только чтение" at bounding box center [719, 455] width 361 height 18
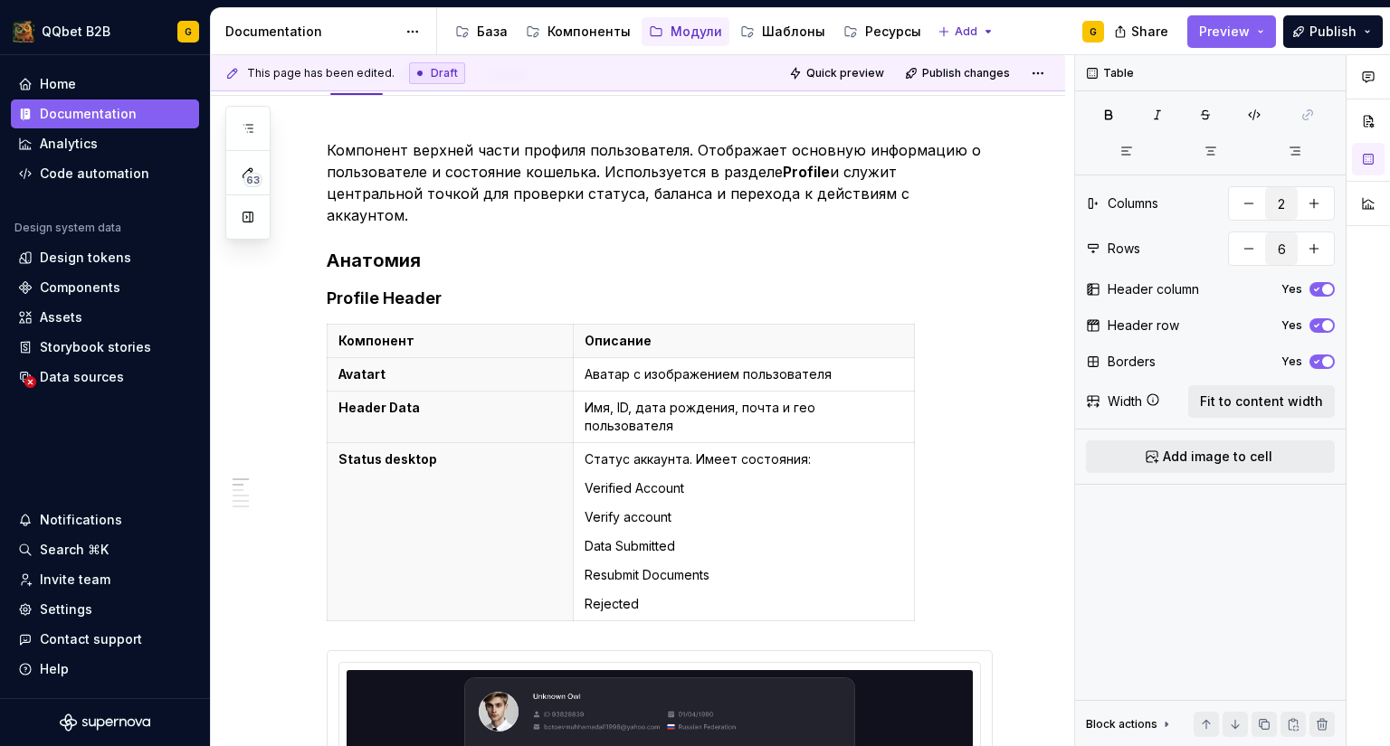
scroll to position [0, 0]
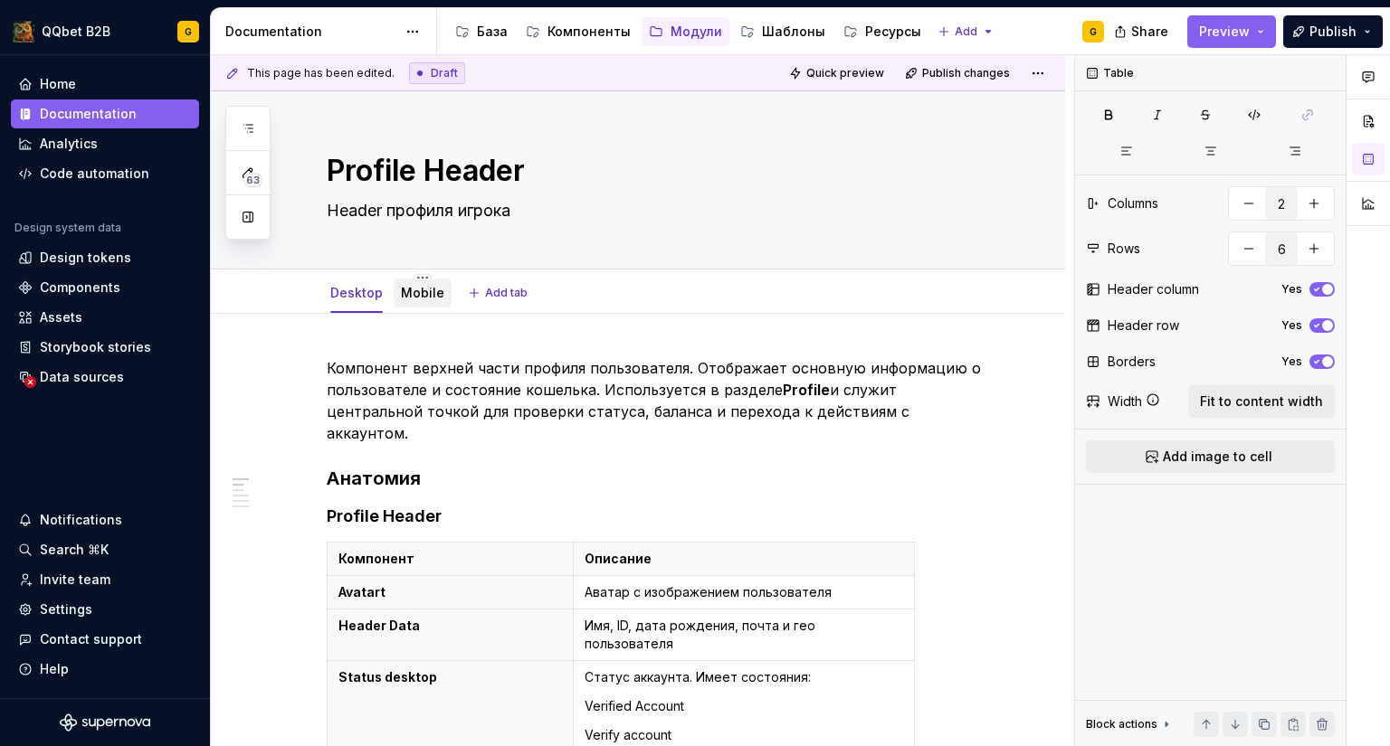
click at [421, 291] on link "Mobile" at bounding box center [422, 292] width 43 height 15
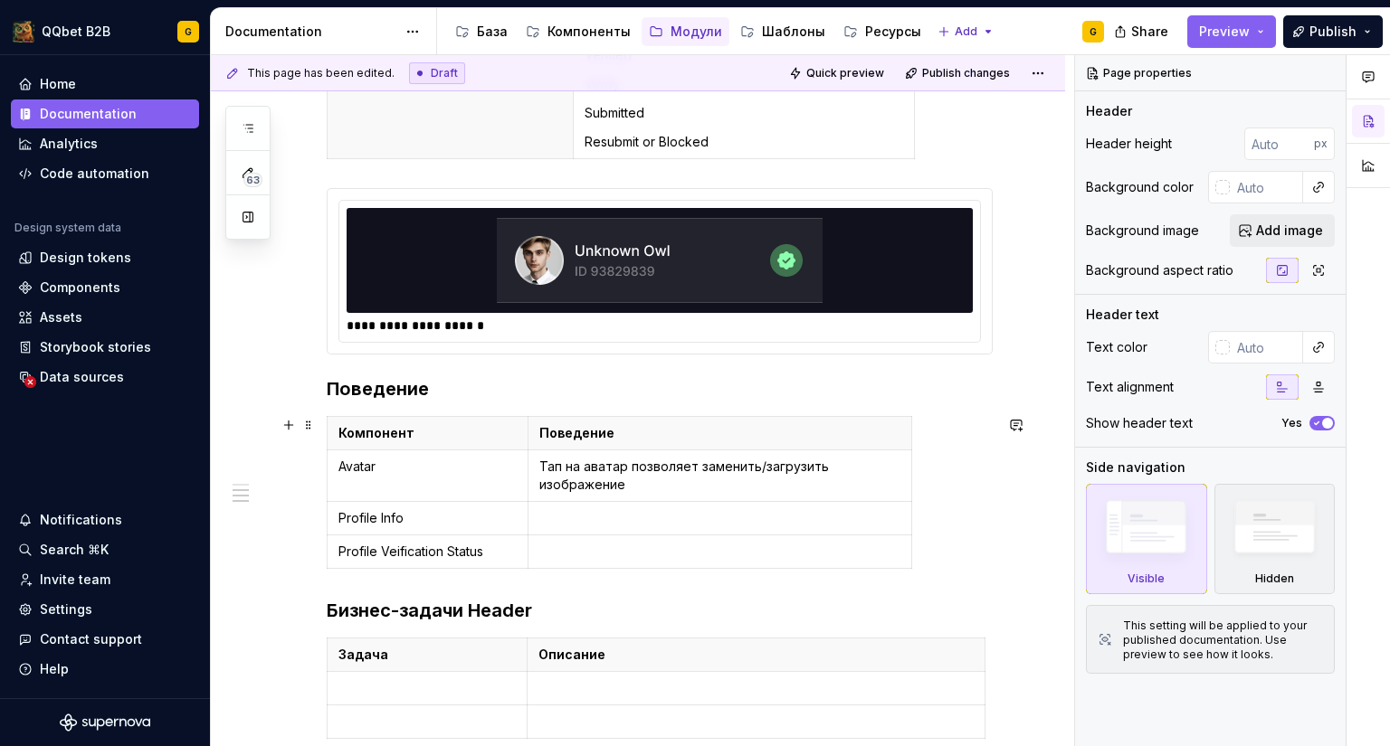
scroll to position [547, 0]
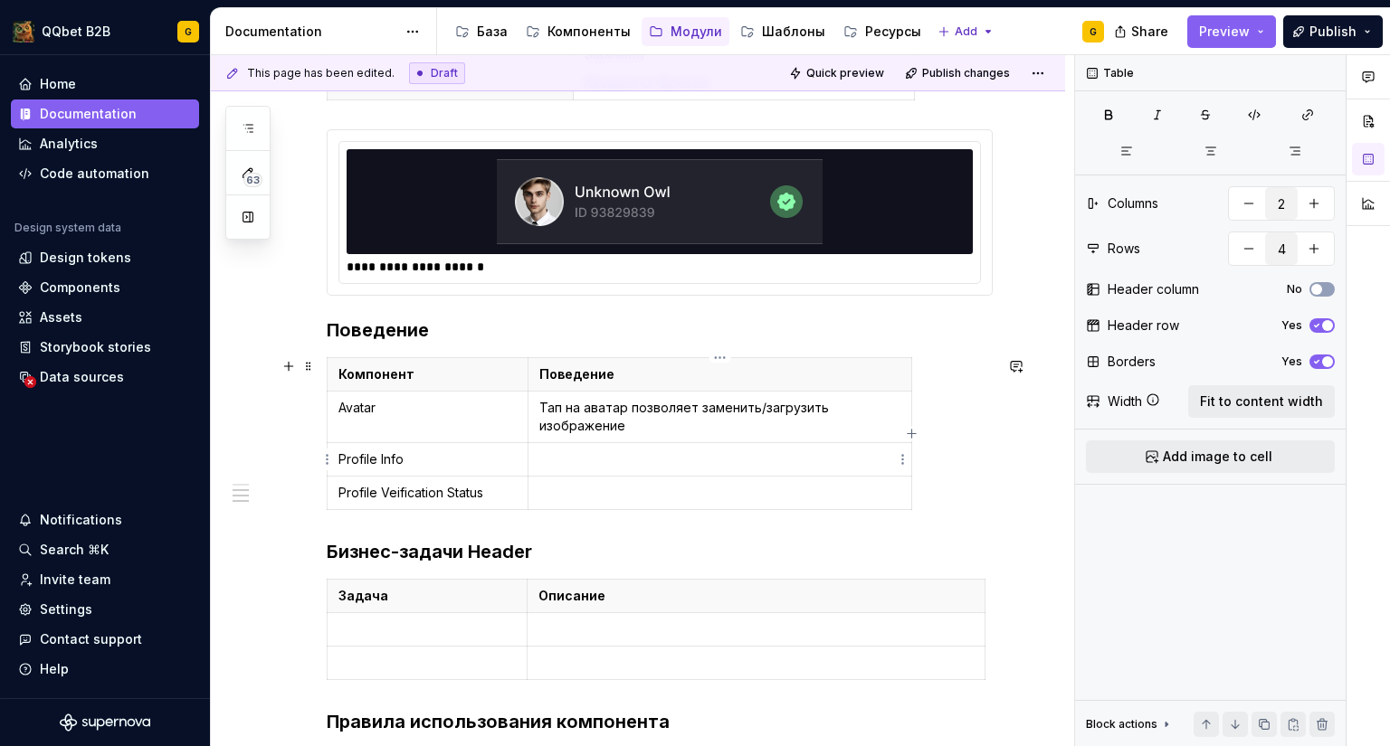
click at [541, 470] on td at bounding box center [719, 459] width 384 height 33
click at [709, 500] on p at bounding box center [719, 493] width 361 height 18
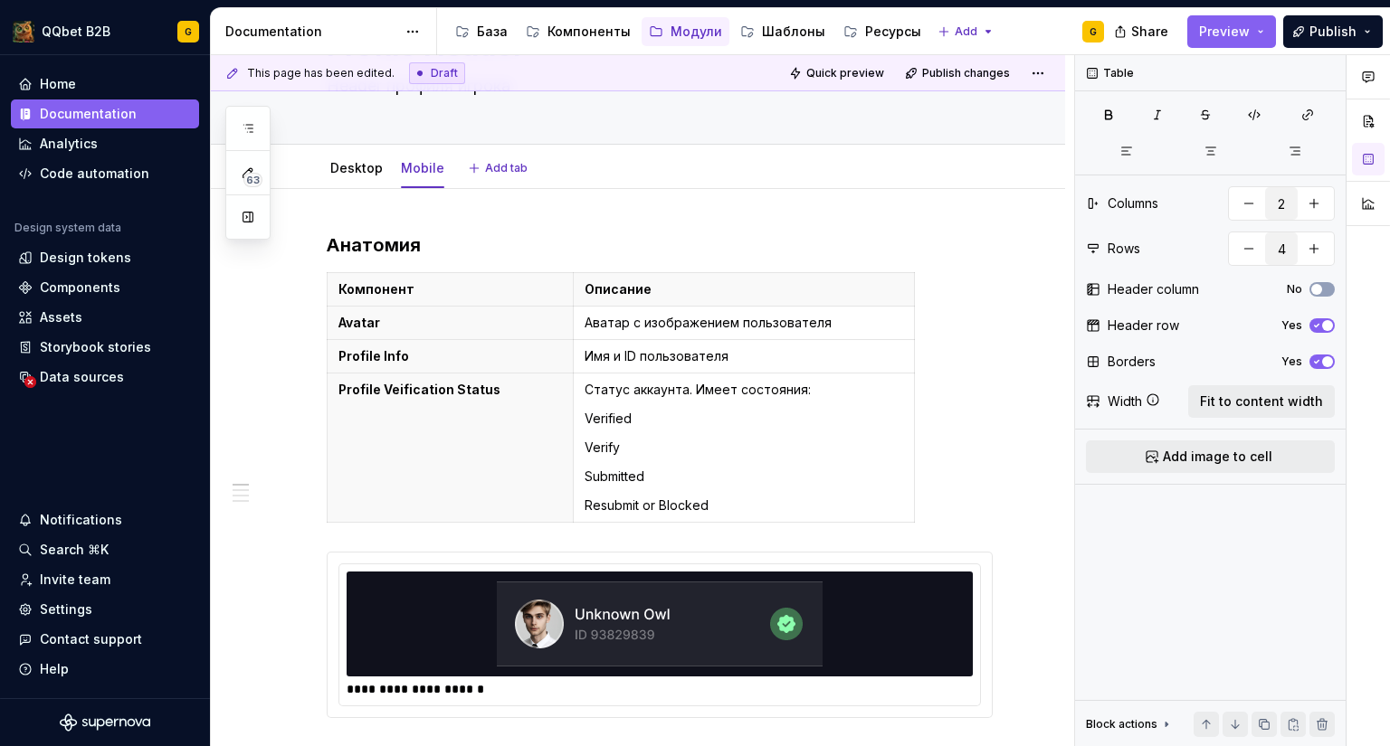
scroll to position [0, 0]
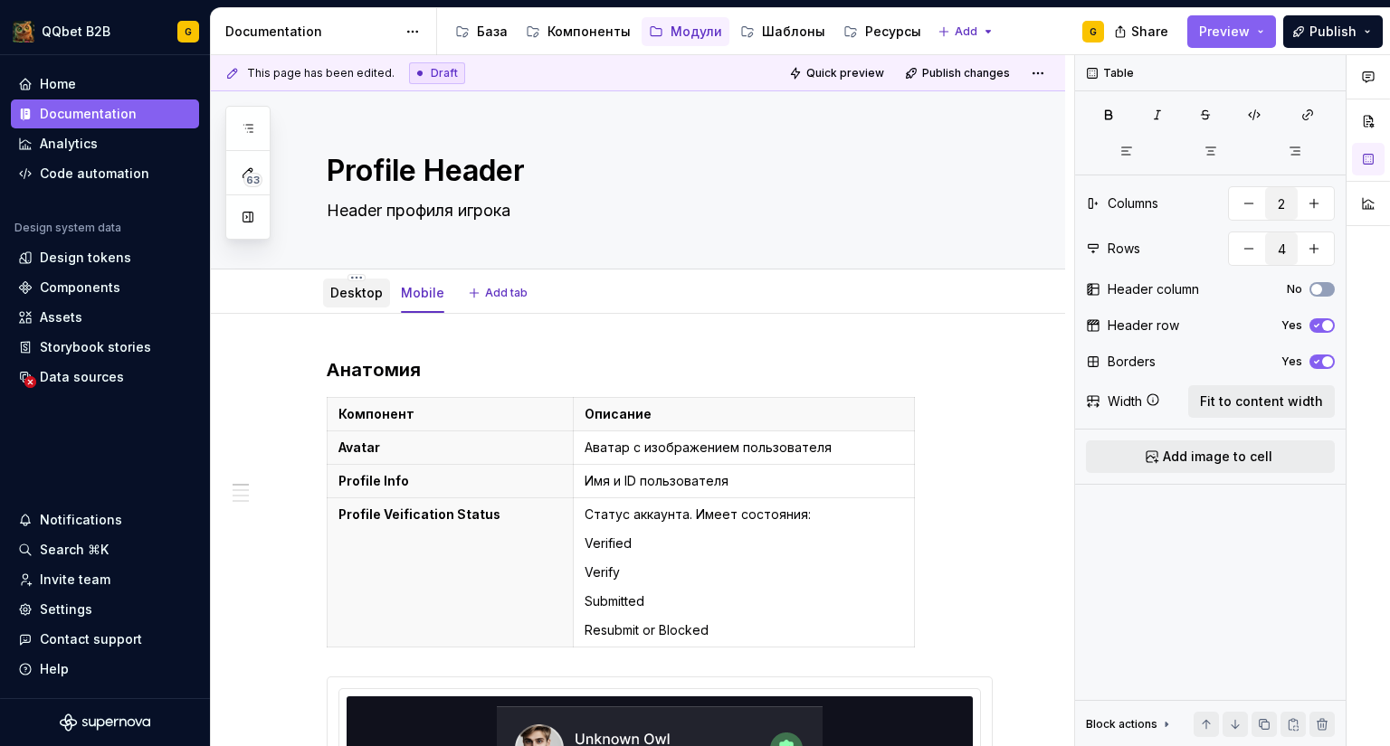
click at [346, 290] on link "Desktop" at bounding box center [356, 292] width 52 height 15
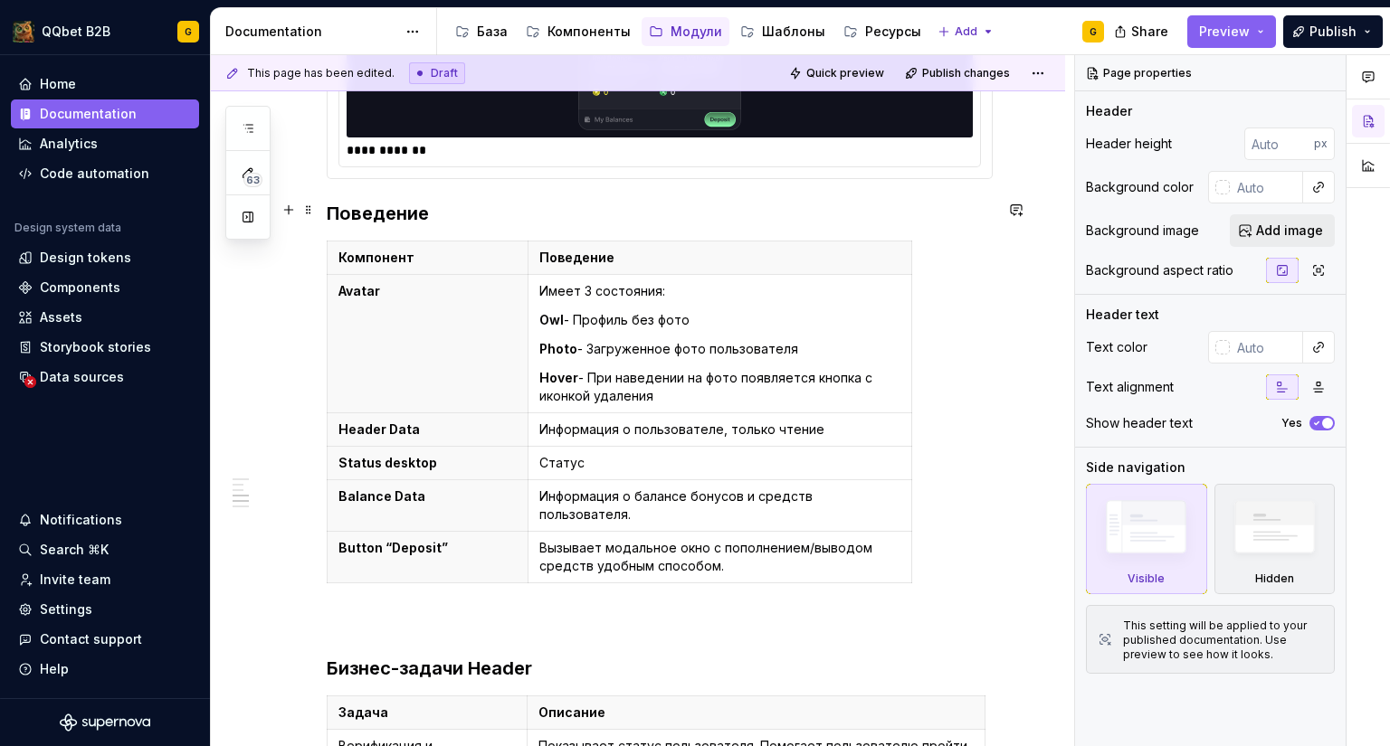
scroll to position [1197, 0]
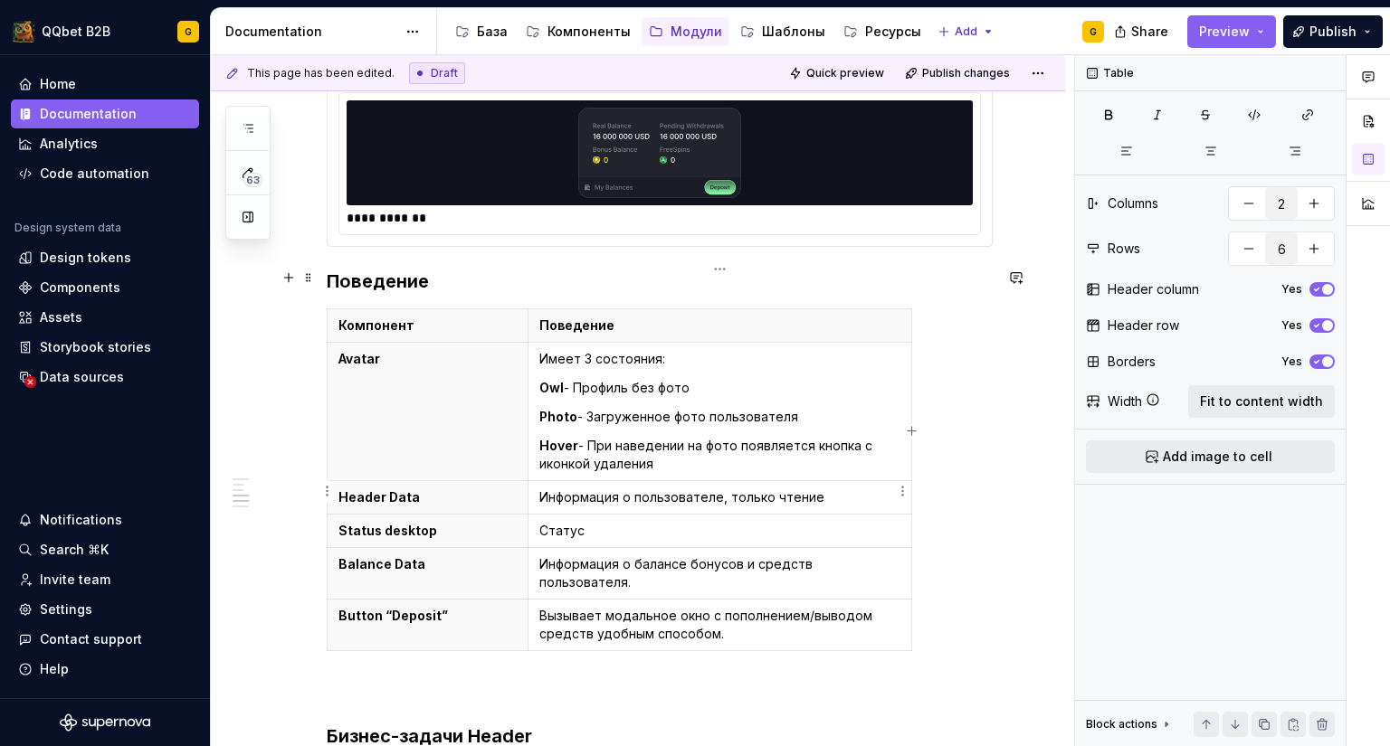
click at [602, 522] on p "Статус" at bounding box center [719, 531] width 361 height 18
type textarea "*"
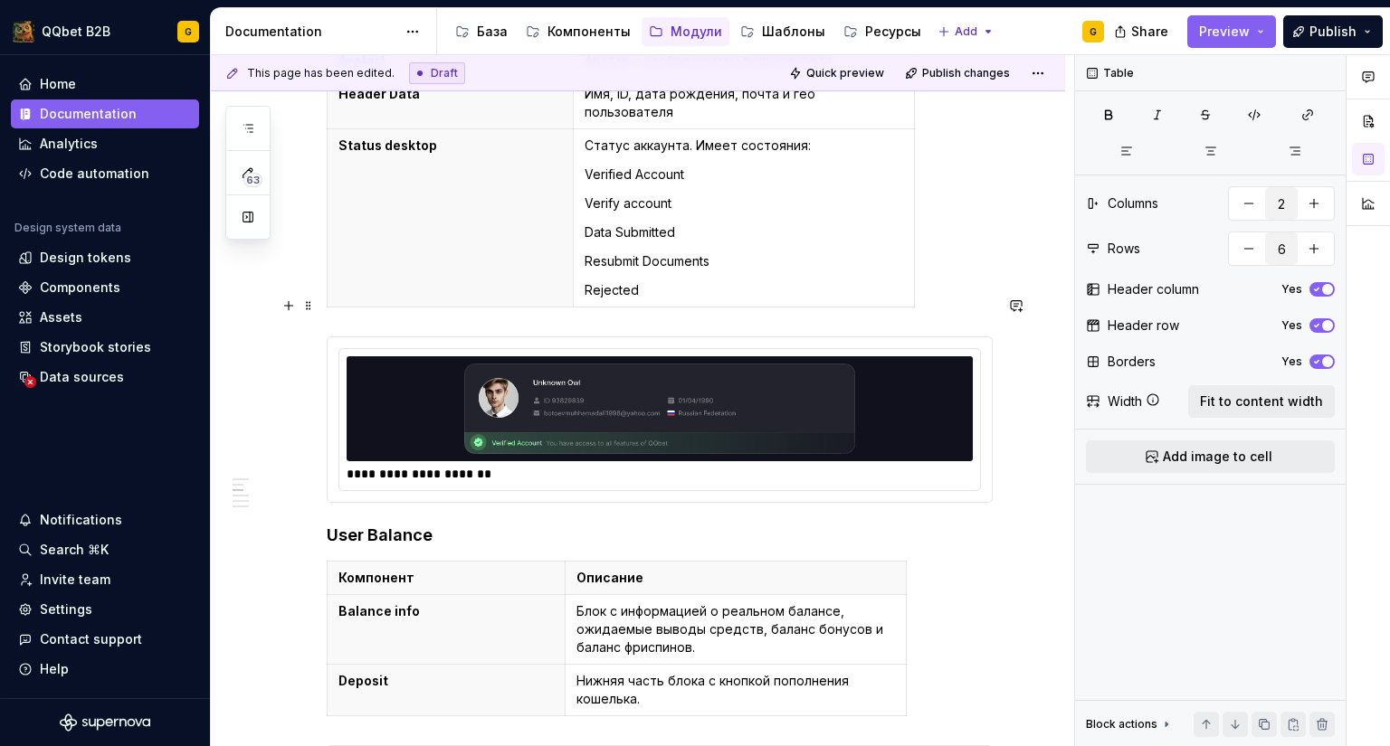
scroll to position [324, 0]
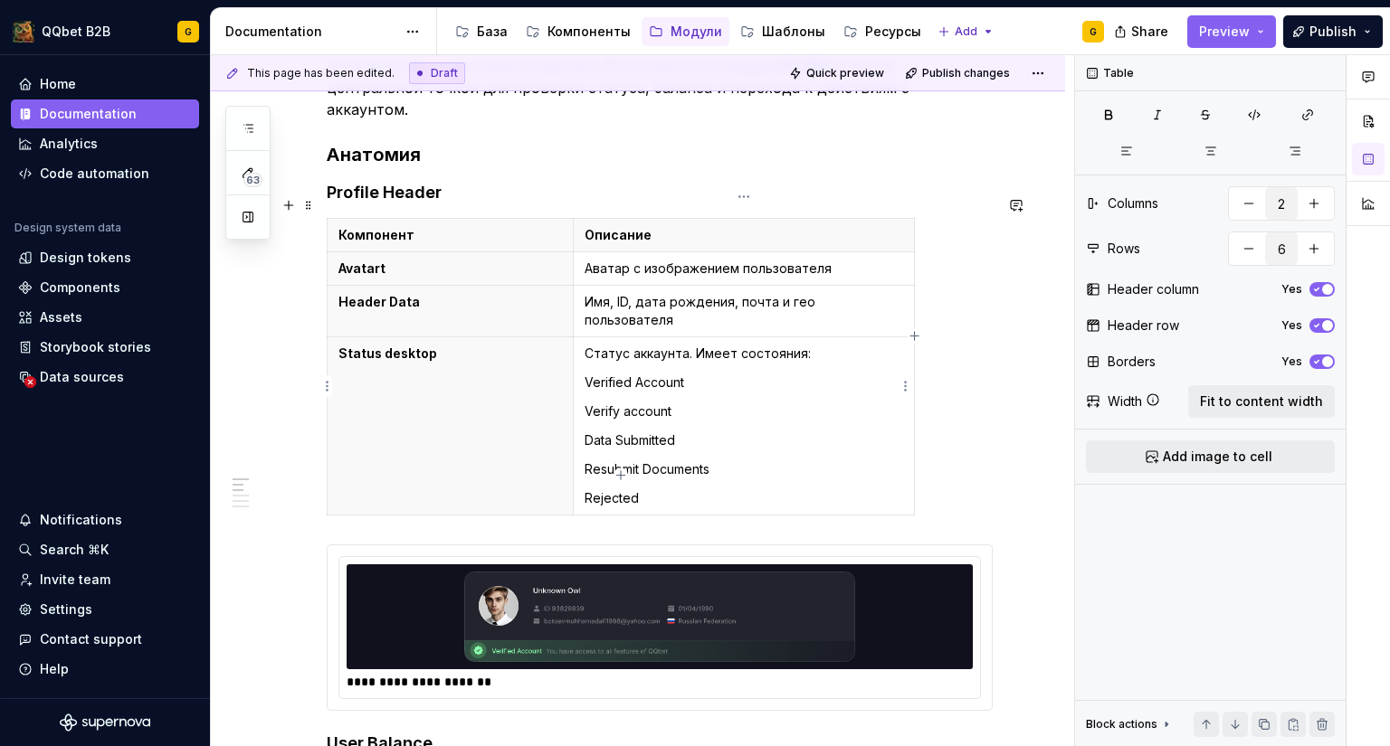
type input "4"
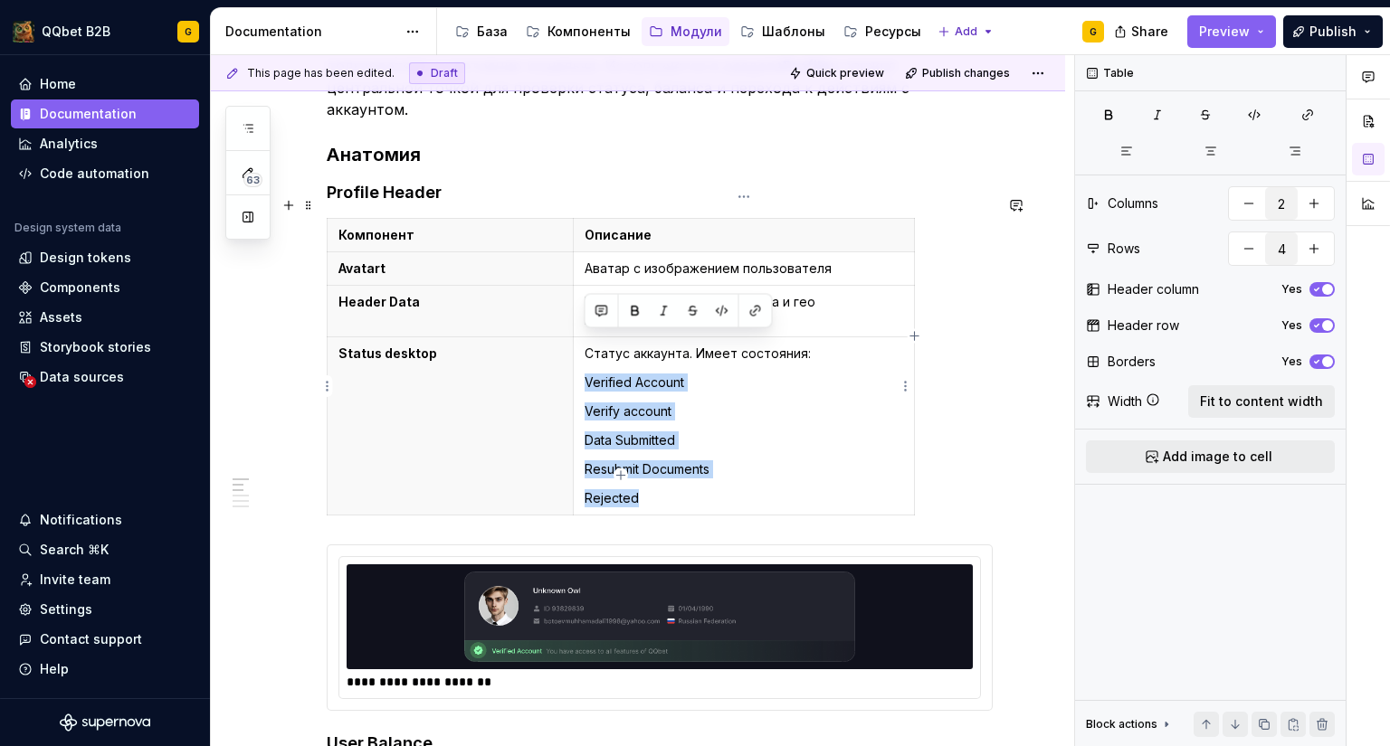
drag, startPoint x: 588, startPoint y: 335, endPoint x: 640, endPoint y: 463, distance: 138.4
click at [640, 463] on td "Статус аккаунта. Имеет состояния: Verified Account Verify account Data Submitte…" at bounding box center [743, 426] width 341 height 178
copy td "Verified Account Verify account Data Submitted Resubmit Documents Rejected"
type textarea "*"
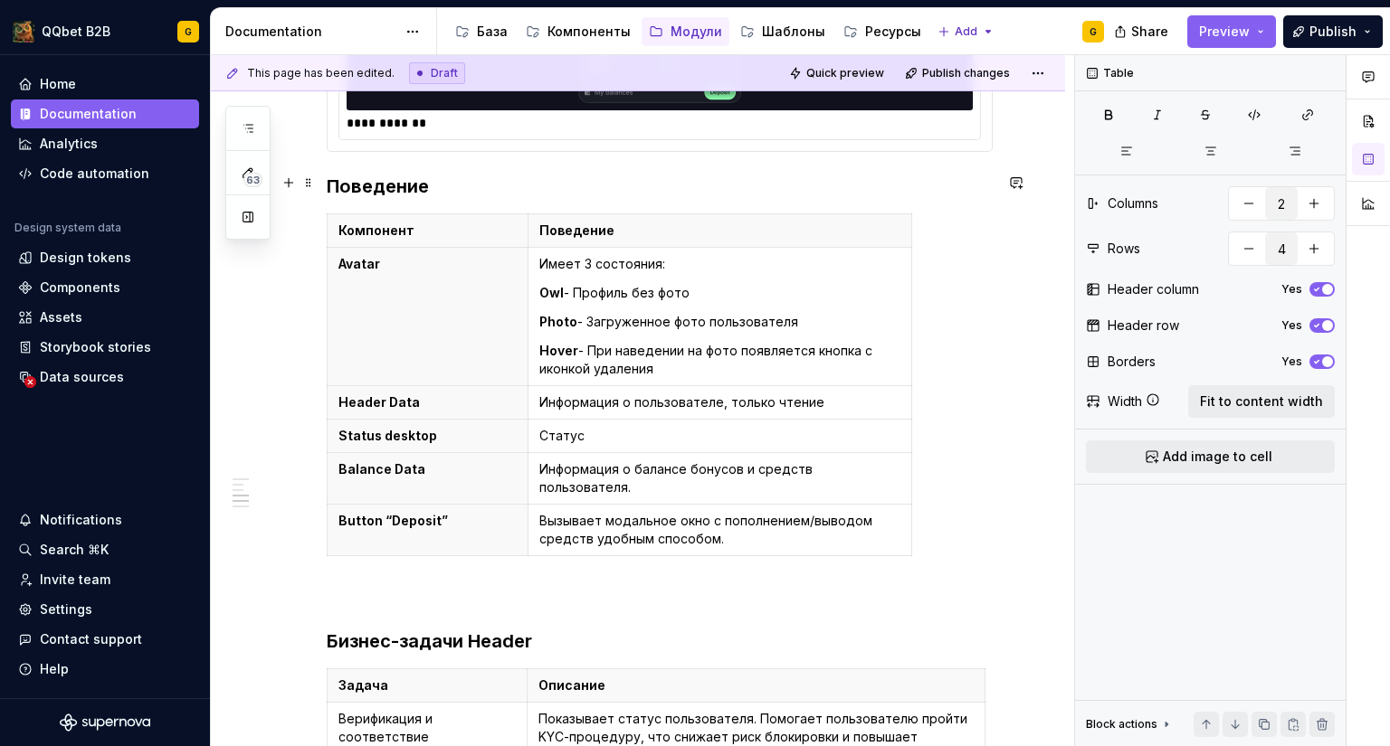
scroll to position [1291, 0]
click at [595, 421] on td "Статус" at bounding box center [719, 437] width 384 height 33
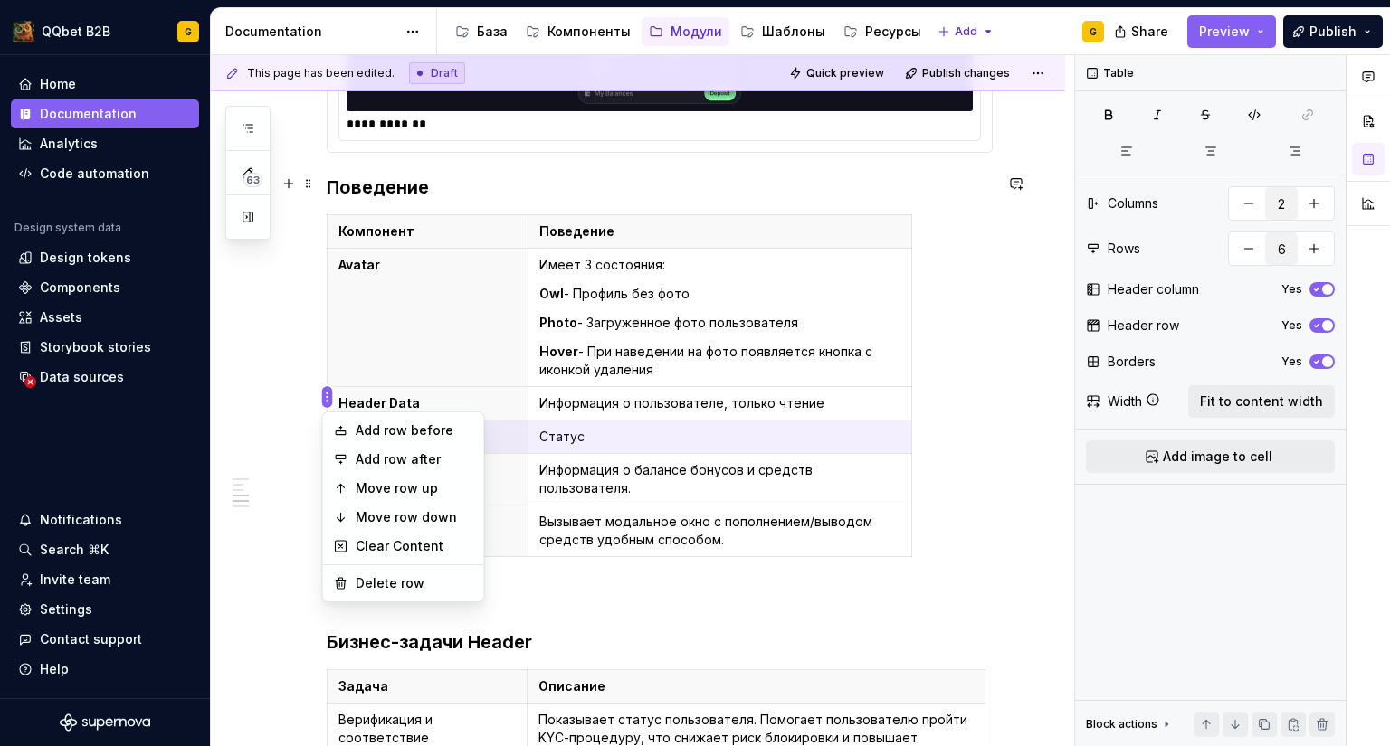
click at [323, 395] on html "QQbet B2B G Home Documentation Analytics Code automation Design system data Des…" at bounding box center [695, 373] width 1390 height 746
click at [361, 451] on div "Add row after" at bounding box center [415, 460] width 118 height 18
type input "7"
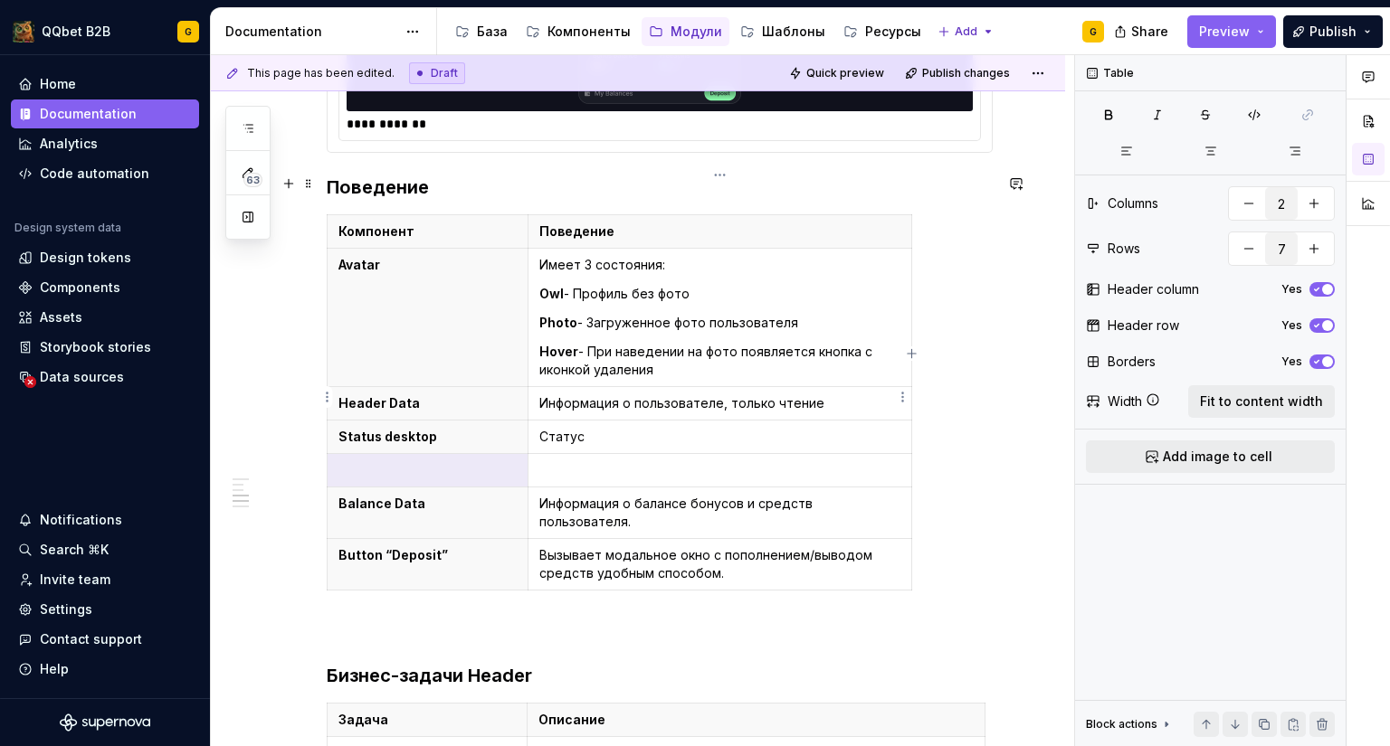
click at [563, 428] on p "Статус" at bounding box center [719, 437] width 361 height 18
type textarea "*"
paste div
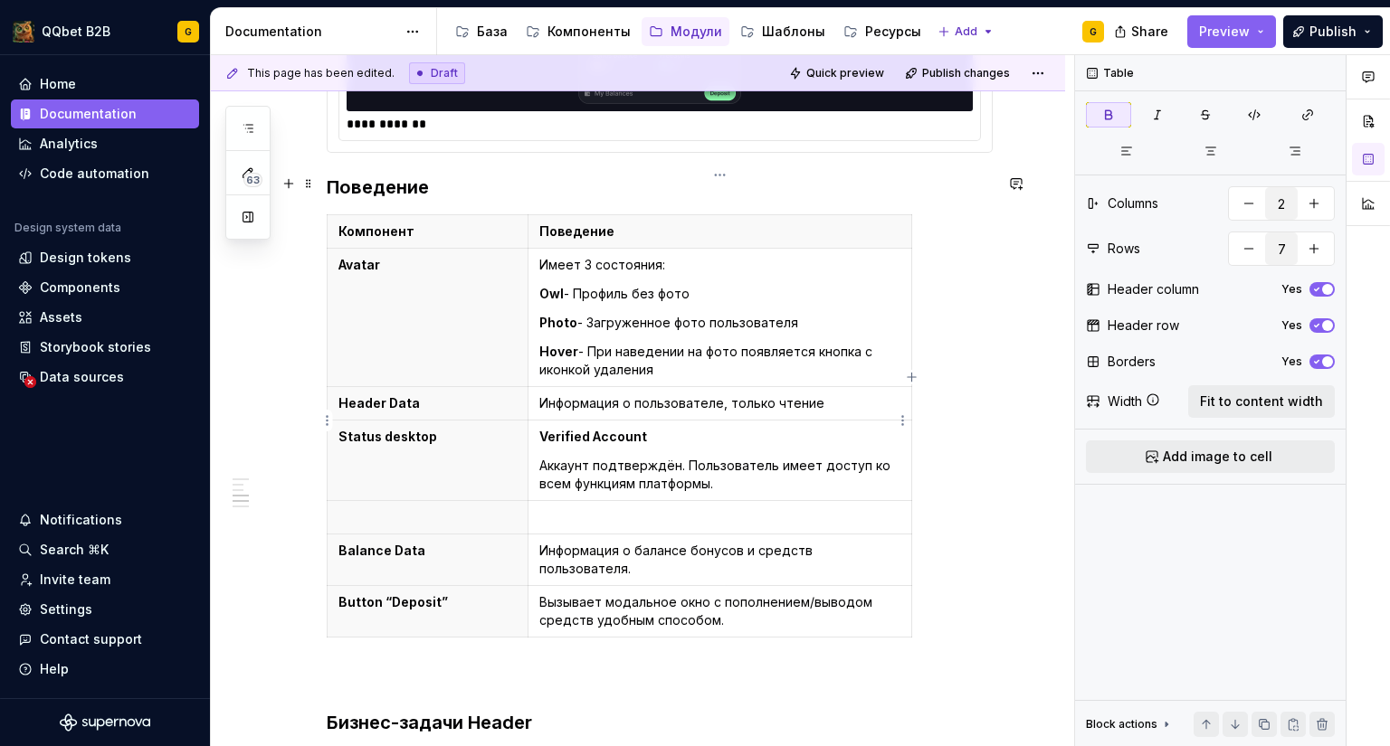
click at [675, 428] on p "Verified Account" at bounding box center [719, 437] width 361 height 18
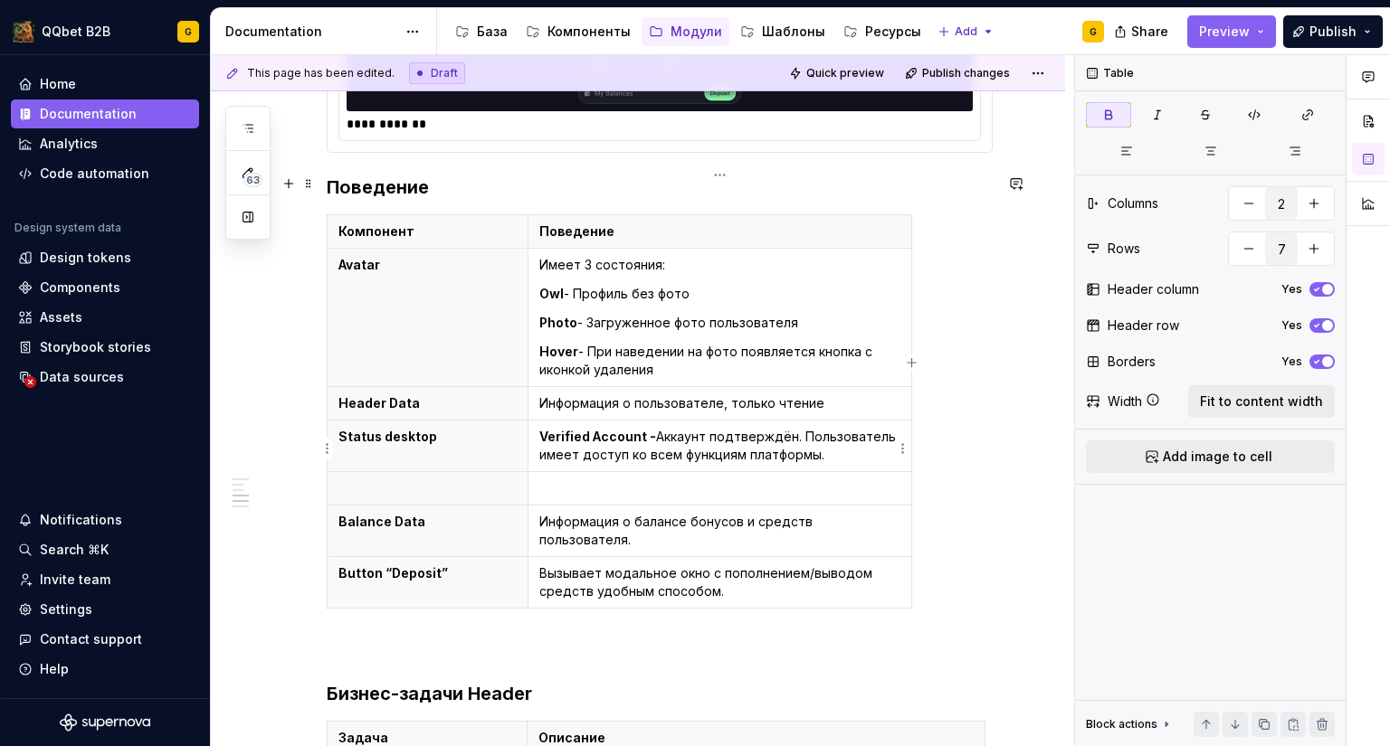
click at [642, 480] on p at bounding box center [719, 489] width 361 height 18
type textarea "*"
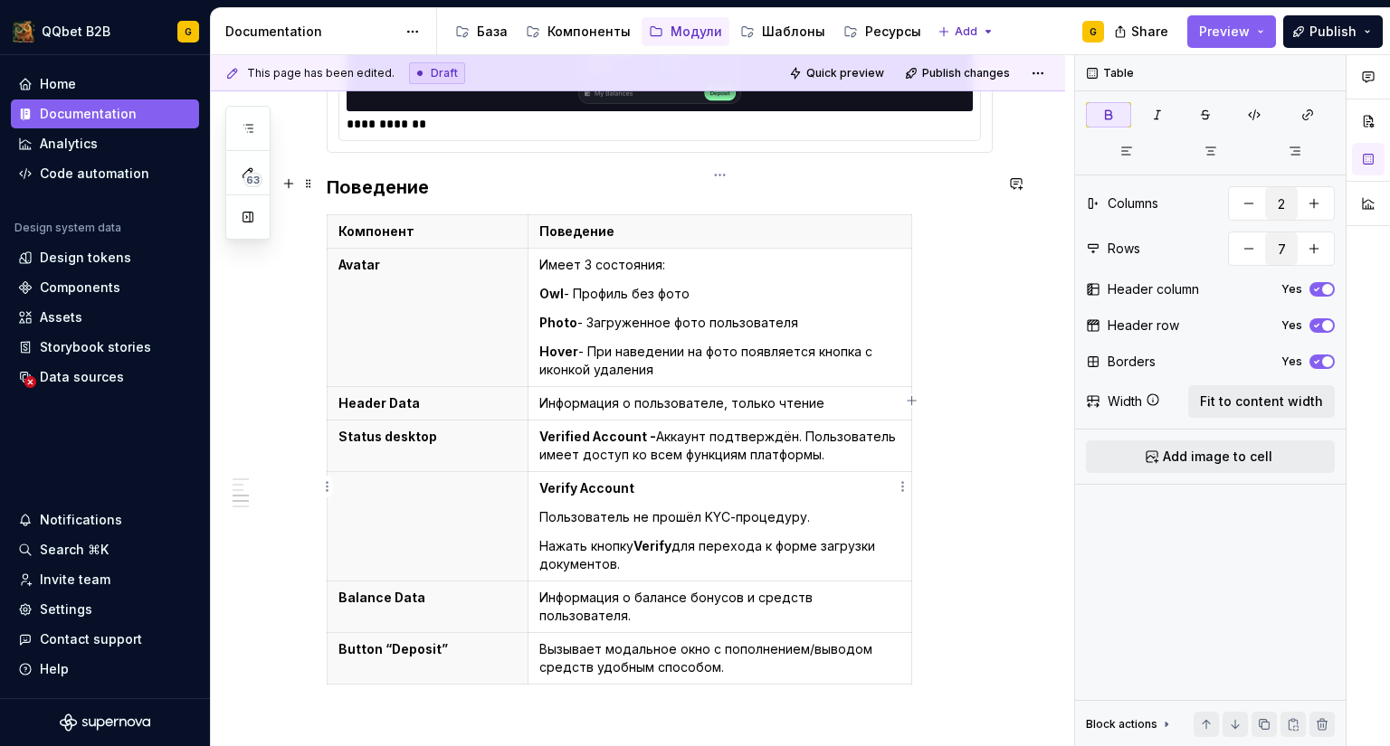
click at [656, 480] on p "Verify Account" at bounding box center [719, 489] width 361 height 18
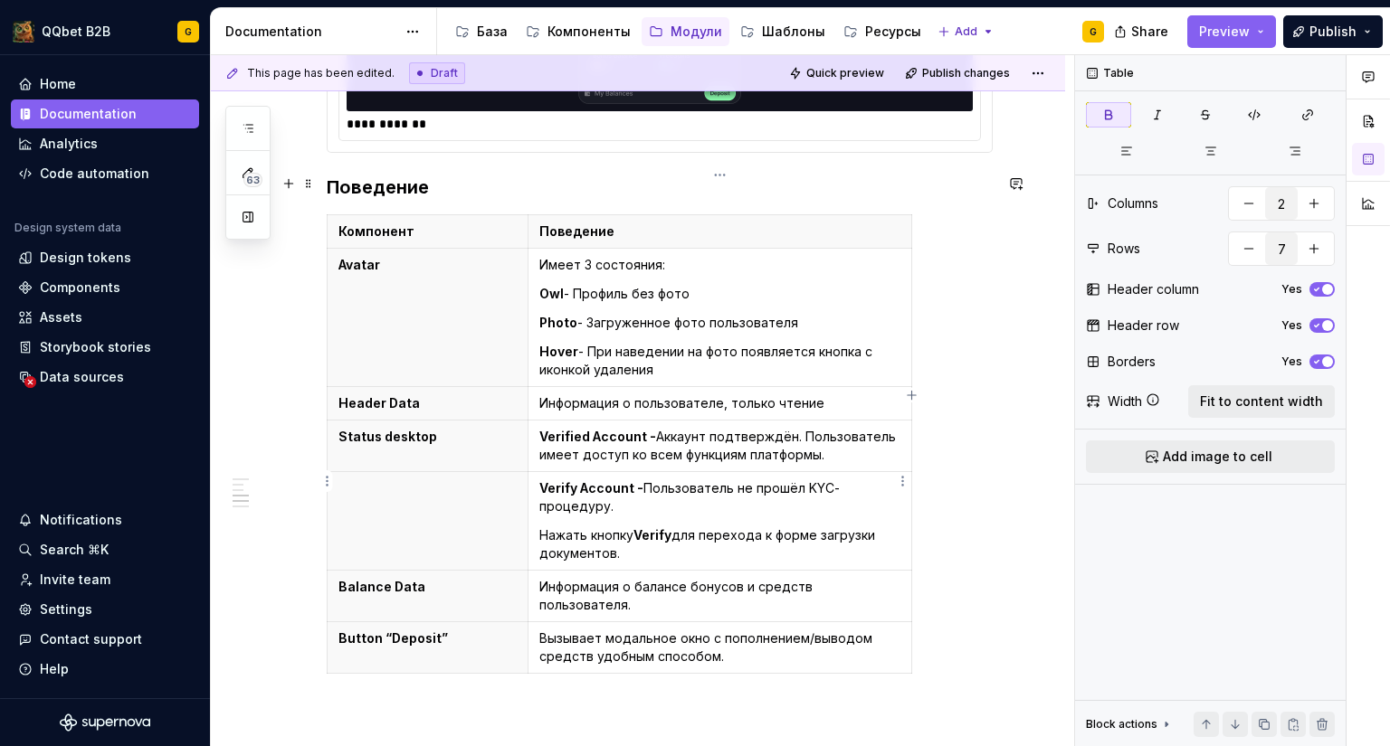
click at [690, 480] on p "Verify Account - Пользователь не прошёл KYC-процедуру." at bounding box center [719, 498] width 361 height 36
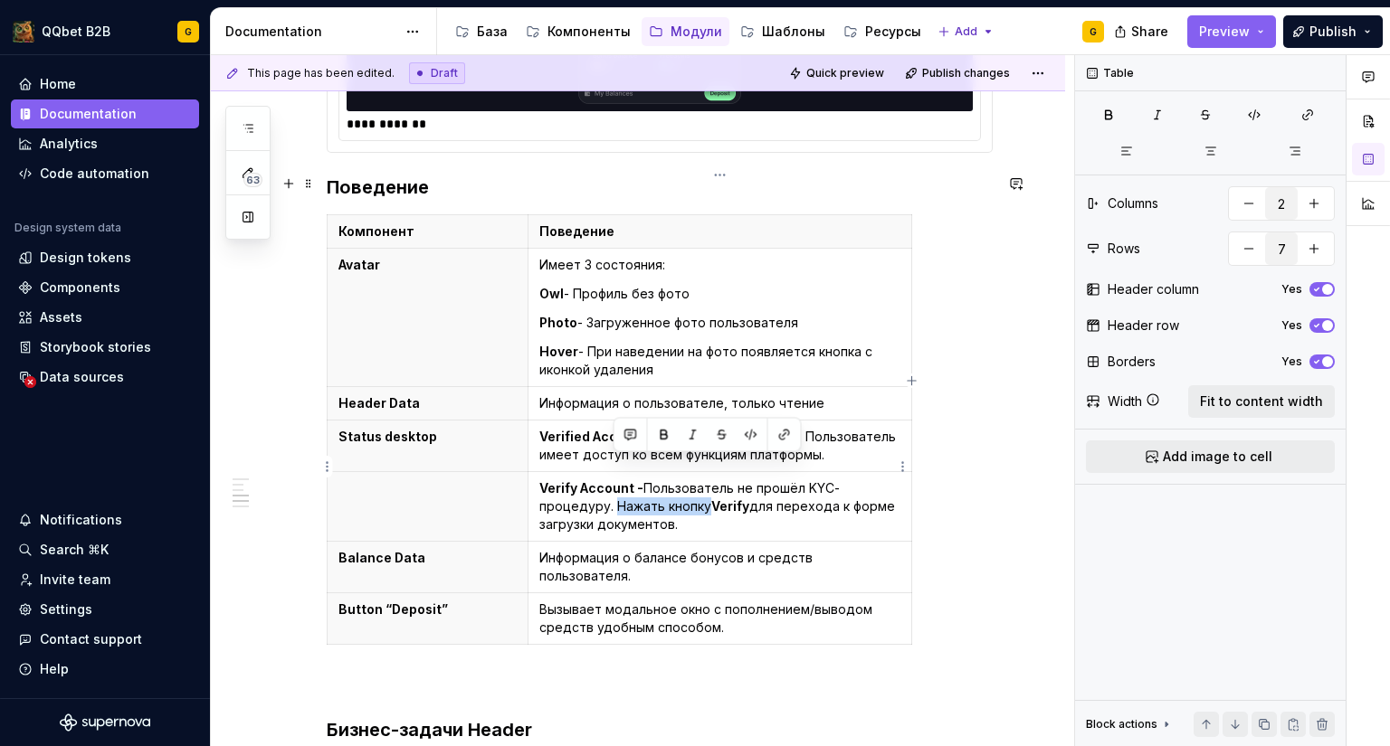
drag, startPoint x: 706, startPoint y: 469, endPoint x: 614, endPoint y: 466, distance: 91.4
click at [614, 480] on p "Verify Account - Пользователь не прошёл KYC-процедуру. Нажать кнопку Verify для…" at bounding box center [719, 507] width 361 height 54
drag, startPoint x: 779, startPoint y: 470, endPoint x: 858, endPoint y: 464, distance: 78.9
click at [858, 480] on p "Verify Account - Пользователь не прошёл KYC-процедуру. Нажатие на кнопку Verify…" at bounding box center [719, 507] width 361 height 54
click at [882, 480] on p "Verify Account - Пользователь не прошёл KYC-процедуру. Нажатие на кнопку Verify…" at bounding box center [719, 507] width 361 height 54
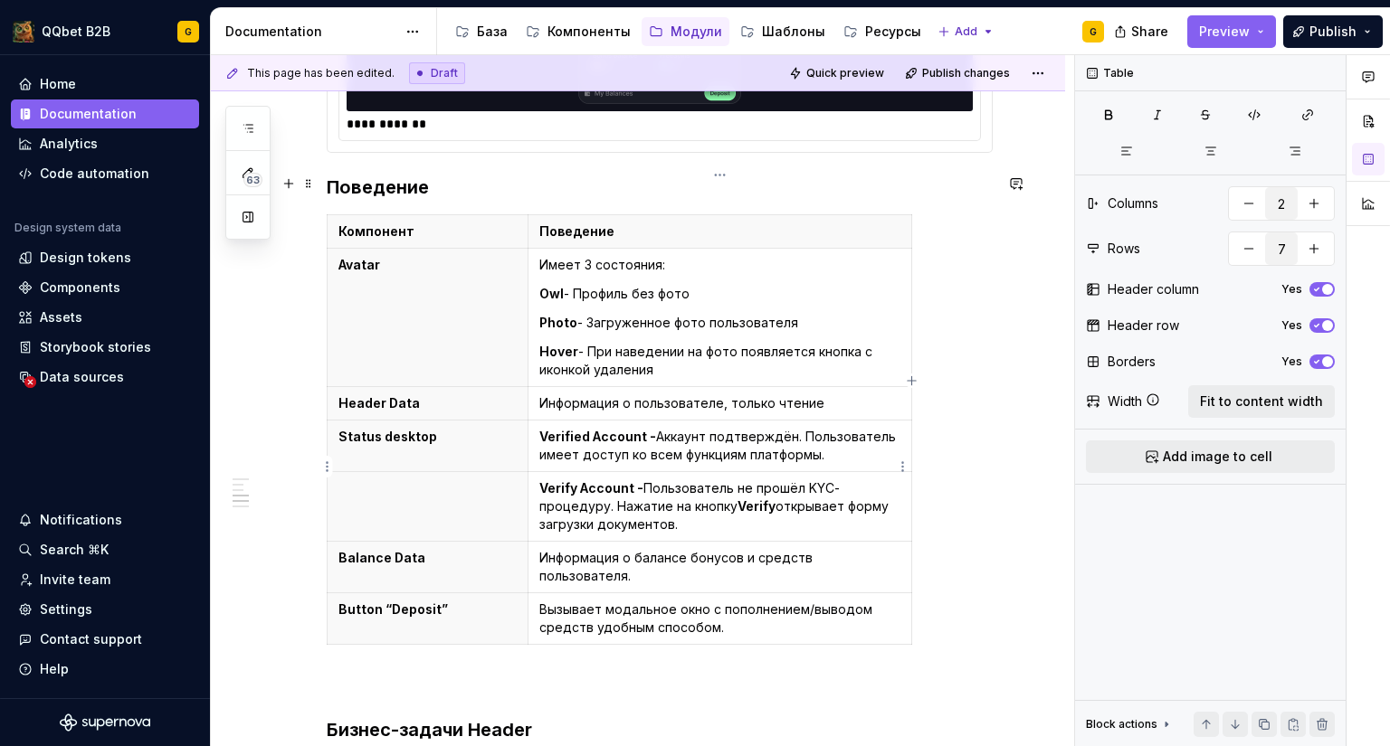
click at [694, 483] on p "Verify Account - Пользователь не прошёл KYC-процедуру. Нажатие на кнопку Verify…" at bounding box center [719, 507] width 361 height 54
click at [466, 473] on th at bounding box center [428, 507] width 201 height 70
click at [328, 468] on html "QQbet B2B G Home Documentation Analytics Code automation Design system data Des…" at bounding box center [695, 373] width 1390 height 746
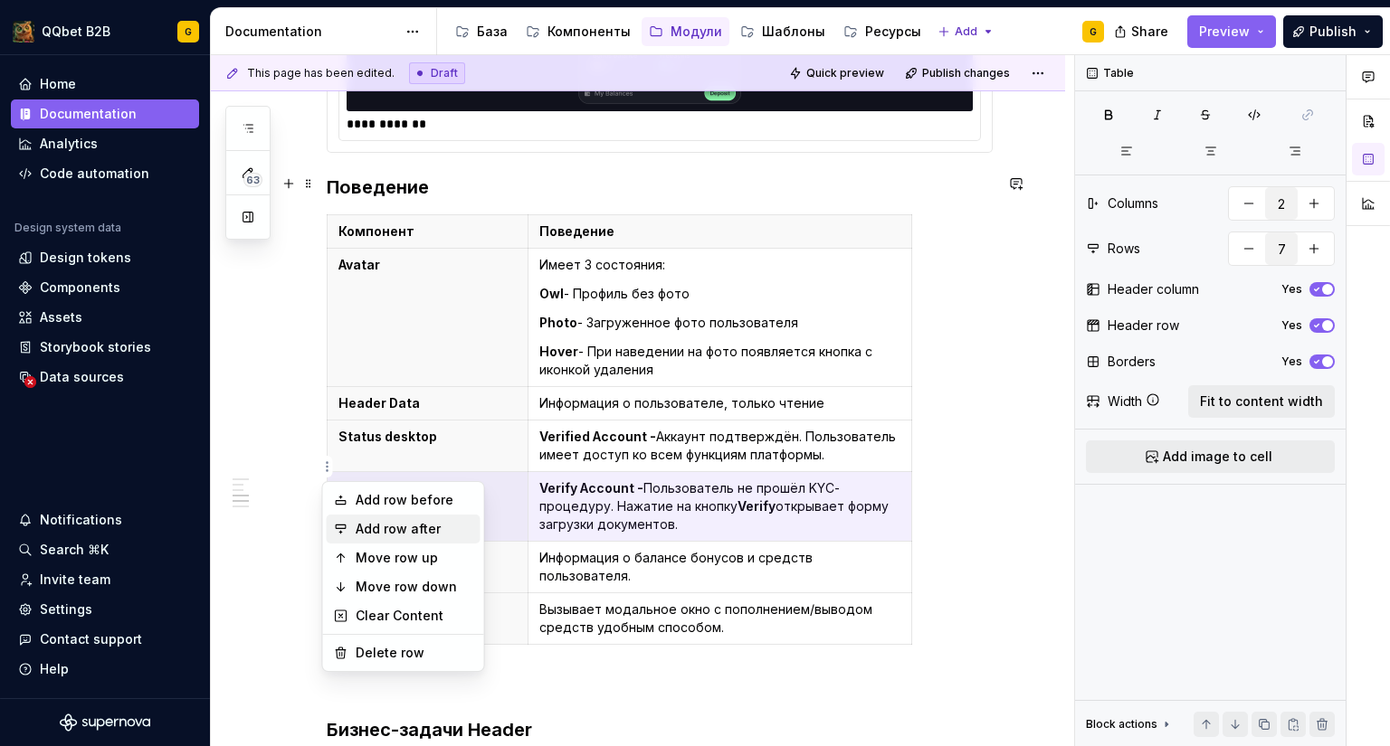
click at [424, 529] on div "Add row after" at bounding box center [415, 529] width 118 height 18
type input "8"
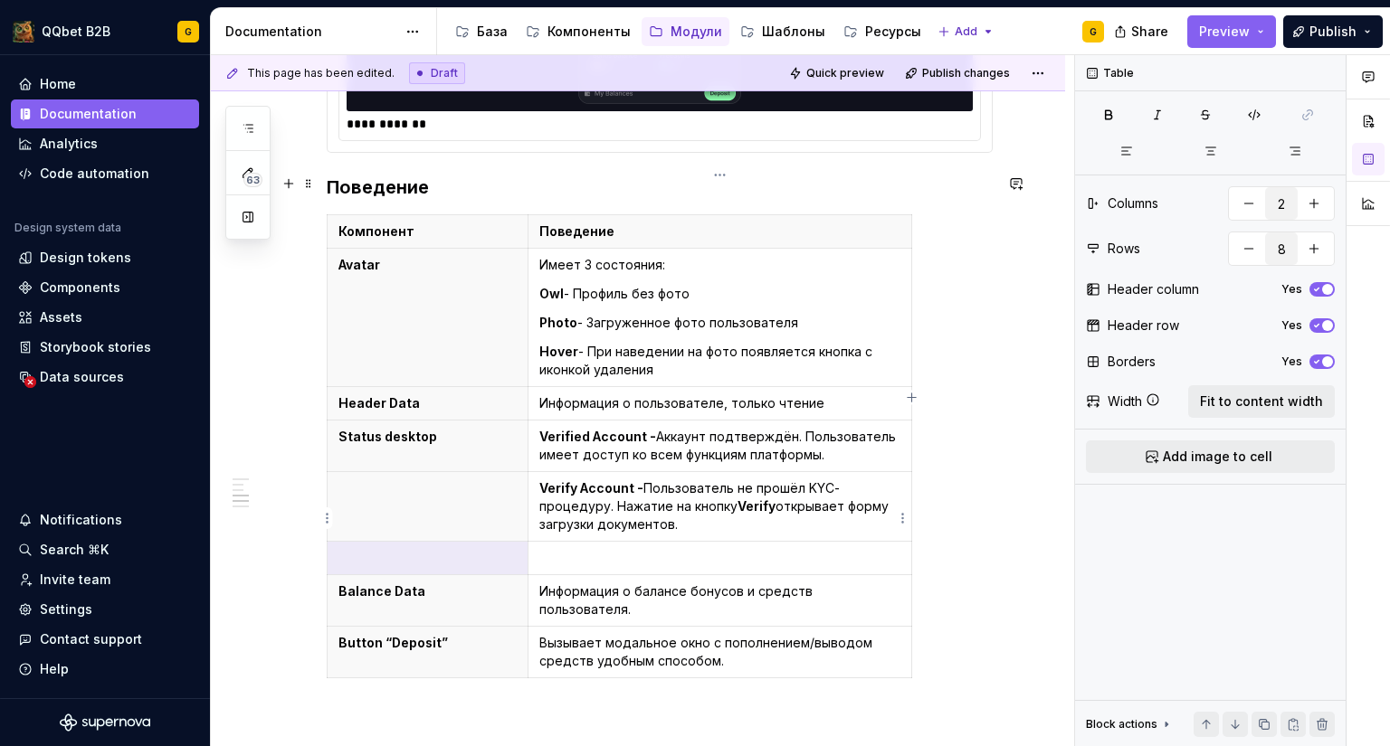
click at [623, 549] on p at bounding box center [719, 558] width 361 height 18
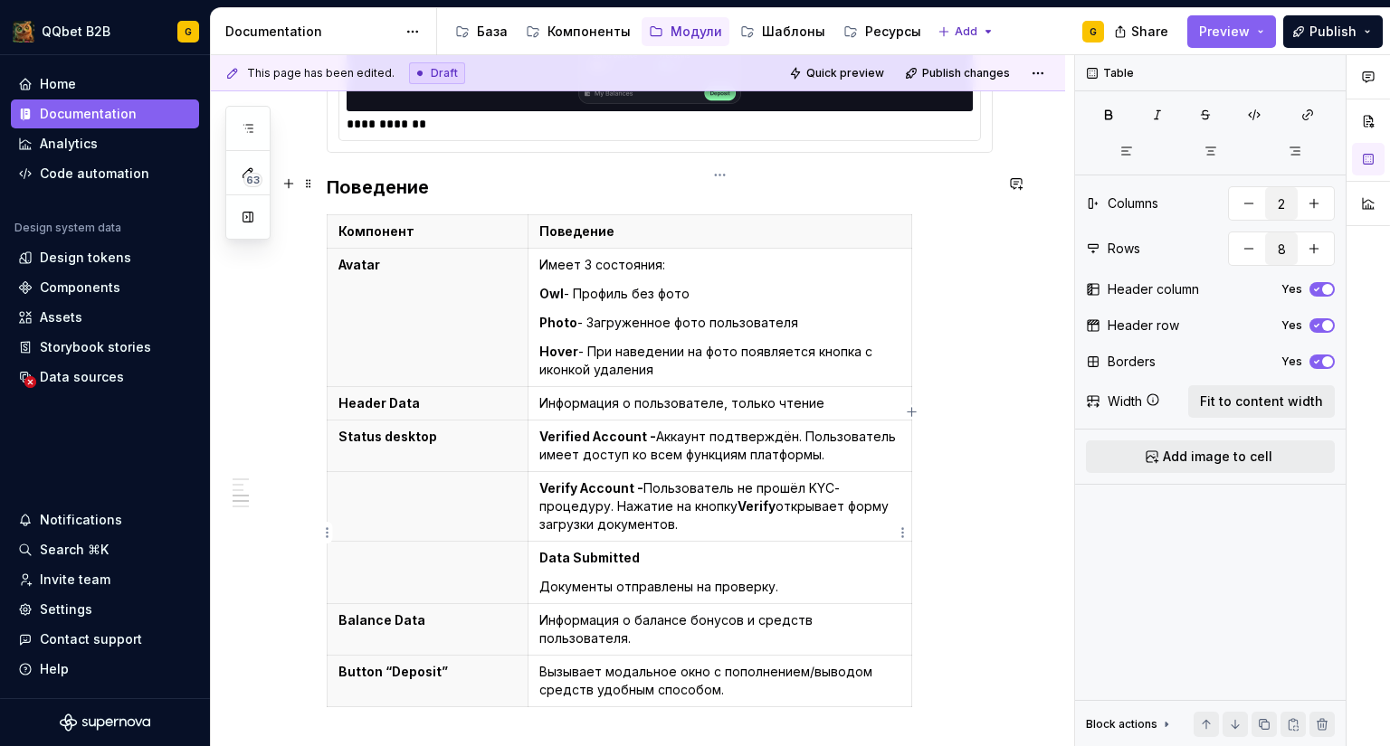
click at [643, 542] on td "Data Submitted Документы отправлены на проверку." at bounding box center [719, 573] width 384 height 62
click at [646, 549] on p "Data Submitted" at bounding box center [719, 558] width 361 height 18
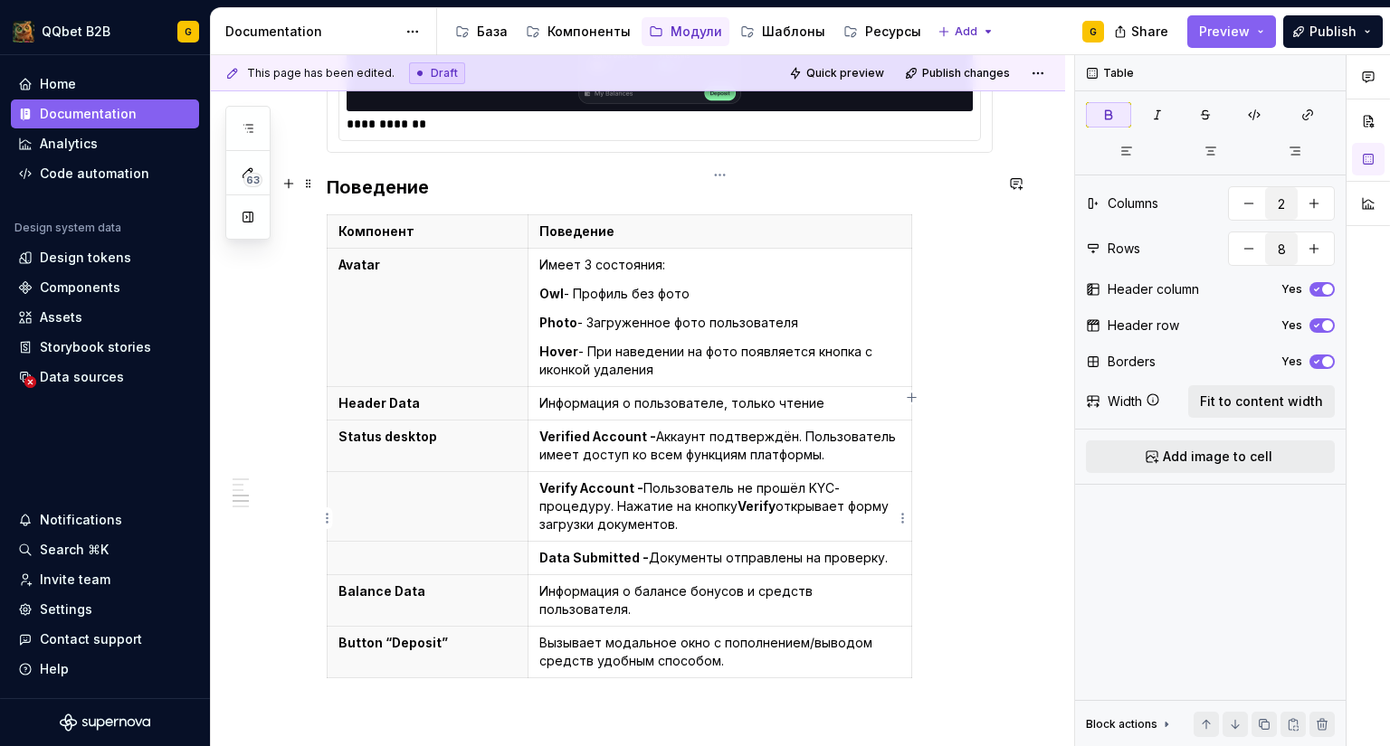
click at [888, 549] on p "Data Submitted - Документы отправлены на проверку." at bounding box center [719, 558] width 361 height 18
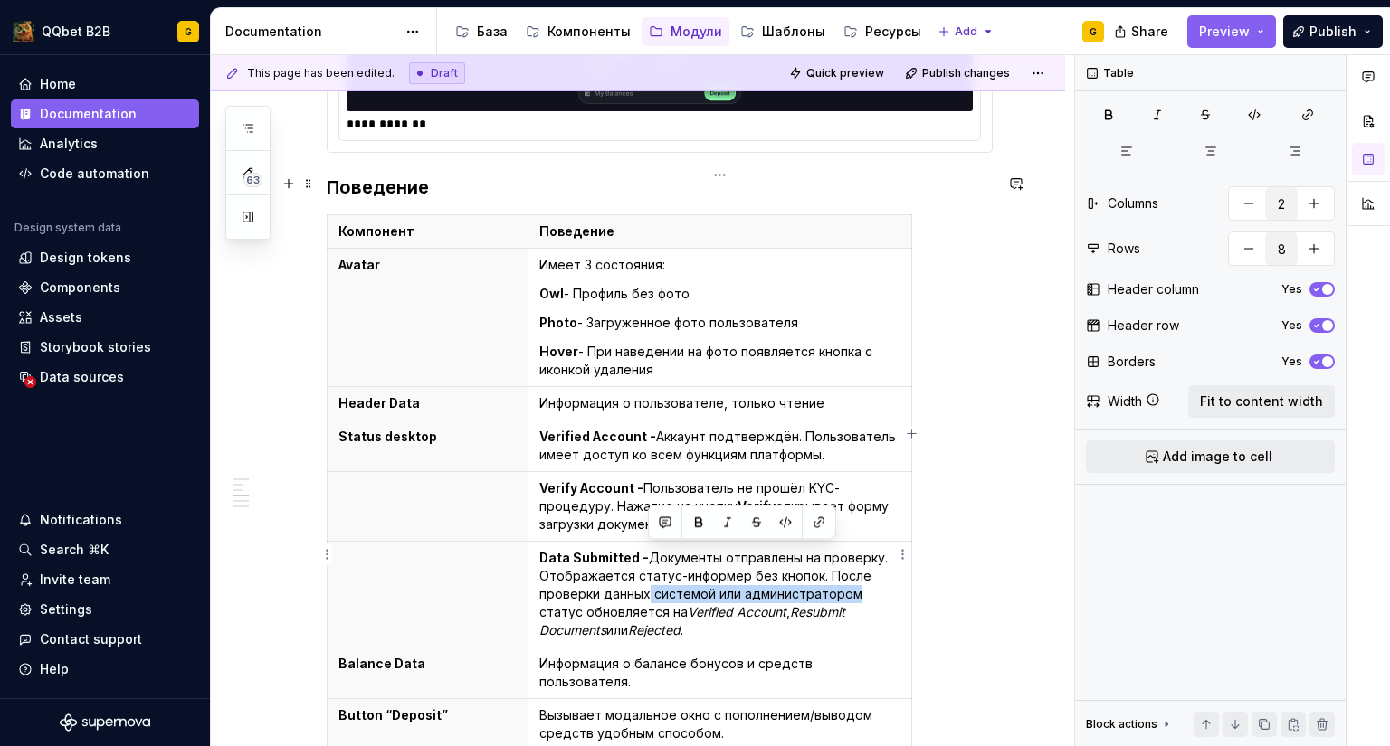
drag, startPoint x: 648, startPoint y: 557, endPoint x: 854, endPoint y: 556, distance: 206.3
click at [854, 556] on p "Data Submitted - Документы отправлены на проверку. Отображается статус-информер…" at bounding box center [719, 594] width 361 height 90
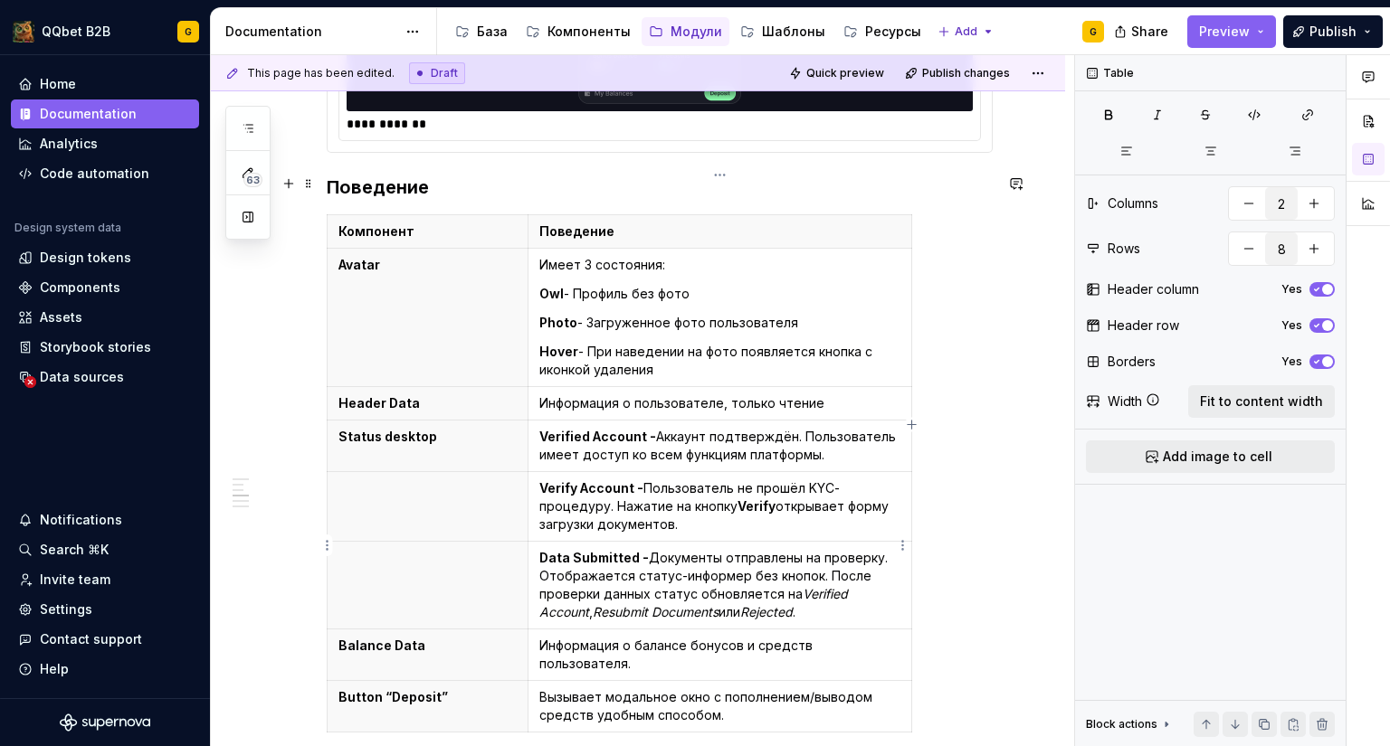
click at [854, 571] on p "Data Submitted - Документы отправлены на проверку. Отображается статус-информер…" at bounding box center [719, 585] width 361 height 72
click at [595, 576] on p "Data Submitted - Документы отправлены на проверку. Отображается статус-информер…" at bounding box center [719, 585] width 361 height 72
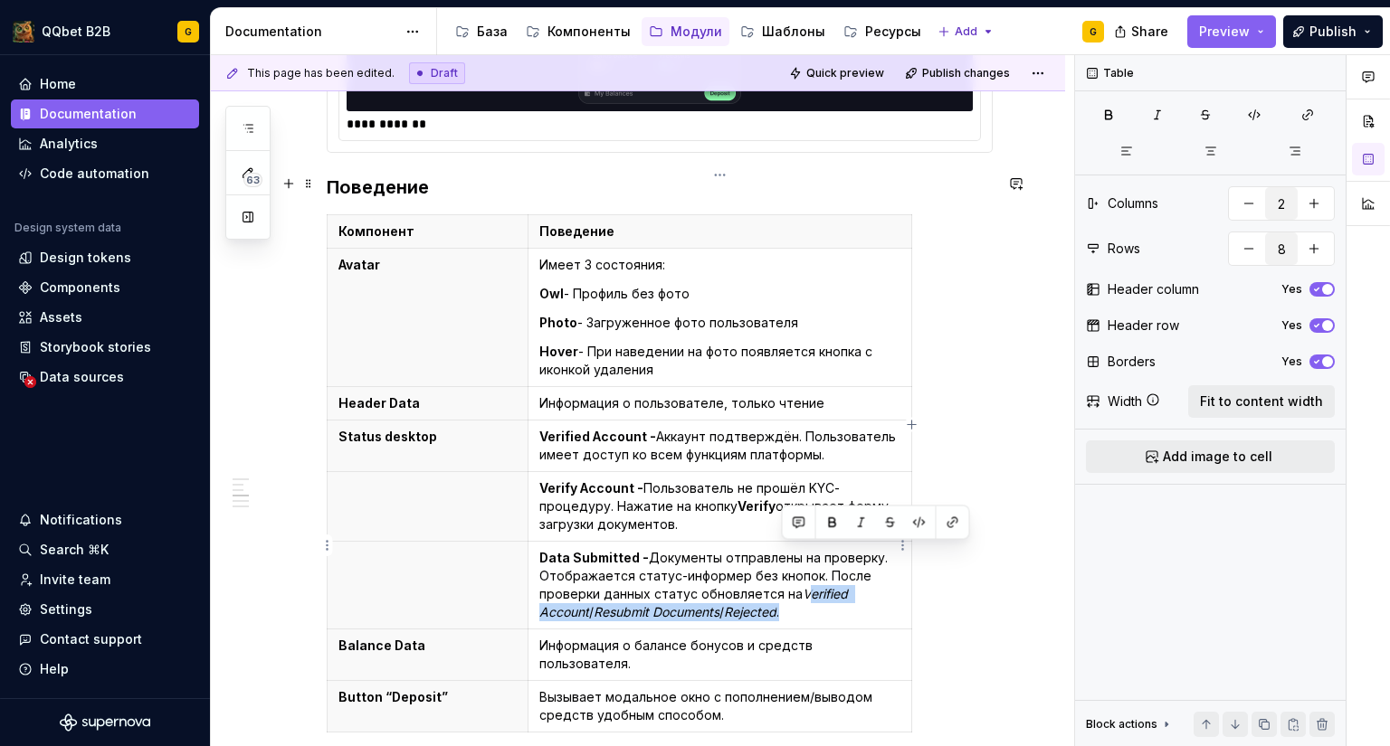
drag, startPoint x: 800, startPoint y: 553, endPoint x: 814, endPoint y: 567, distance: 20.5
click at [814, 567] on p "Data Submitted - Документы отправлены на проверку. Отображается статус-информер…" at bounding box center [719, 585] width 361 height 72
click at [800, 567] on p "Data Submitted - Документы отправлены на проверку. Отображается статус-информер…" at bounding box center [719, 585] width 361 height 72
drag, startPoint x: 794, startPoint y: 554, endPoint x: 819, endPoint y: 572, distance: 30.4
click at [819, 572] on p "Data Submitted - Документы отправлены на проверку. Отображается статус-информер…" at bounding box center [719, 585] width 361 height 72
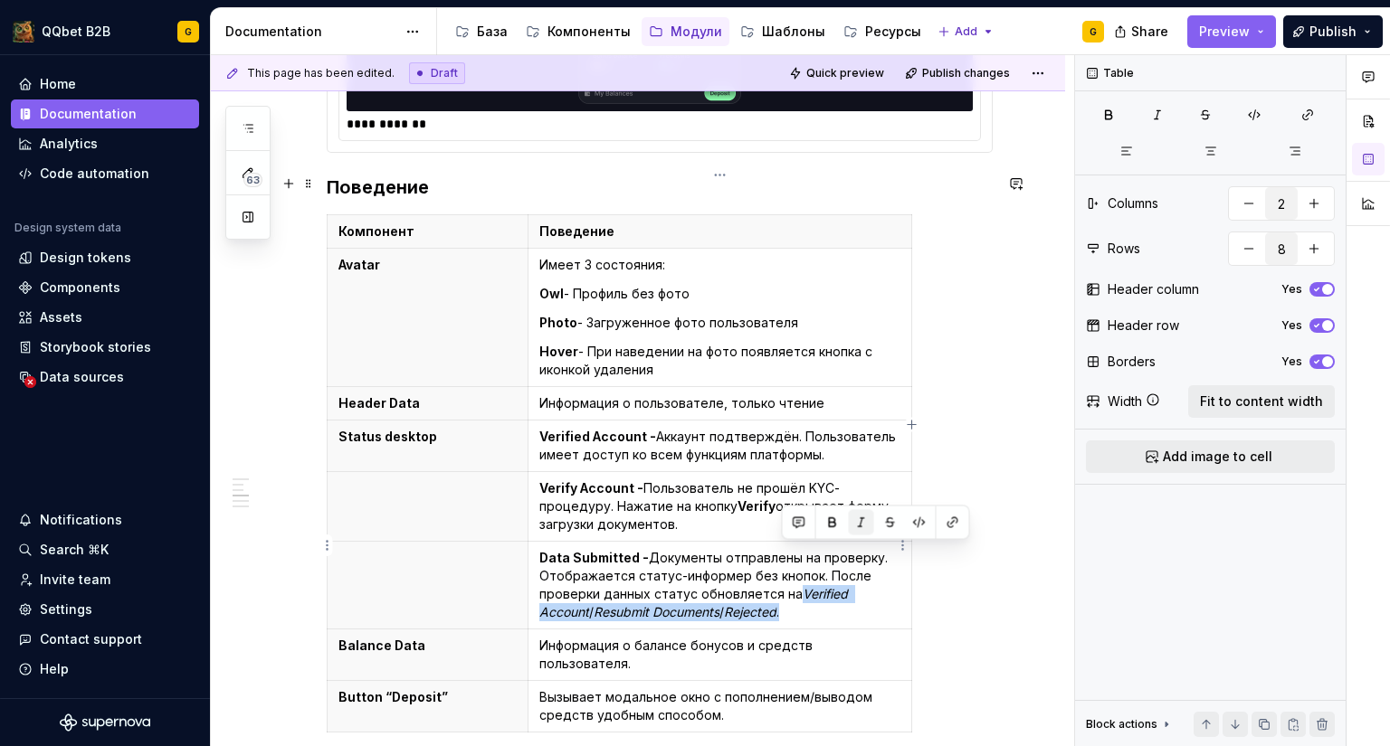
click at [856, 518] on button "button" at bounding box center [861, 522] width 25 height 25
click at [820, 567] on p "Data Submitted - Документы отправлены на проверку. Отображается статус-информер…" at bounding box center [719, 585] width 361 height 72
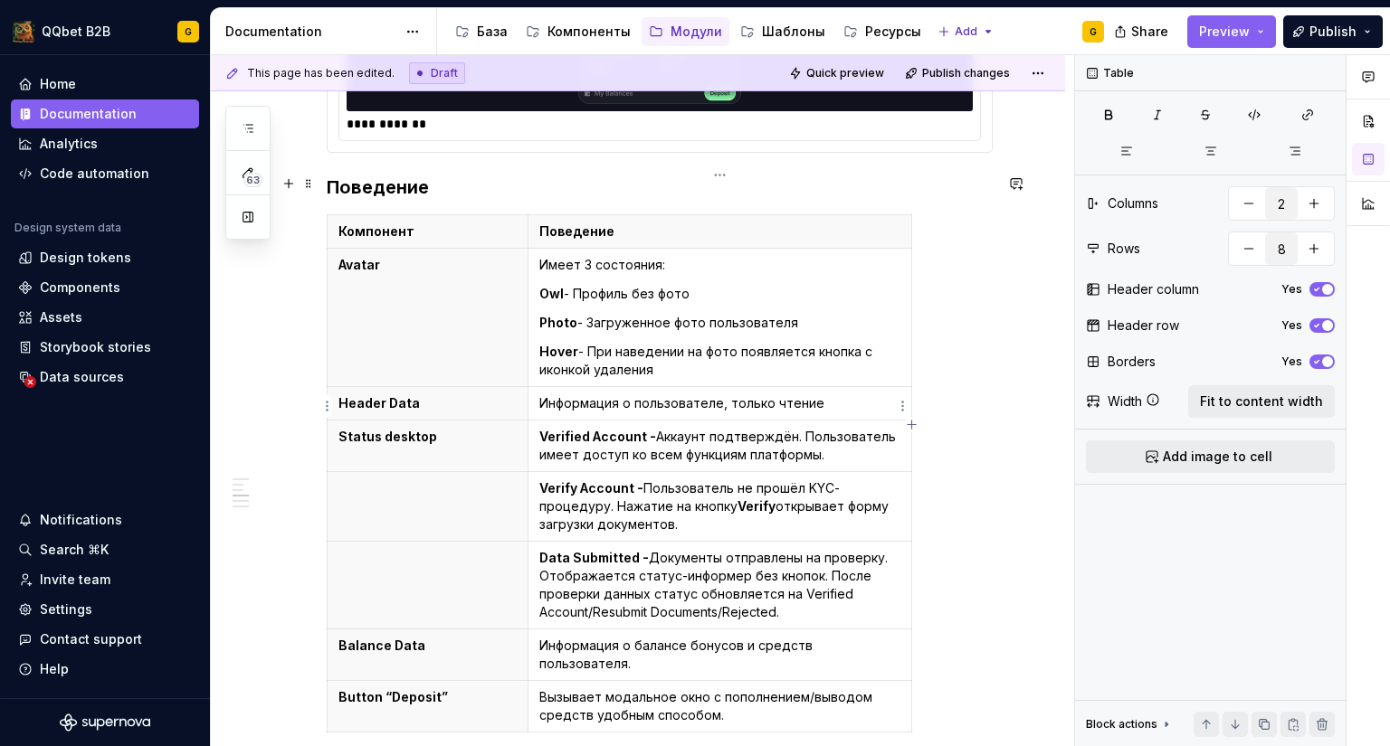
click at [844, 428] on p "Verified Account - Аккаунт подтверждён. Пользователь имеет доступ ко всем функц…" at bounding box center [719, 446] width 361 height 36
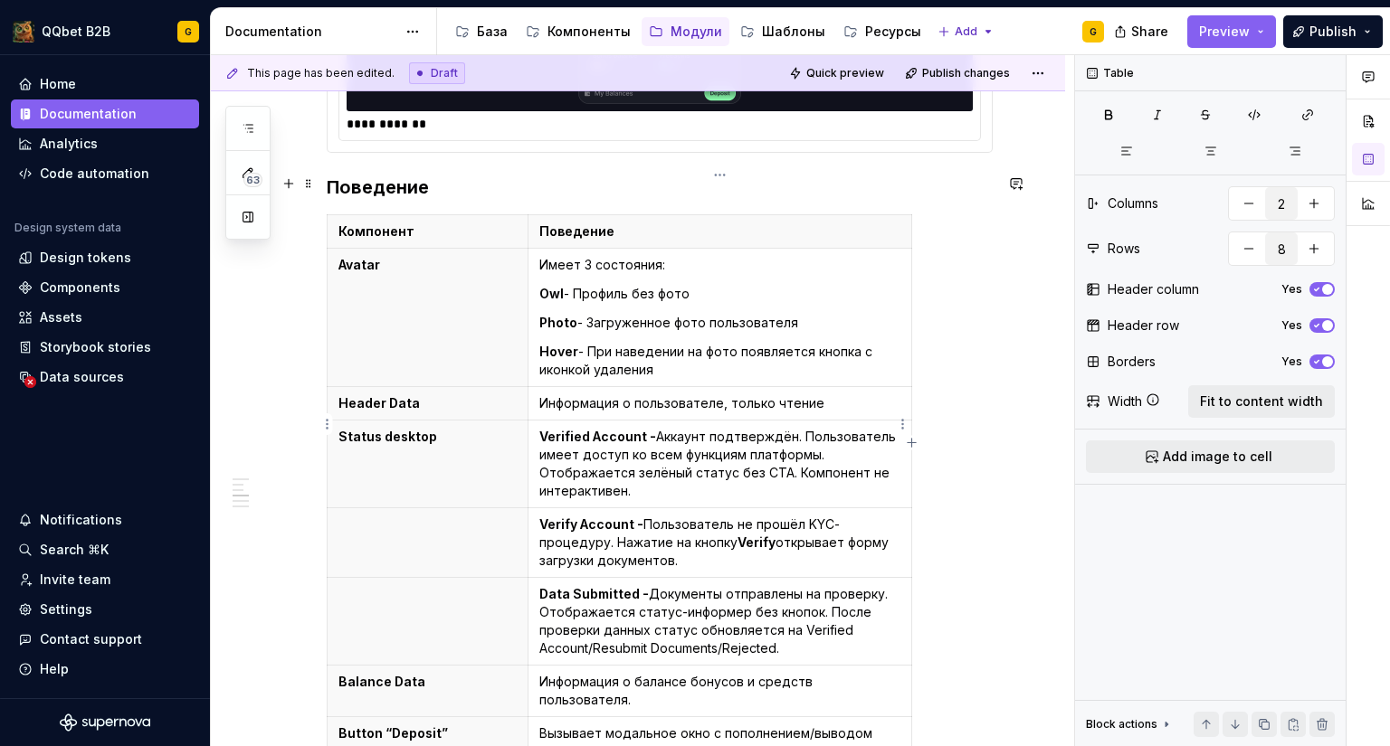
click at [803, 428] on p "Verified Account - Аккаунт подтверждён. Пользователь имеет доступ ко всем функц…" at bounding box center [719, 464] width 361 height 72
click at [844, 428] on p "Verified Account - Аккаунт подтверждён и пользователь имеет доступ ко всем функ…" at bounding box center [719, 464] width 361 height 72
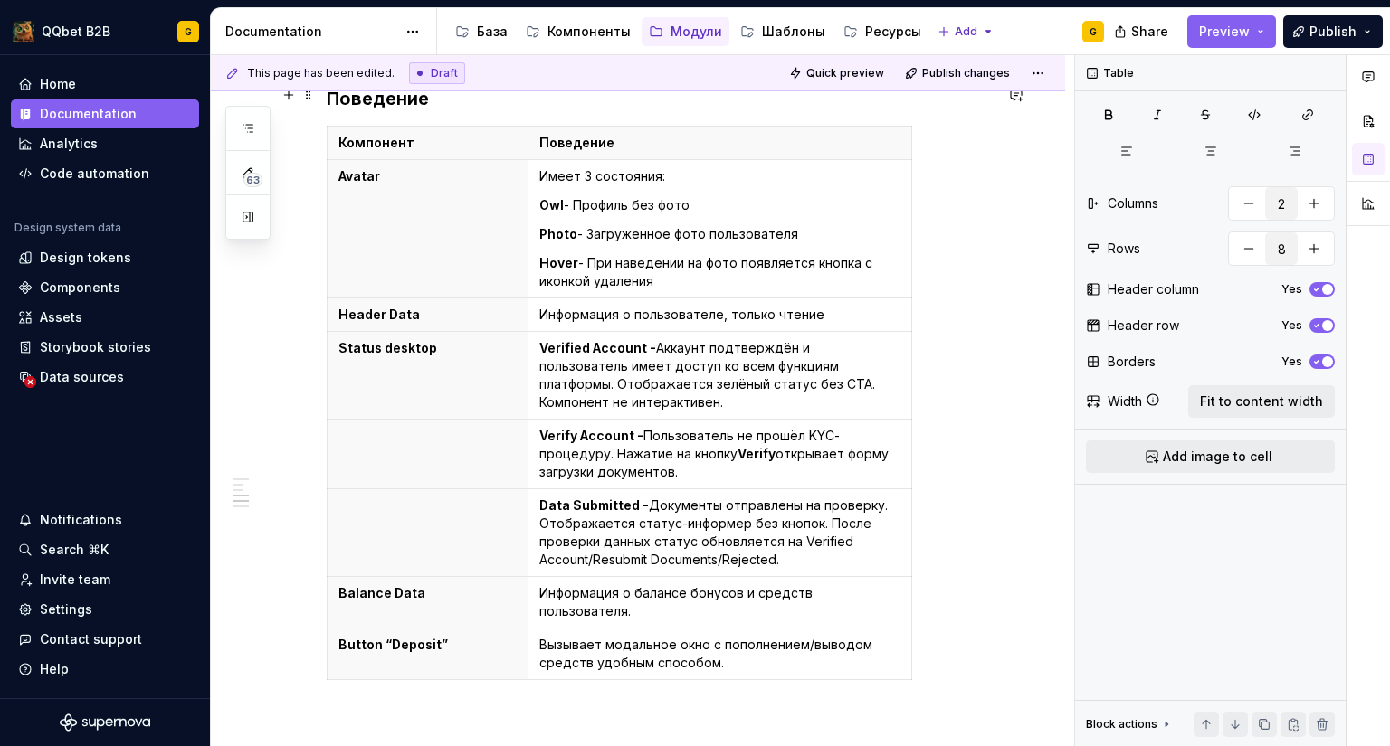
scroll to position [1381, 0]
click at [717, 427] on p "Verify Account - Пользователь не прошёл KYC-процедуру. Нажатие на кнопку Verify…" at bounding box center [719, 453] width 361 height 54
click at [778, 431] on p "Verify Account - Пользователь не прошёл KYC-процедуру. Нажатие на кнопку Verify…" at bounding box center [719, 453] width 361 height 54
type textarea "*"
click at [482, 504] on th at bounding box center [428, 533] width 201 height 88
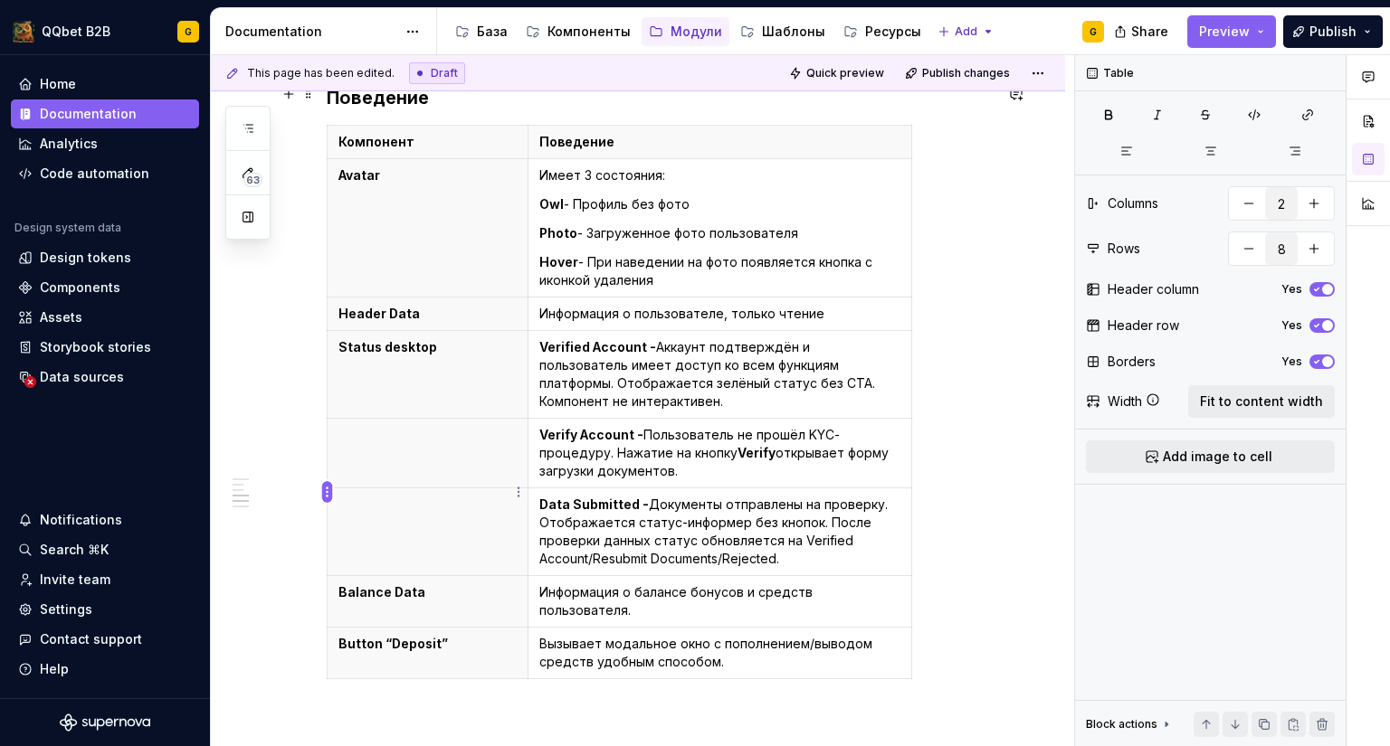
click at [325, 489] on html "QQbet B2B G Home Documentation Analytics Code automation Design system data Des…" at bounding box center [695, 373] width 1390 height 746
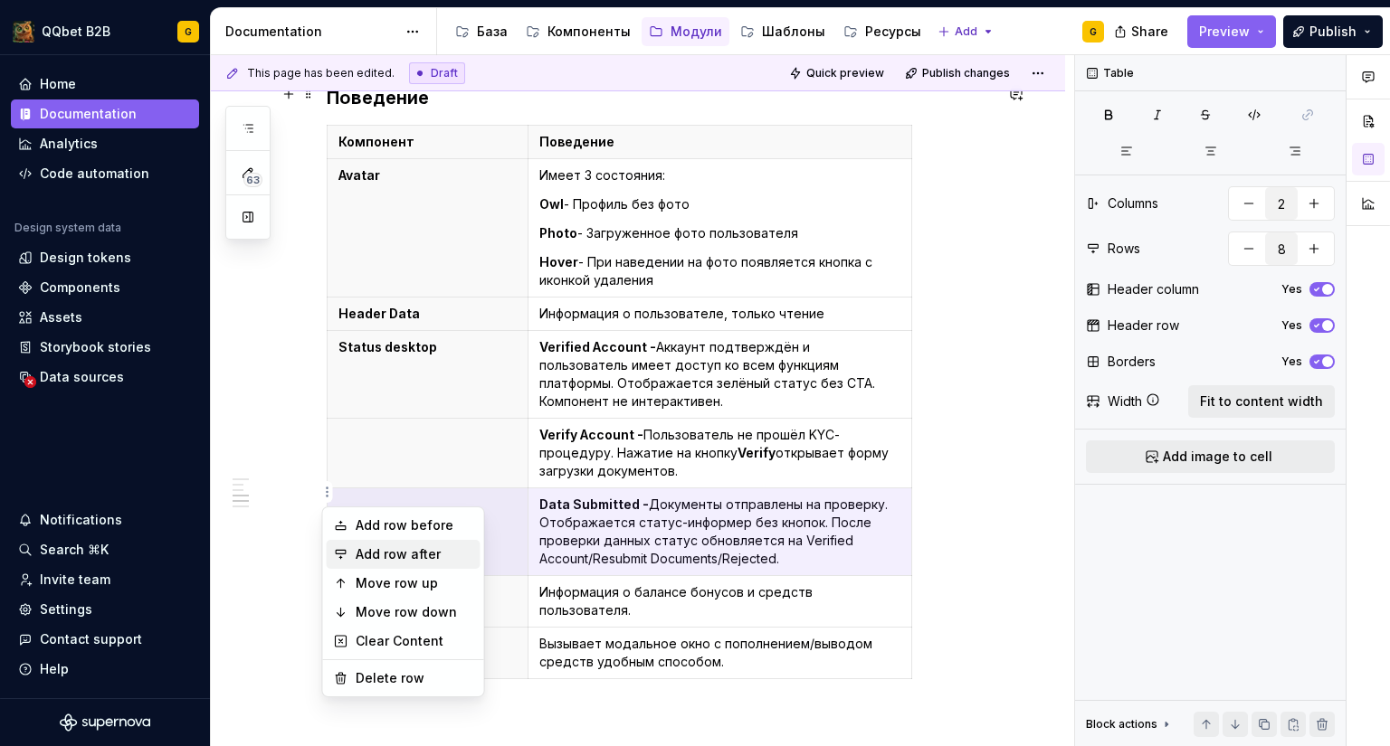
click at [373, 564] on div "Add row after" at bounding box center [404, 554] width 154 height 29
type input "9"
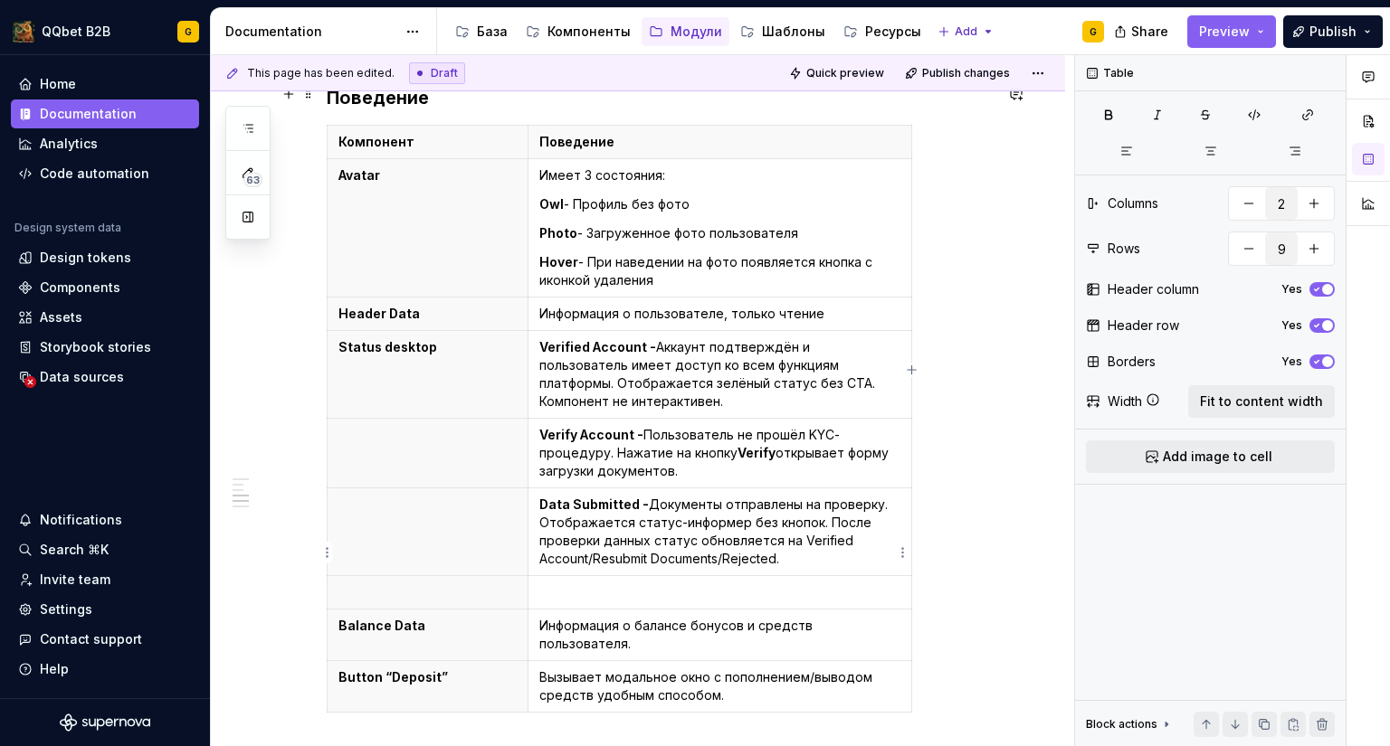
click at [588, 576] on td at bounding box center [719, 592] width 384 height 33
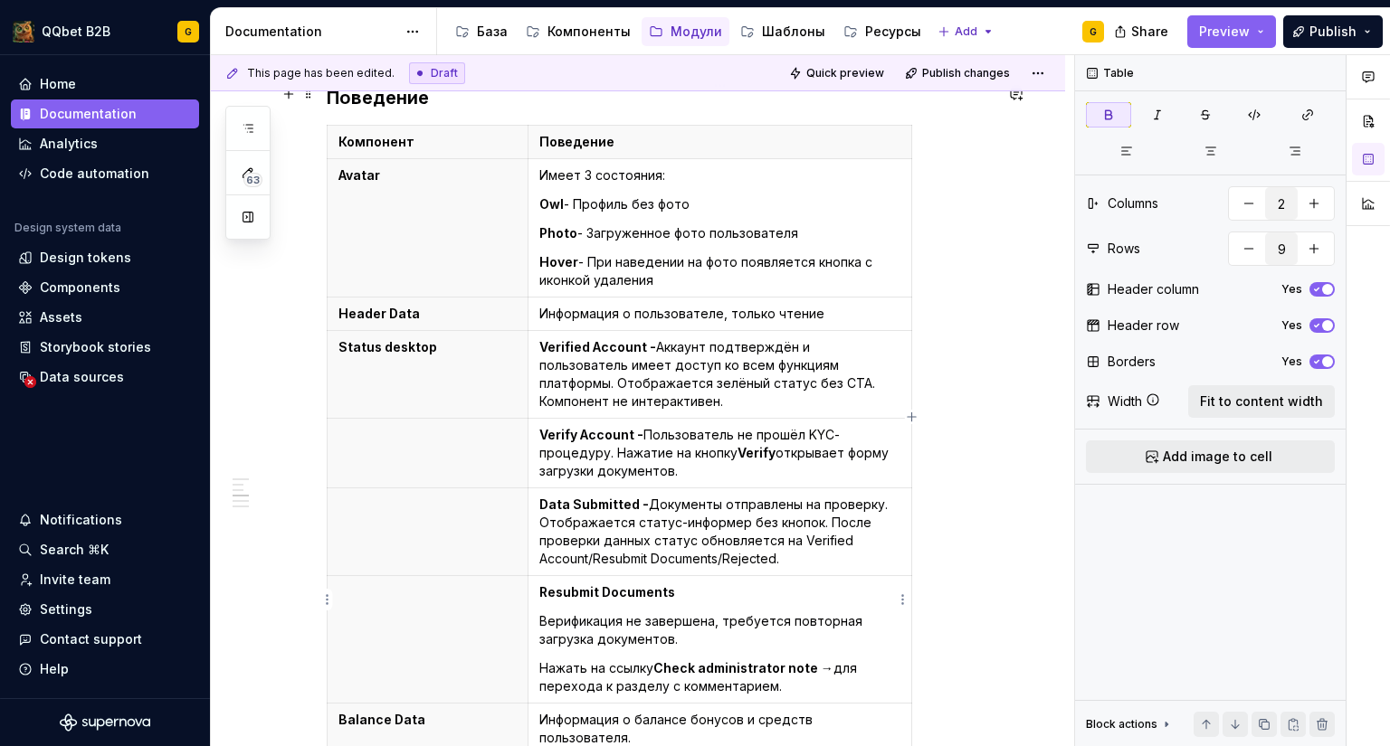
click at [681, 584] on p "Resubmit Documents" at bounding box center [719, 593] width 361 height 18
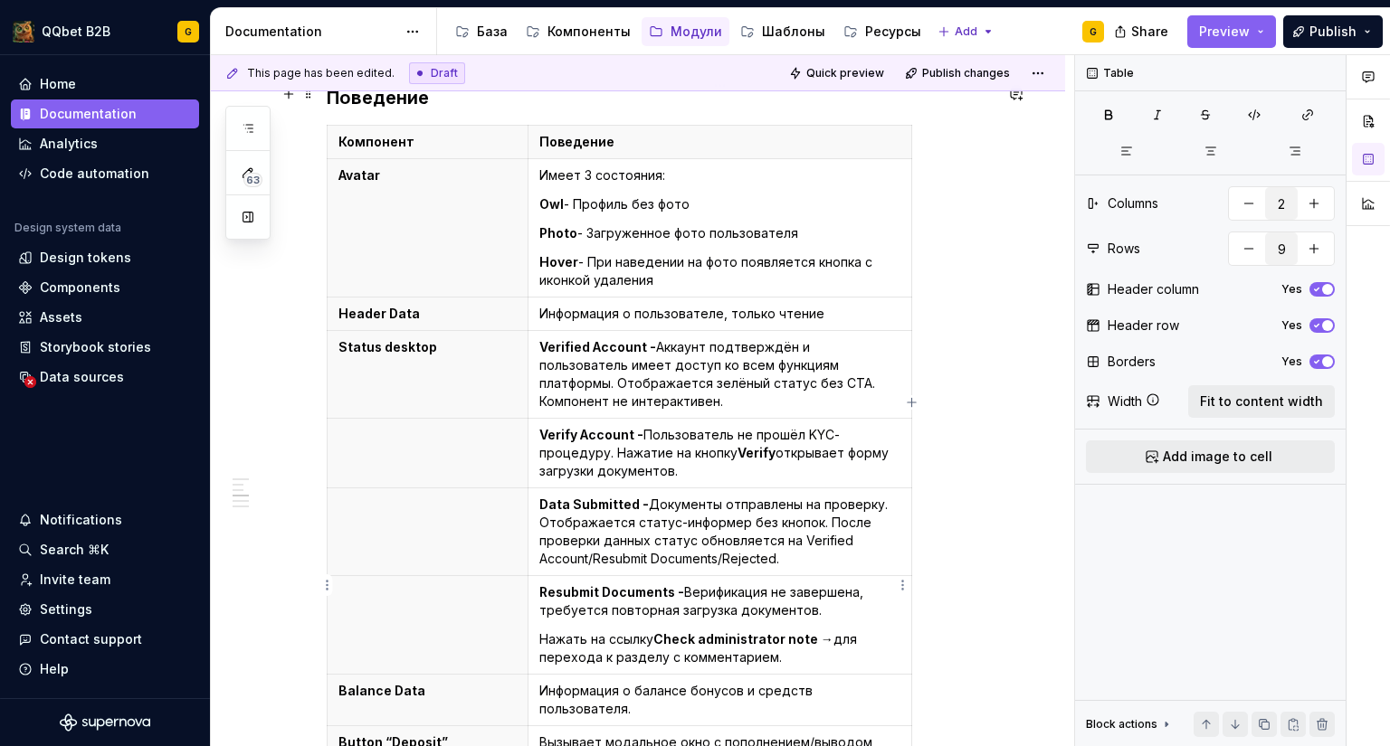
click at [823, 584] on p "Resubmit Documents - Верификация не завершена, требуется повторная загрузка док…" at bounding box center [719, 602] width 361 height 36
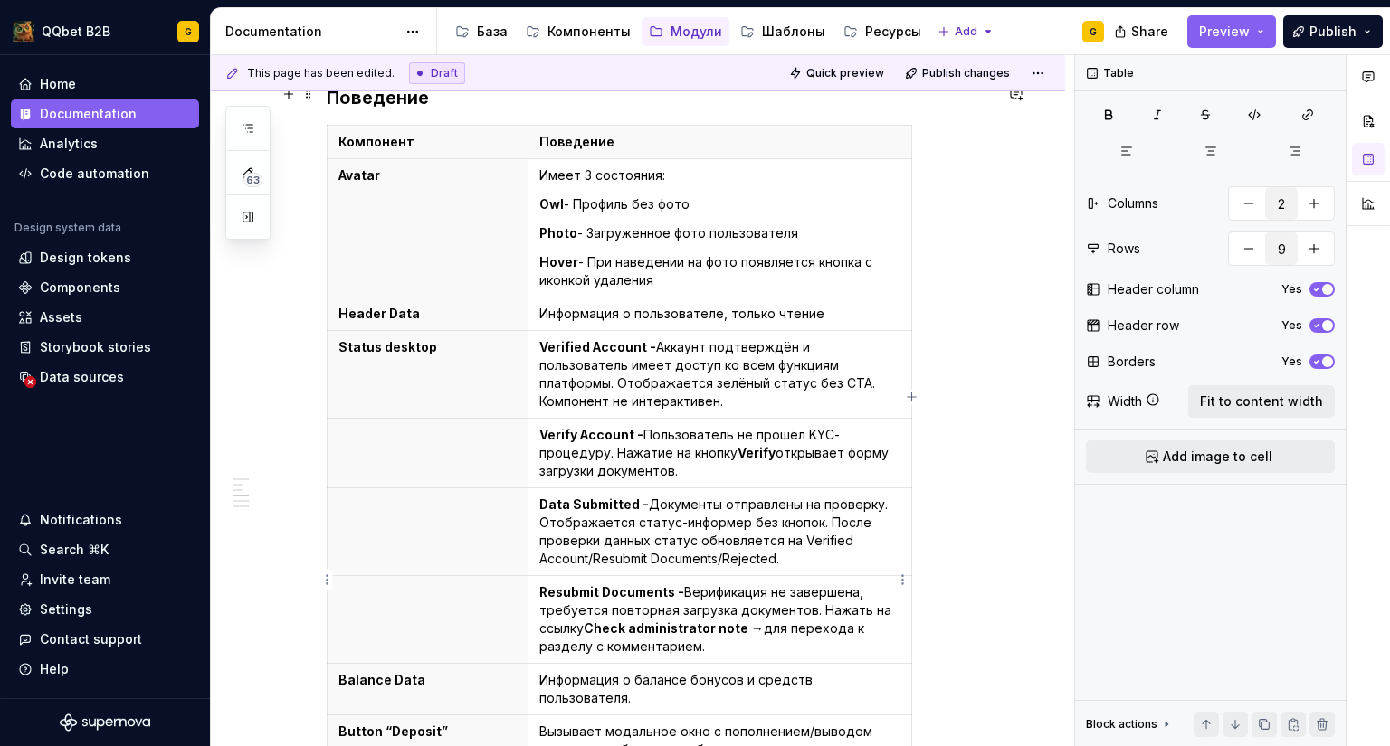
click at [858, 584] on p "Resubmit Documents - Верификация не завершена, требуется повторная загрузка док…" at bounding box center [719, 620] width 361 height 72
drag, startPoint x: 765, startPoint y: 593, endPoint x: 856, endPoint y: 588, distance: 90.6
click at [856, 588] on p "Resubmit Documents - Верификация не завершена, требуется повторная загрузка док…" at bounding box center [719, 620] width 361 height 72
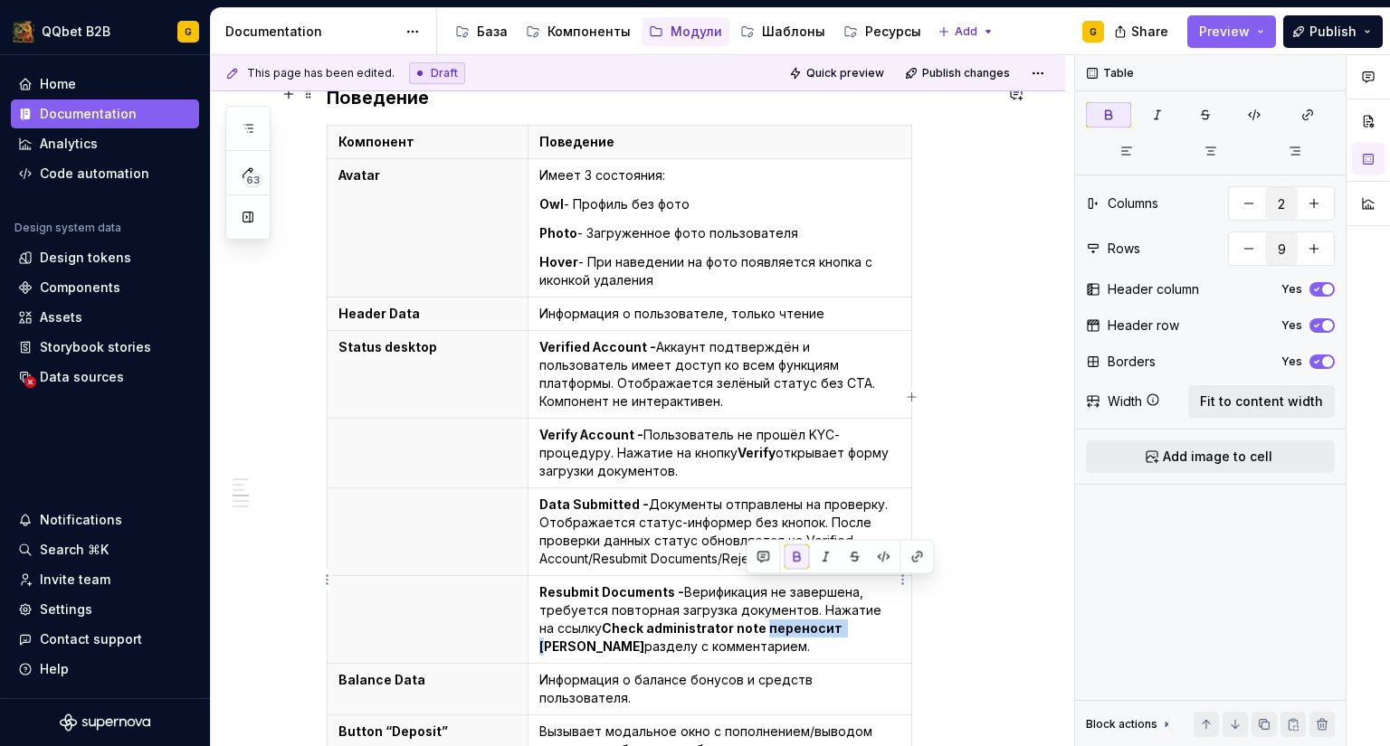
drag, startPoint x: 747, startPoint y: 588, endPoint x: 824, endPoint y: 588, distance: 76.9
click at [824, 588] on p "Resubmit Documents - Верификация не завершена, требуется повторная загрузка док…" at bounding box center [719, 620] width 361 height 72
click at [798, 552] on button "button" at bounding box center [796, 557] width 25 height 25
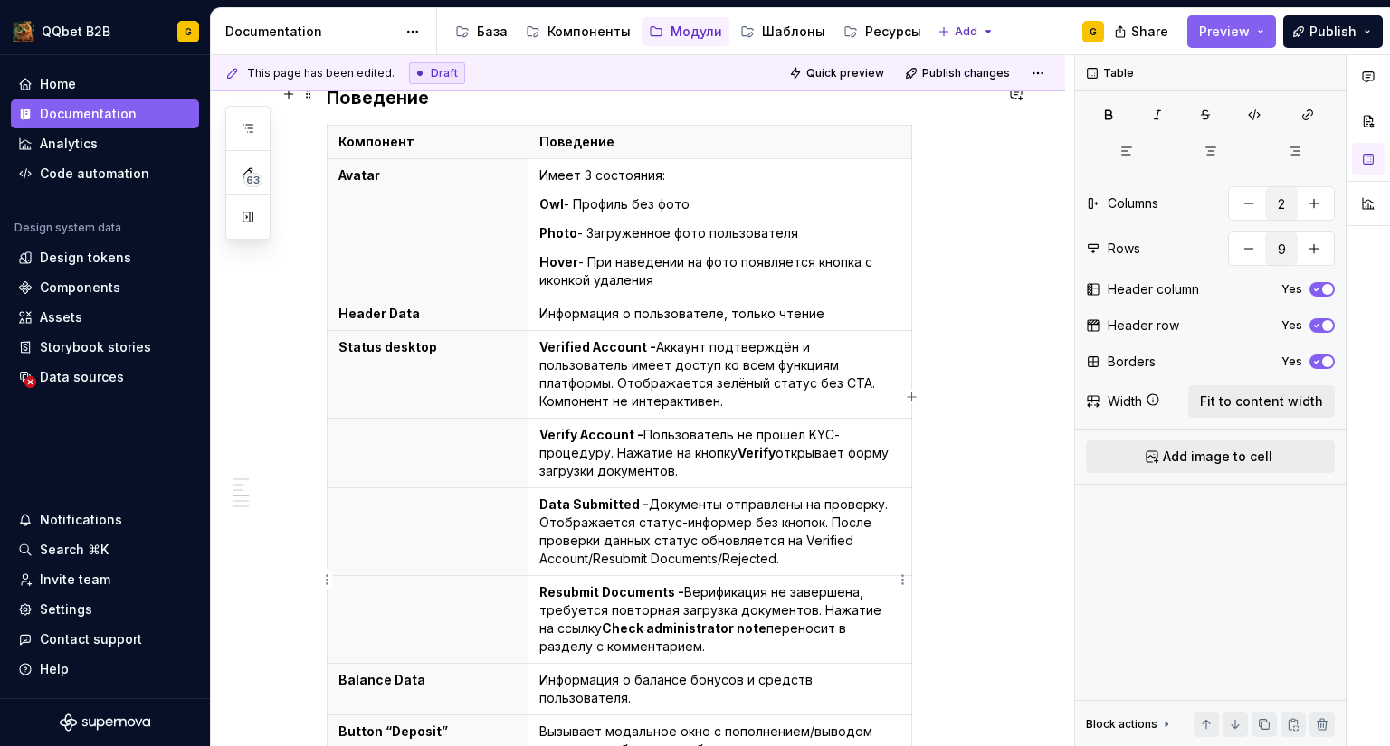
click at [867, 584] on p "Resubmit Documents - Верификация не завершена, требуется повторная загрузка док…" at bounding box center [719, 620] width 361 height 72
click at [710, 613] on p "Resubmit Documents - Верификация не завершена, требуется повторная загрузка док…" at bounding box center [719, 620] width 361 height 72
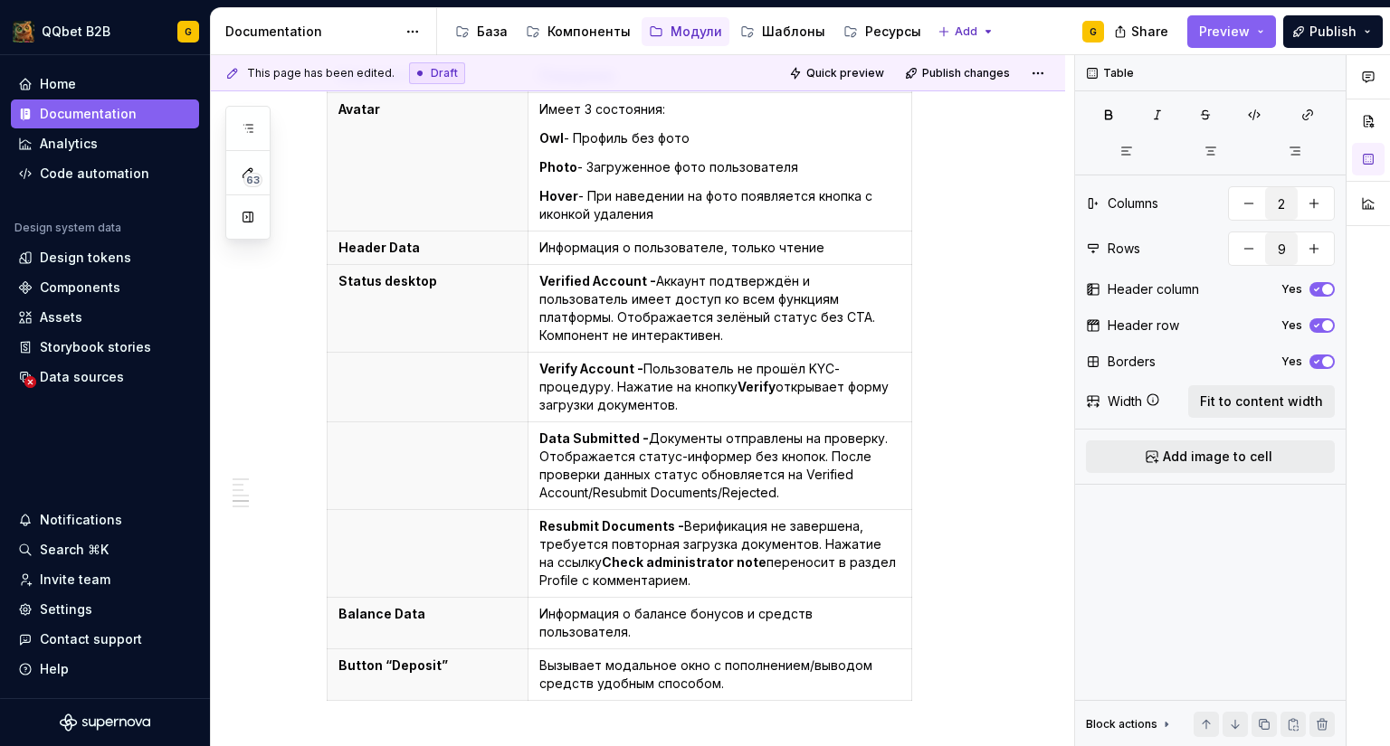
scroll to position [1448, 0]
type textarea "*"
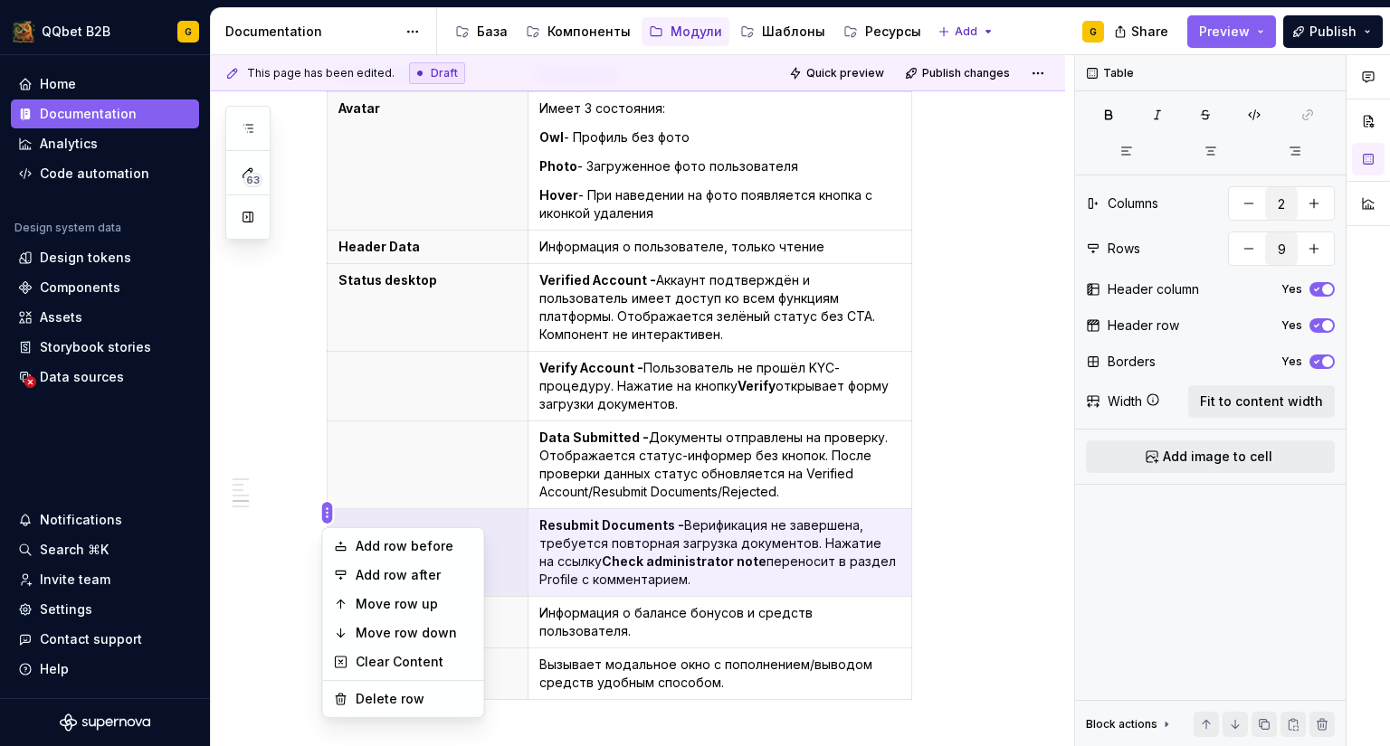
click at [327, 508] on html "QQbet B2B G Home Documentation Analytics Code automation Design system data Des…" at bounding box center [695, 373] width 1390 height 746
click at [368, 586] on div "Add row after" at bounding box center [404, 575] width 154 height 29
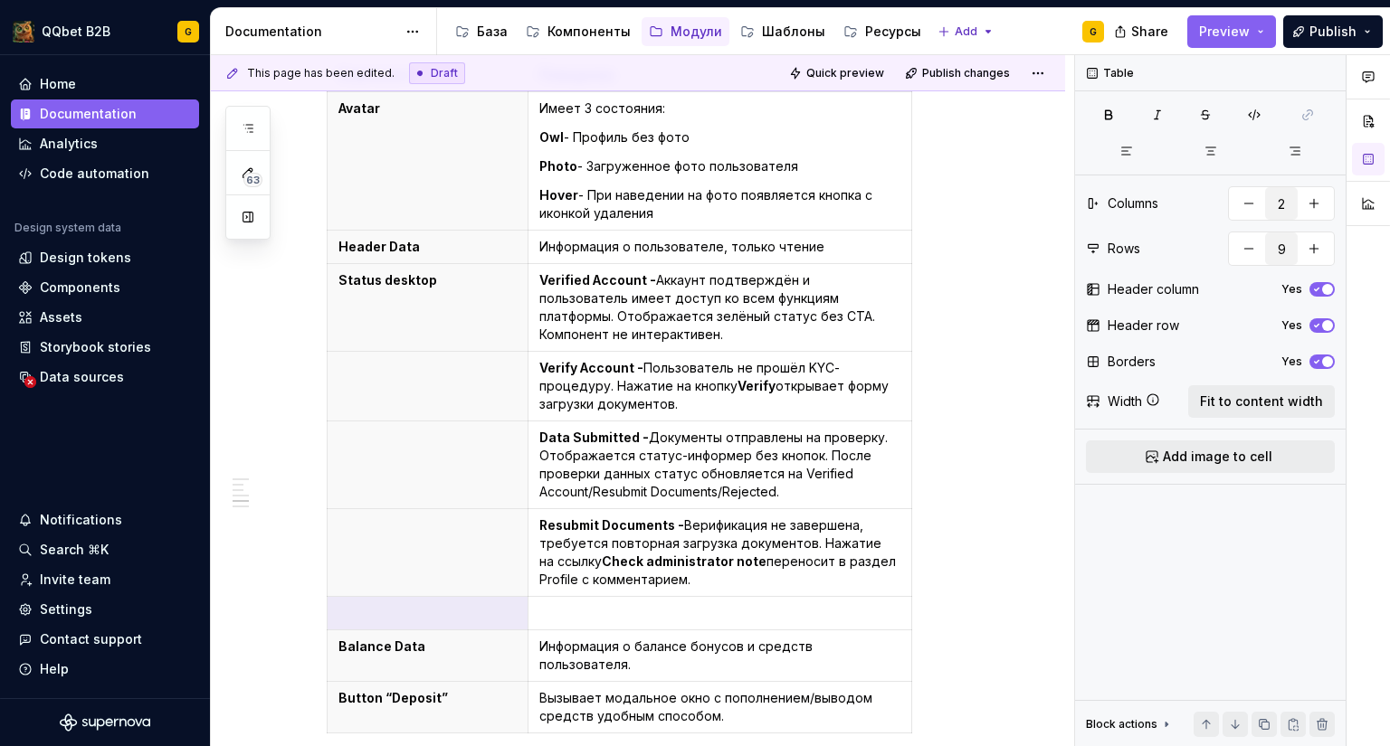
type input "10"
click at [557, 604] on p at bounding box center [719, 613] width 361 height 18
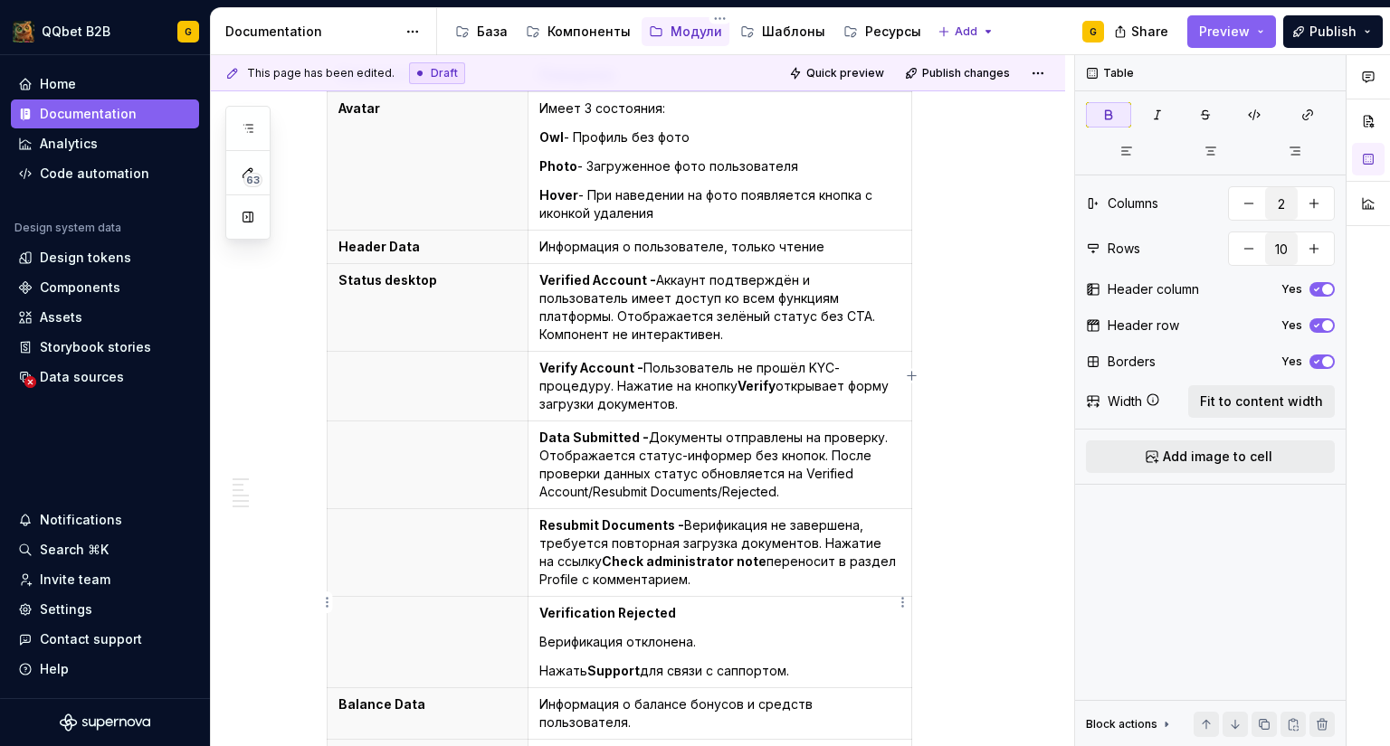
click at [688, 604] on p "Verification Rejected" at bounding box center [719, 613] width 361 height 18
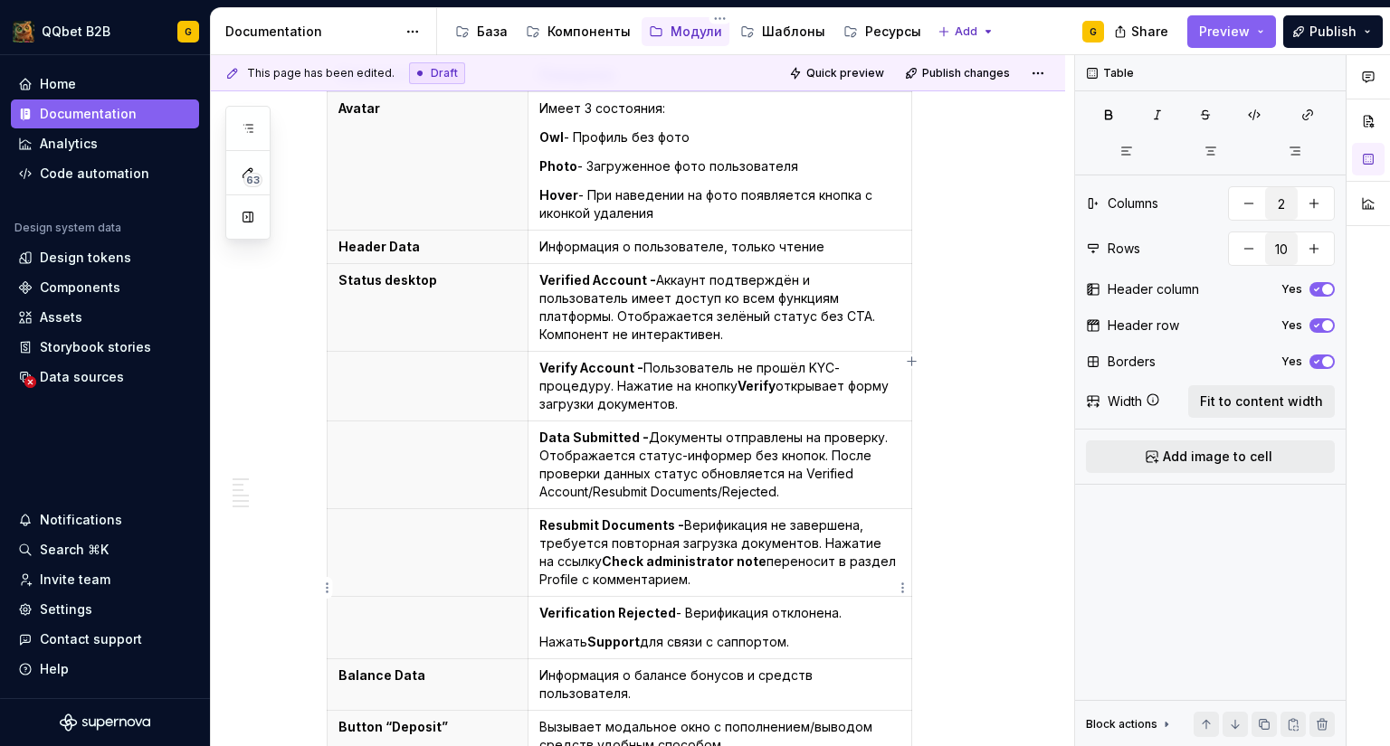
click at [540, 633] on p "Нажать Support для связи с саппортом." at bounding box center [719, 642] width 361 height 18
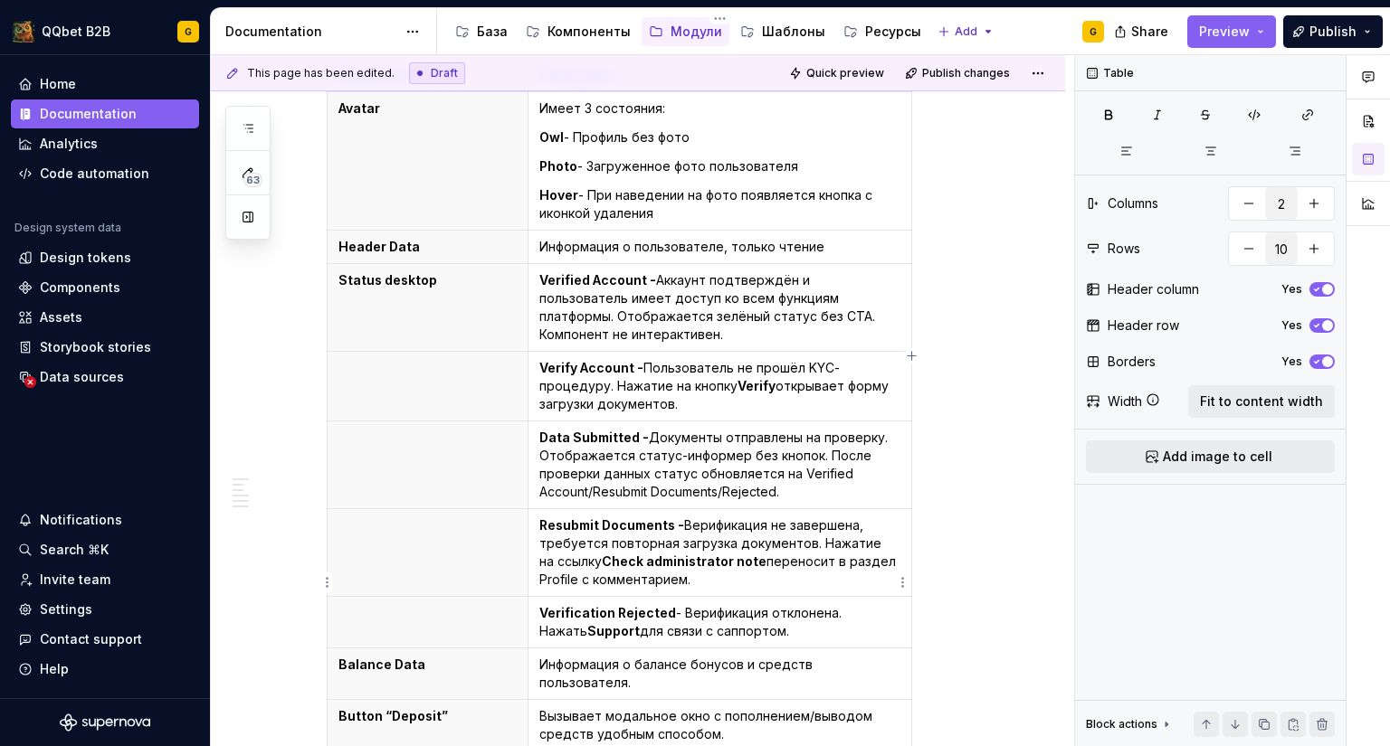
click at [884, 604] on p "Verification Rejected - Верификация отклонена. Нажать Support для связи с саппо…" at bounding box center [719, 622] width 361 height 36
click at [841, 604] on p "Verification Rejected - Верификация отклонена. Нажать Support для связи с саппо…" at bounding box center [719, 622] width 361 height 36
click at [841, 604] on p "Verification Rejected - Верификация отклонена. Нажатие Support для связи с сапп…" at bounding box center [719, 622] width 361 height 36
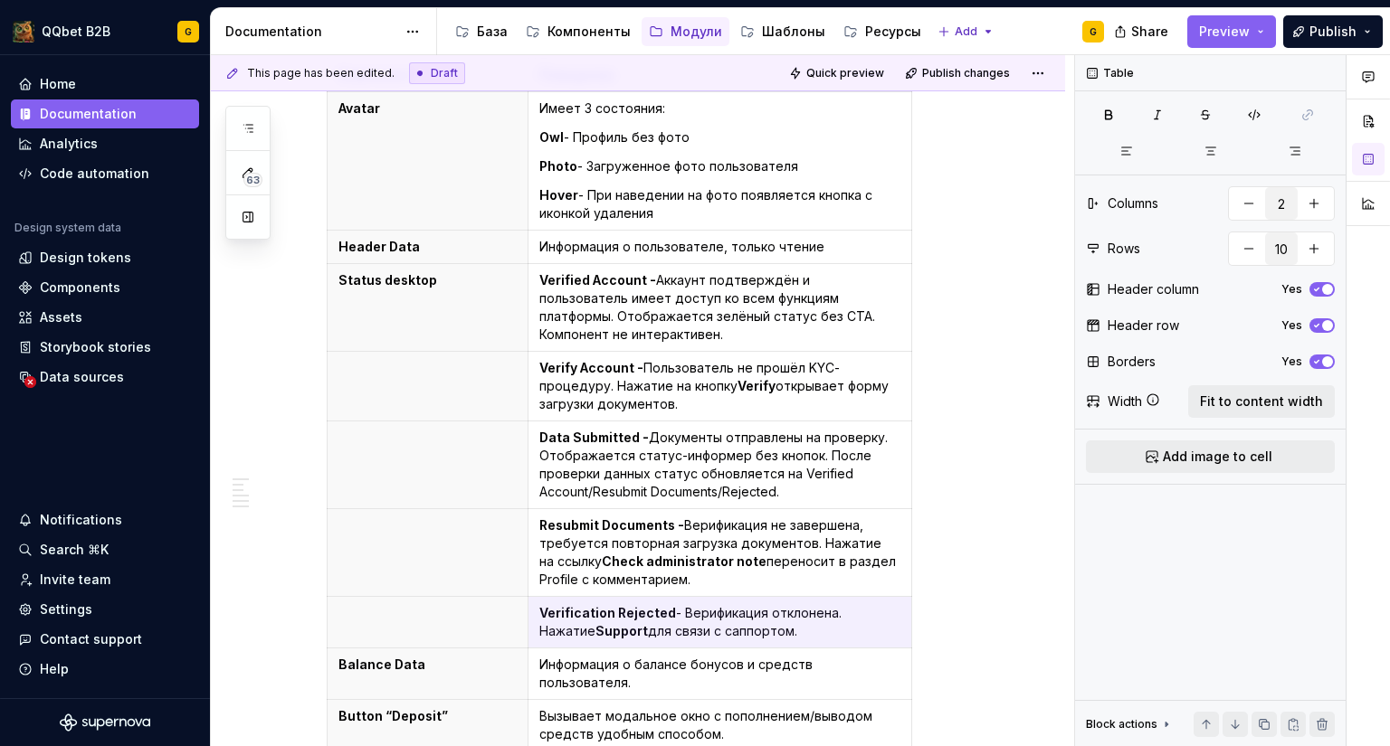
click at [841, 604] on p "Verification Rejected - Верификация отклонена. Нажатие Support для связи с сапп…" at bounding box center [719, 622] width 361 height 36
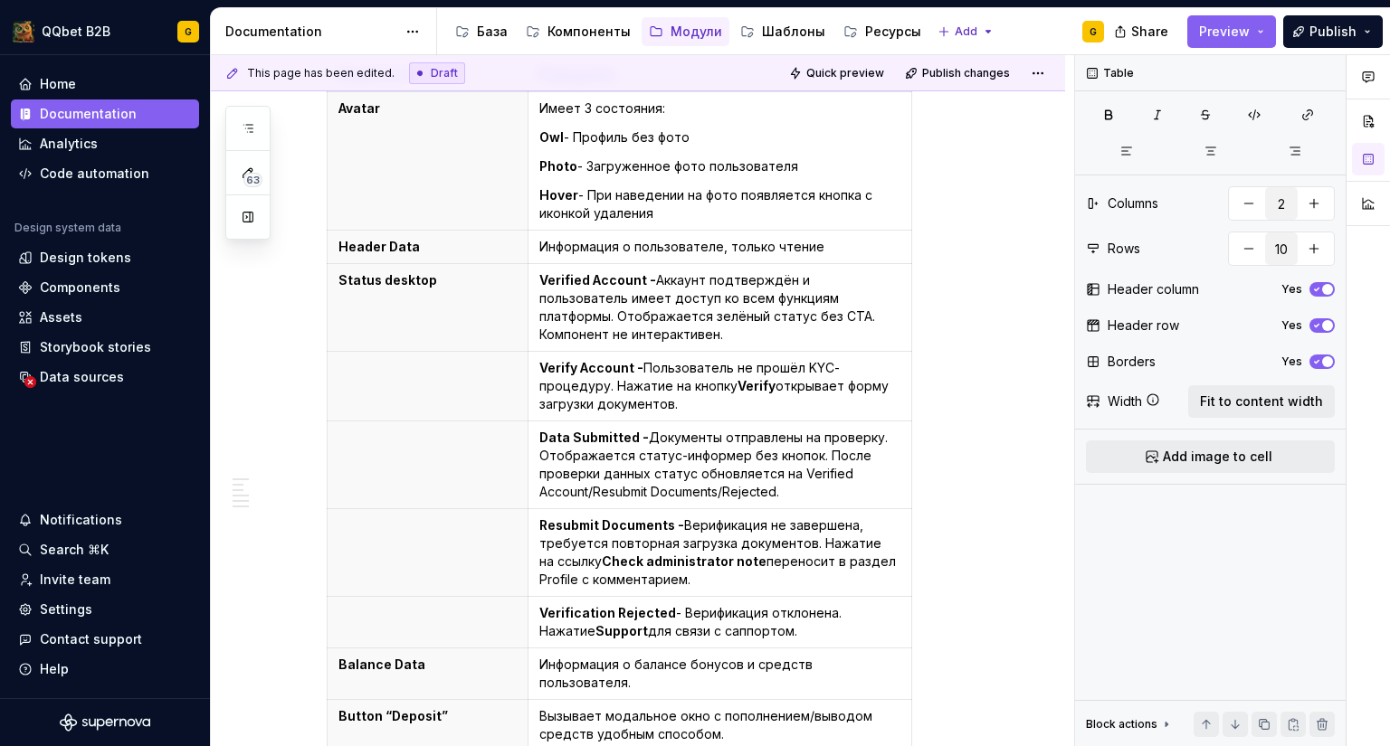
click at [841, 604] on p "Verification Rejected - Верификация отклонена. Нажатие Support для связи с сапп…" at bounding box center [719, 622] width 361 height 36
click at [817, 604] on p "Verification Rejected - Верификация отклонена. Есть кнопка Support для связи с …" at bounding box center [719, 622] width 361 height 36
click at [757, 604] on p "Verification Rejected - Верификация отклонена. Есть кнопка Support для связи с …" at bounding box center [719, 622] width 361 height 36
click at [846, 603] on td "Verification Rejected - Верификация отклонена. Есть кнопка Support для связи с …" at bounding box center [719, 623] width 384 height 52
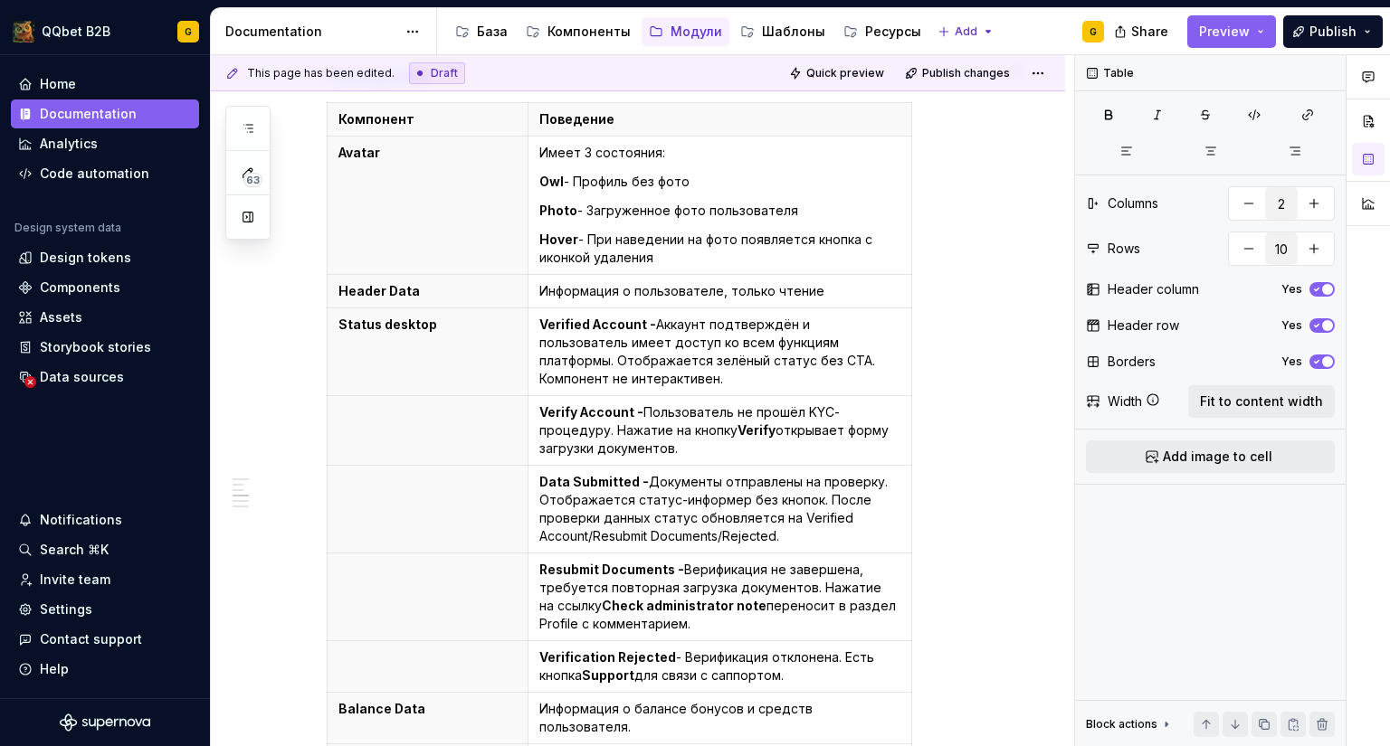
scroll to position [1326, 0]
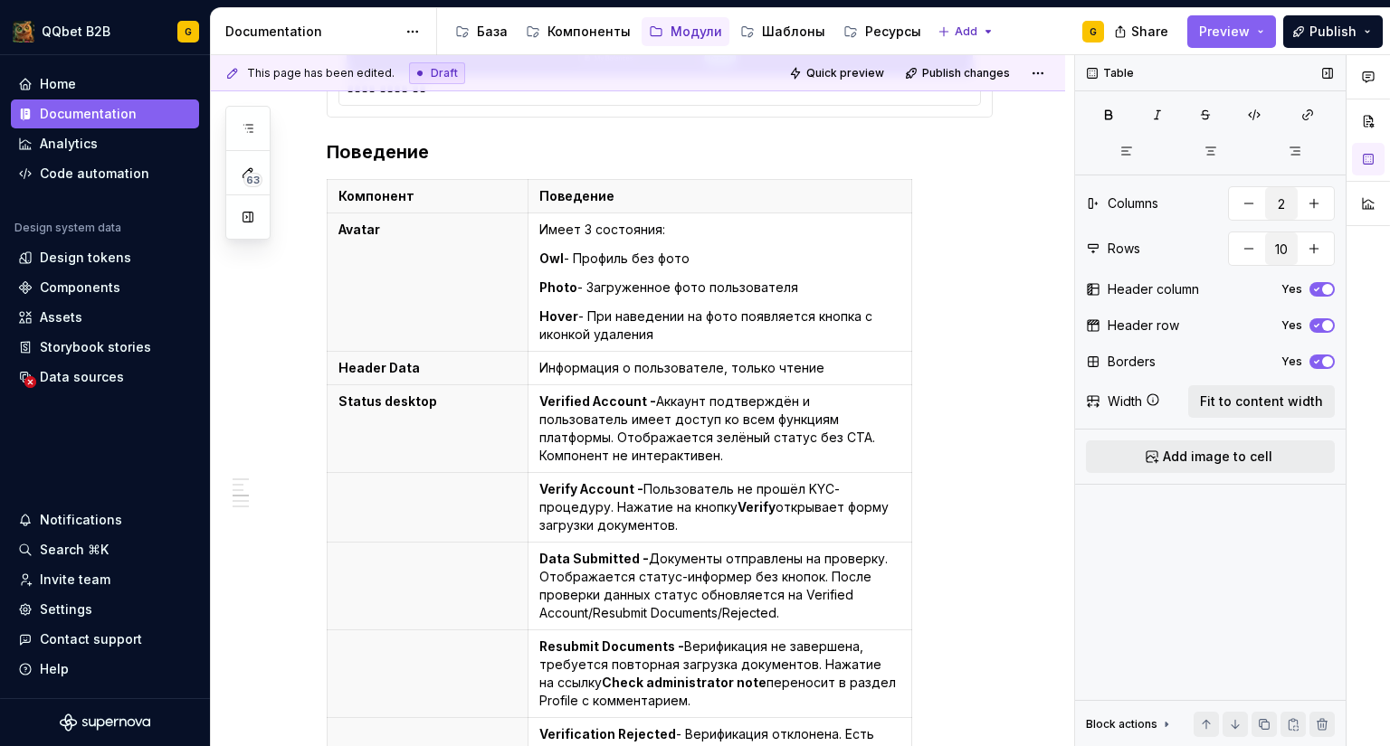
type textarea "*"
click at [497, 473] on th at bounding box center [428, 508] width 201 height 70
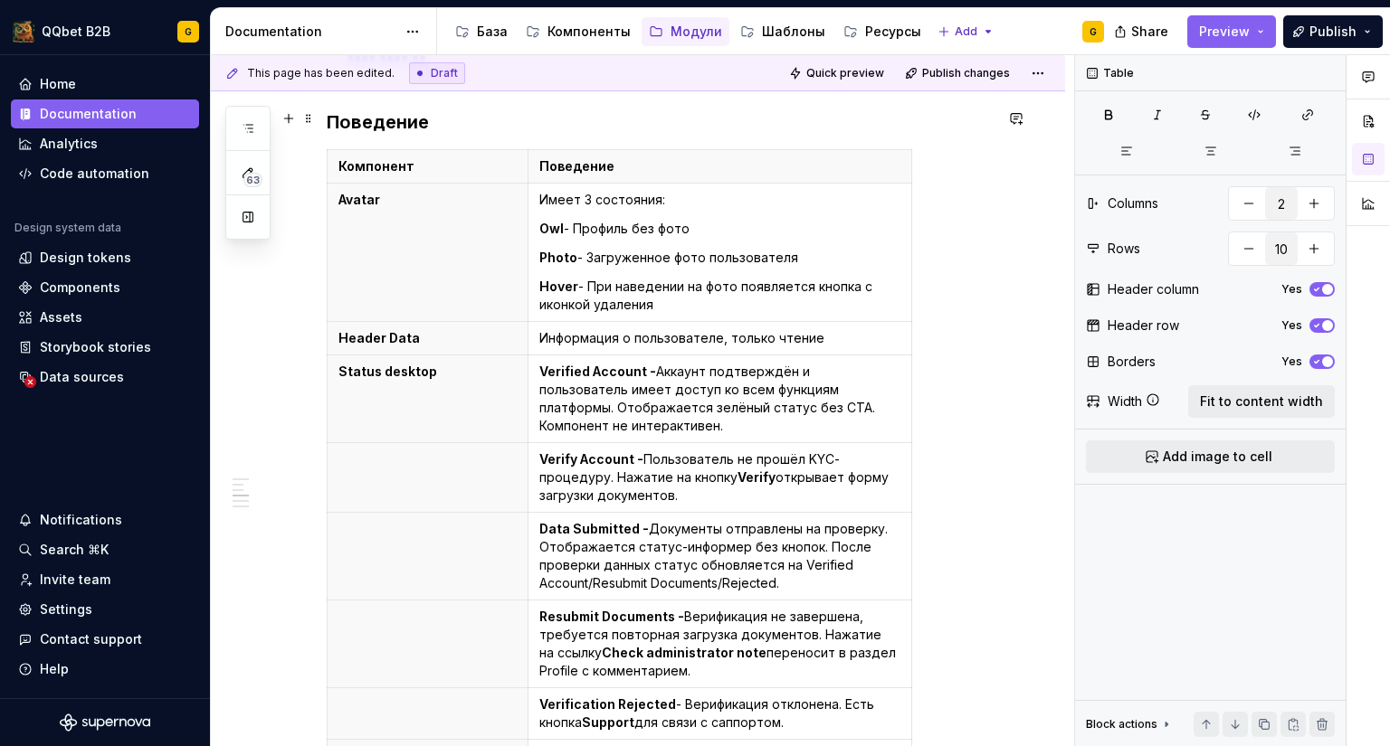
scroll to position [1449, 0]
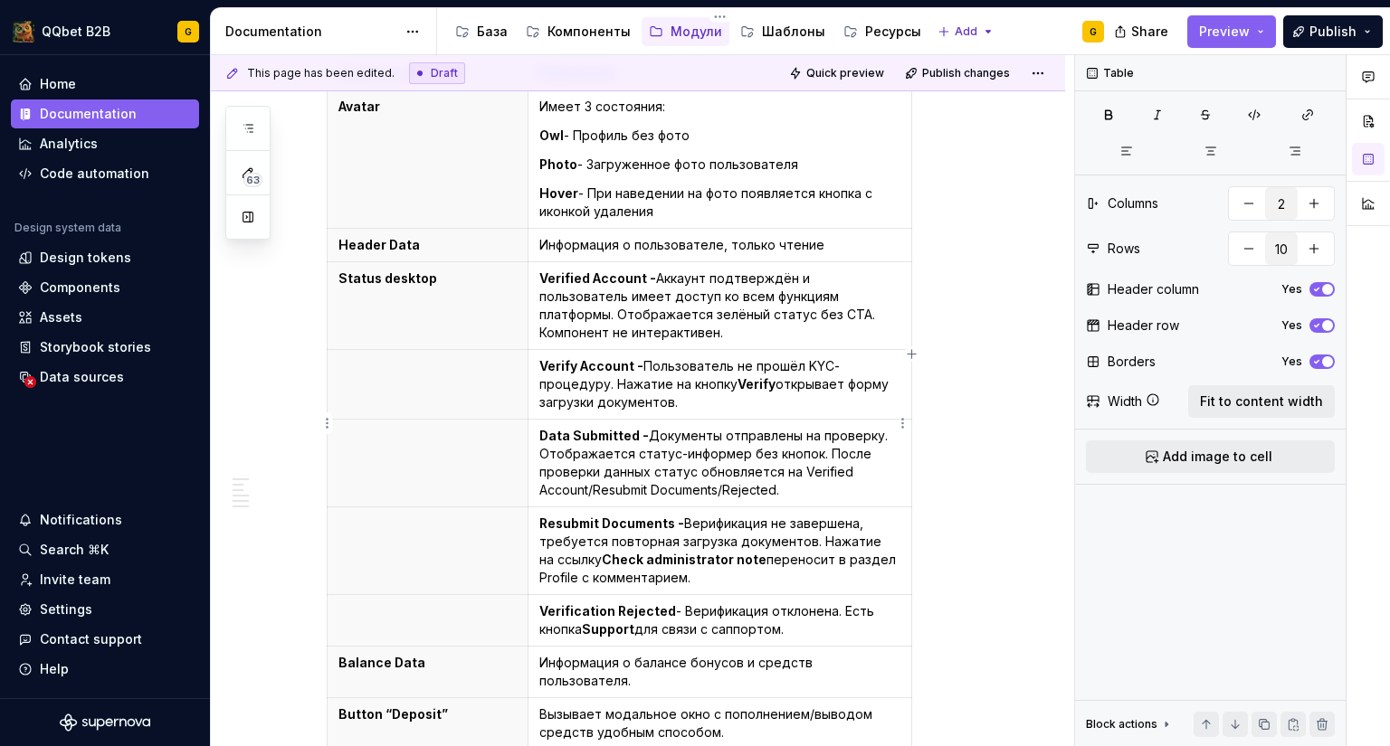
click at [796, 458] on p "Data Submitted - Документы отправлены на проверку. Отображается статус-информер…" at bounding box center [719, 463] width 361 height 72
click at [554, 427] on p "Data Submitted - Документы отправлены на проверку. Отображается статус-информер…" at bounding box center [719, 463] width 361 height 72
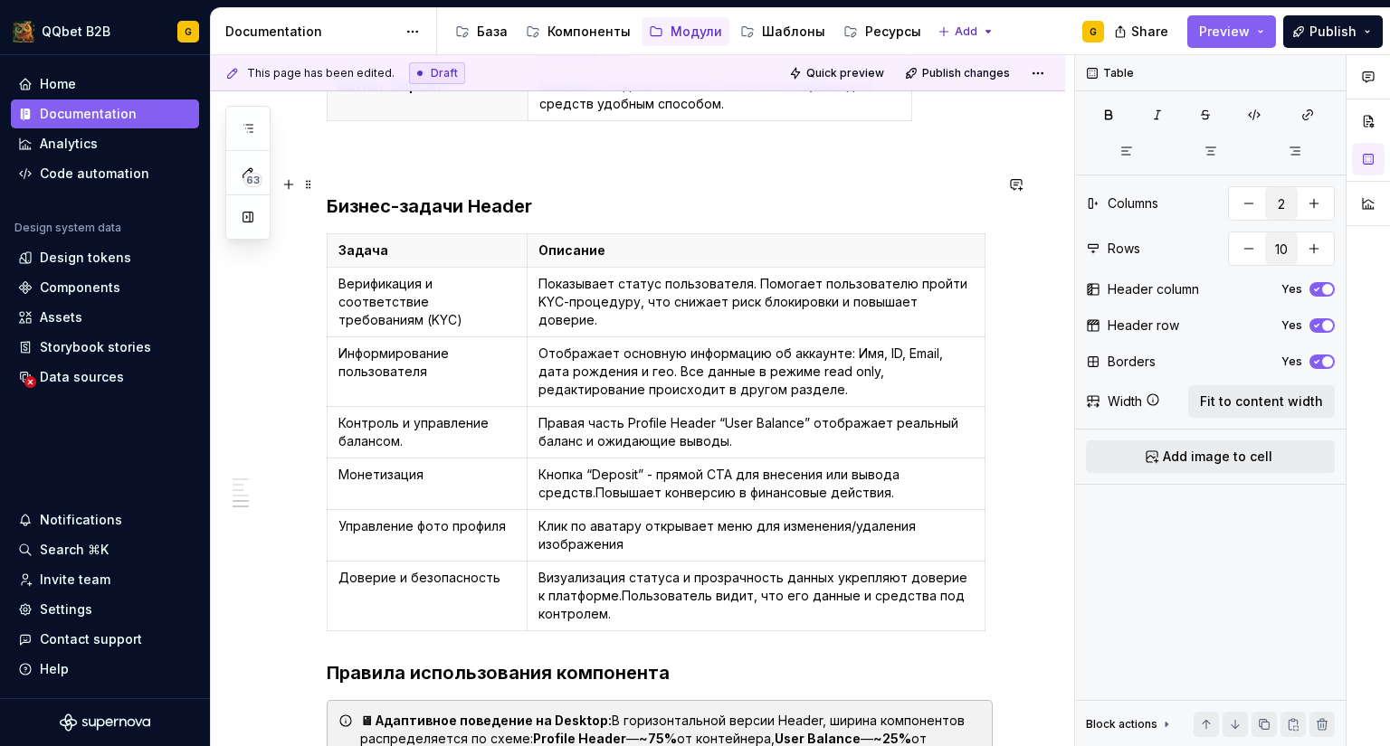
scroll to position [2184, 0]
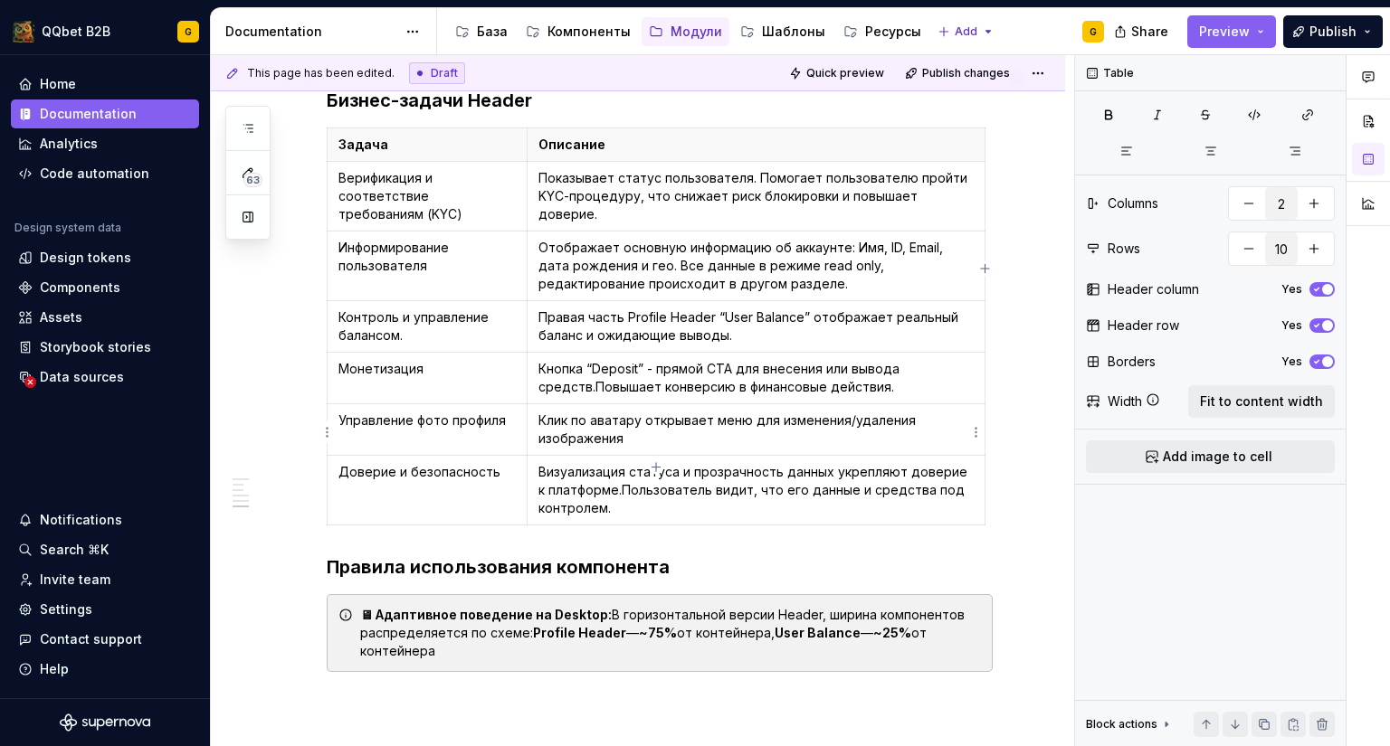
type input "7"
click at [610, 463] on p "Визуализация статуса и прозрачность данных укрепляют доверие к платформе.Пользо…" at bounding box center [755, 490] width 435 height 54
click at [594, 360] on p "Кнопка “Deposit” - прямой CTA для внесения или вывода средств.Повышает конверси…" at bounding box center [755, 378] width 435 height 36
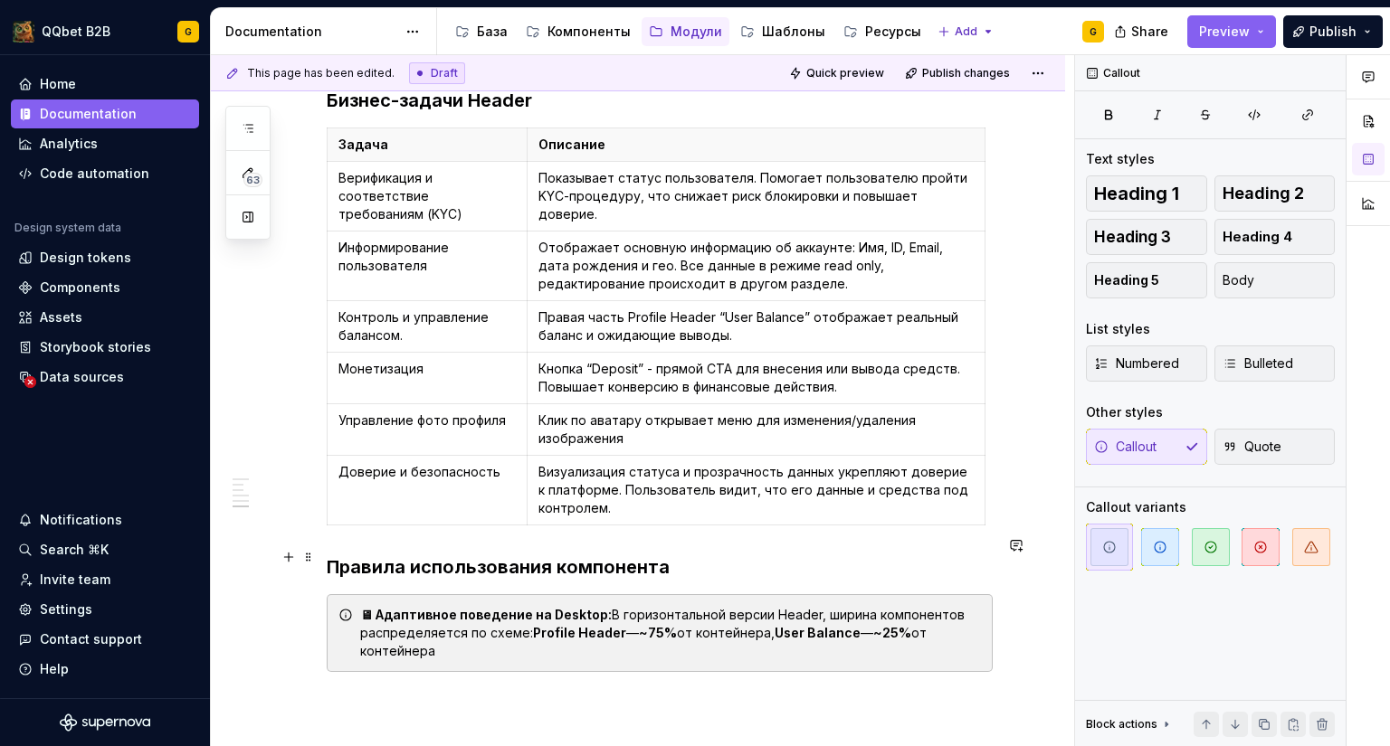
click at [459, 606] on div "🖥 Адаптивное поведение на Desktop: В горизонтальной версии Header, ширина компо…" at bounding box center [670, 633] width 621 height 54
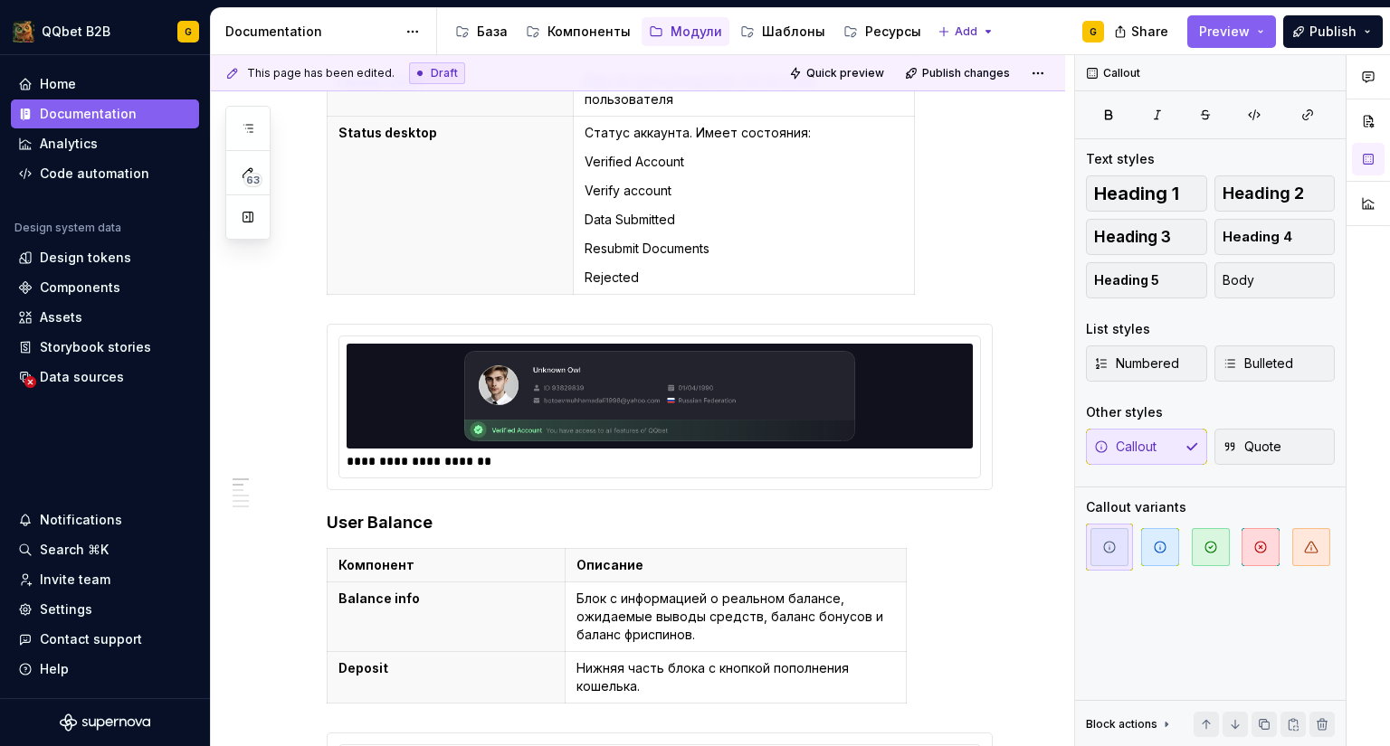
scroll to position [0, 0]
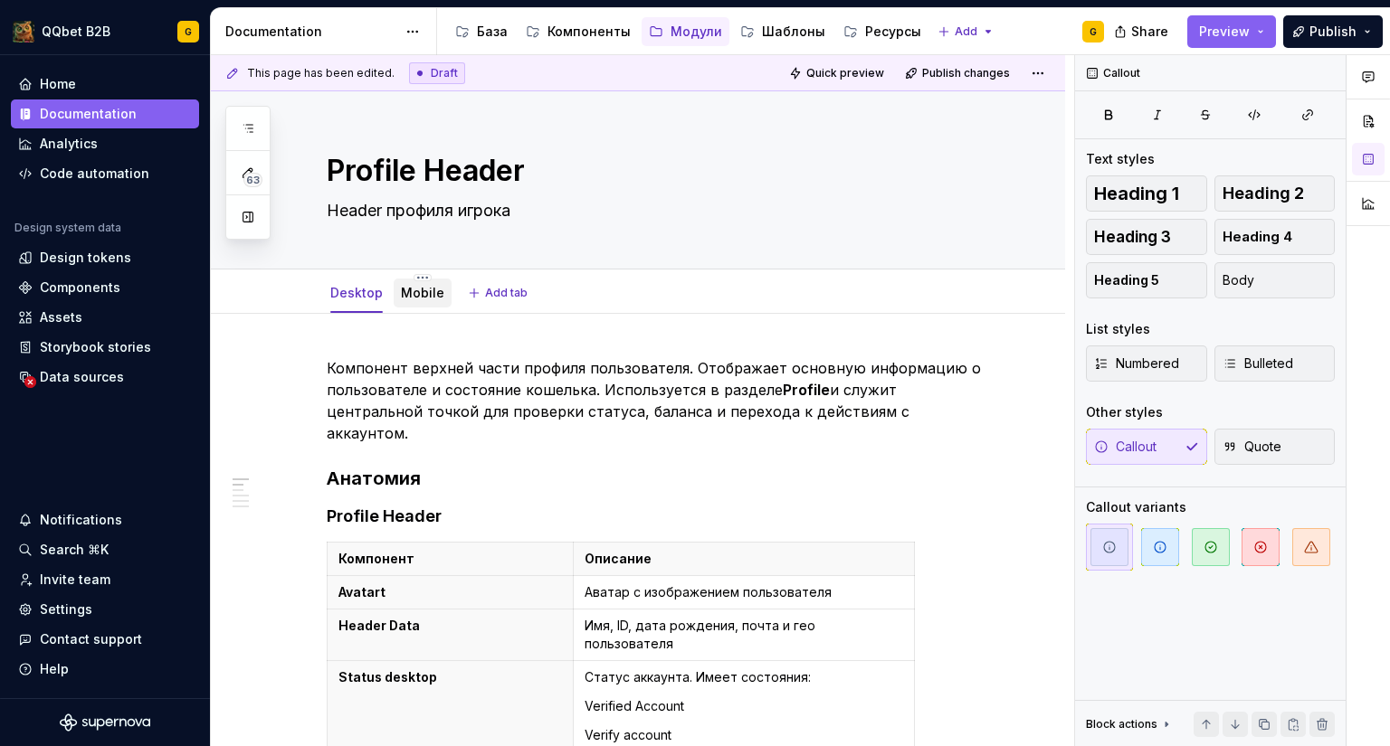
click at [412, 296] on link "Mobile" at bounding box center [422, 292] width 43 height 15
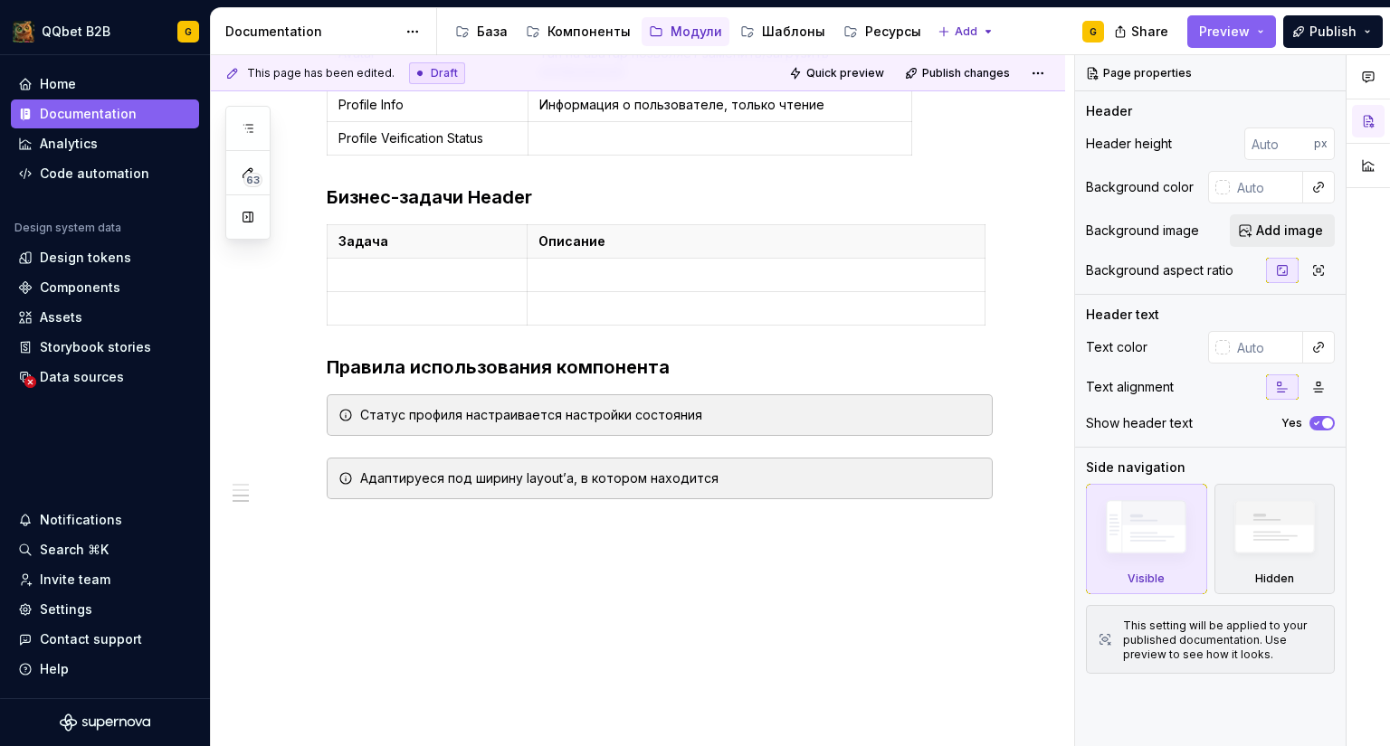
scroll to position [902, 0]
type textarea "*"
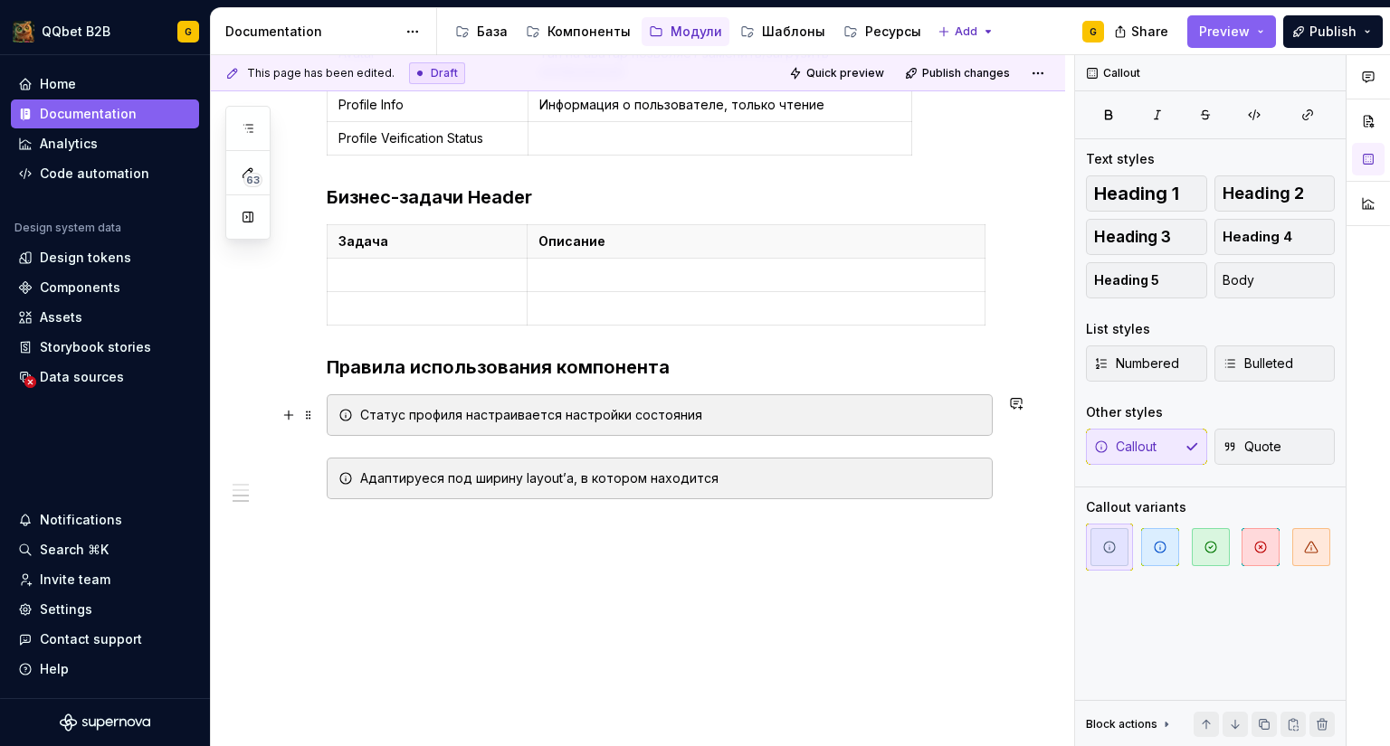
click at [609, 415] on div "Статус профиля настраивается настройки состояния" at bounding box center [670, 415] width 621 height 18
click at [556, 412] on div "Статус профиля настраивается настройки состояния" at bounding box center [670, 415] width 621 height 18
click at [632, 420] on div "Статус профиля настраивается в настройки состояния" at bounding box center [670, 415] width 621 height 18
click at [716, 413] on div "Статус профиля настраивается в настройках состояния" at bounding box center [670, 415] width 621 height 18
click at [734, 479] on div "Адаптируеся под ширину layout’а, в котором находится" at bounding box center [670, 479] width 621 height 18
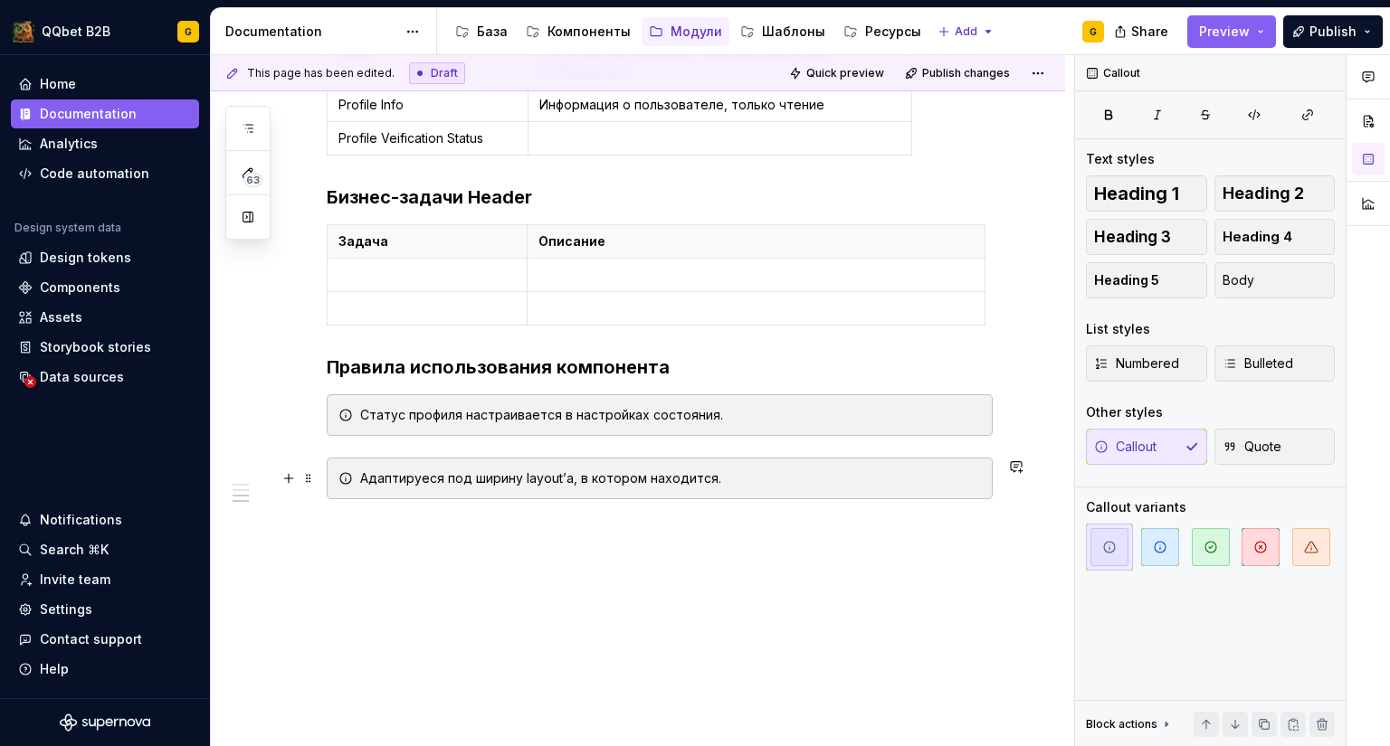
click at [430, 477] on div "Адаптируеся под ширину layout’а, в котором находится." at bounding box center [670, 479] width 621 height 18
click at [489, 427] on div "Статус профиля настраивается в настройках состояния." at bounding box center [660, 415] width 666 height 42
type textarea "*"
